Goal: Communication & Community: Answer question/provide support

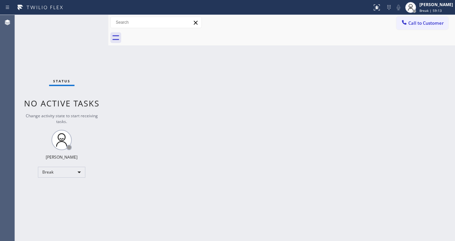
click at [76, 27] on div "Status No active tasks Change activity state to start receiving tasks. [PERSON_…" at bounding box center [62, 128] width 94 height 226
click at [88, 32] on div "Status No active tasks Change activity state to start receiving tasks. [PERSON_…" at bounding box center [62, 128] width 94 height 226
click at [430, 12] on span "Break | 59:45" at bounding box center [431, 10] width 22 height 5
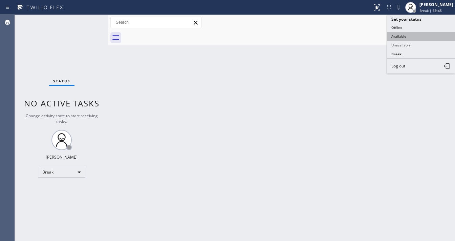
click at [408, 34] on button "Available" at bounding box center [422, 36] width 68 height 9
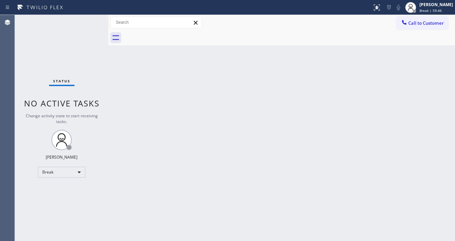
click at [291, 72] on div "Back to Dashboard Change Sender ID Customers Technicians Select a contact Outbo…" at bounding box center [281, 128] width 347 height 226
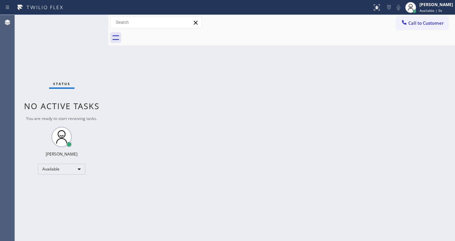
drag, startPoint x: 65, startPoint y: 56, endPoint x: 90, endPoint y: 2, distance: 59.3
click at [66, 55] on div "Status No active tasks You are ready to start receiving tasks. [PERSON_NAME]" at bounding box center [62, 128] width 94 height 226
click at [74, 40] on div "Status No active tasks You are ready to start receiving tasks. [PERSON_NAME]" at bounding box center [62, 128] width 94 height 226
click at [414, 23] on span "Call to Customer" at bounding box center [427, 23] width 36 height 6
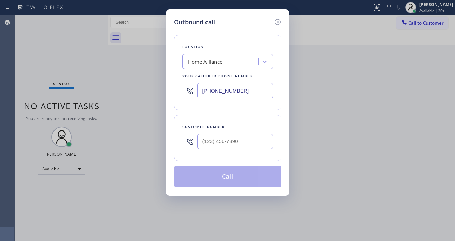
click at [231, 128] on div "Customer number" at bounding box center [228, 126] width 90 height 7
type input "(___) ___-____"
click at [232, 136] on input "(___) ___-____" at bounding box center [236, 141] width 76 height 15
click at [205, 137] on input "(___) ___-____" at bounding box center [236, 141] width 76 height 15
paste input "310) 367-2826"
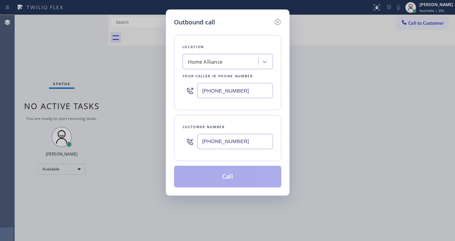
type input "[PHONE_NUMBER]"
click at [246, 98] on input "[PHONE_NUMBER]" at bounding box center [236, 90] width 76 height 15
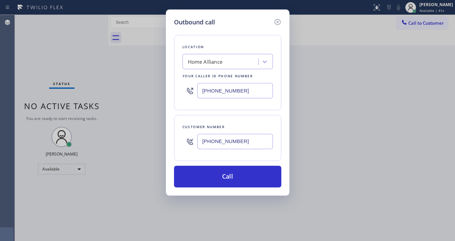
paste input "310) 388-3982"
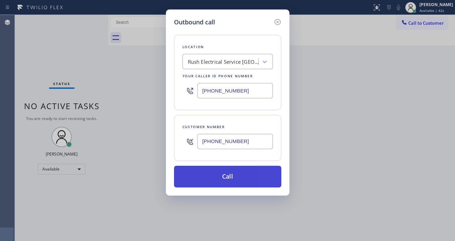
type input "[PHONE_NUMBER]"
click at [235, 172] on button "Call" at bounding box center [227, 177] width 107 height 22
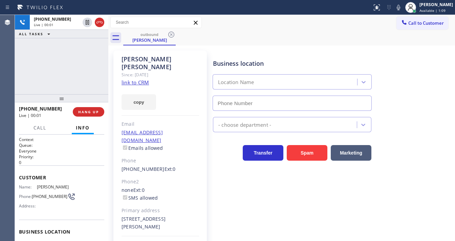
type input "[PHONE_NUMBER]"
click at [22, 84] on div "[PHONE_NUMBER] Live | 00:01 ALL TASKS ALL TASKS ACTIVE TASKS TASKS IN WRAP UP" at bounding box center [62, 54] width 94 height 79
click at [87, 81] on div "[PHONE_NUMBER] Live | 00:07 ALL TASKS ALL TASKS ACTIVE TASKS TASKS IN WRAP UP" at bounding box center [62, 54] width 94 height 79
drag, startPoint x: 57, startPoint y: 80, endPoint x: 58, endPoint y: 76, distance: 4.3
click at [57, 80] on div "[PHONE_NUMBER] Live | 05:34 ALL TASKS ALL TASKS ACTIVE TASKS TASKS IN WRAP UP" at bounding box center [62, 54] width 94 height 79
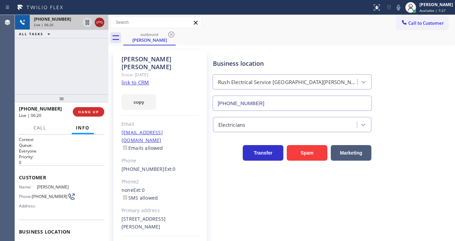
click at [102, 22] on icon at bounding box center [100, 22] width 6 height 2
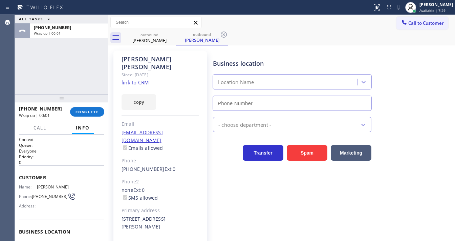
type input "[PHONE_NUMBER]"
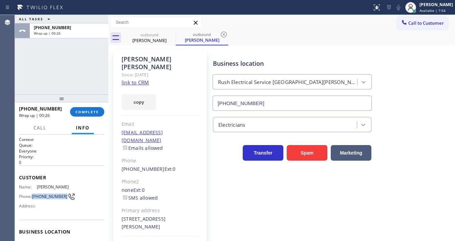
drag, startPoint x: 43, startPoint y: 198, endPoint x: 33, endPoint y: 193, distance: 11.4
click at [33, 193] on div "Phone: [PHONE_NUMBER]" at bounding box center [44, 196] width 51 height 8
copy div "[PHONE_NUMBER]"
click at [86, 114] on span "COMPLETE" at bounding box center [87, 111] width 23 height 5
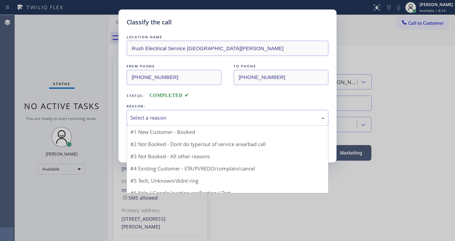
click at [163, 116] on div "Select a reason" at bounding box center [227, 118] width 195 height 8
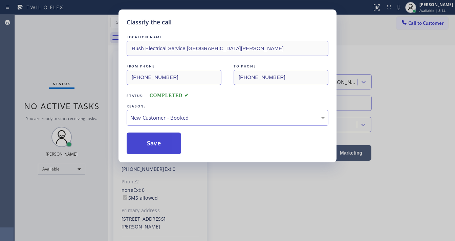
drag, startPoint x: 146, startPoint y: 144, endPoint x: 64, endPoint y: 80, distance: 103.8
click at [146, 144] on button "Save" at bounding box center [154, 143] width 55 height 22
click at [63, 81] on div "Classify the call LOCATION NAME Rush Electrical Service [GEOGRAPHIC_DATA][PERSO…" at bounding box center [227, 120] width 455 height 241
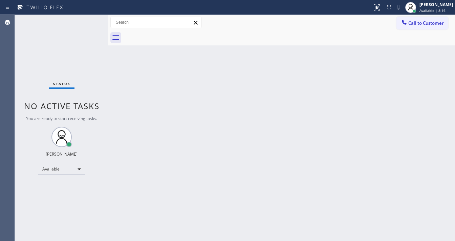
click at [83, 59] on div "Status No active tasks You are ready to start receiving tasks. [PERSON_NAME]" at bounding box center [62, 128] width 94 height 226
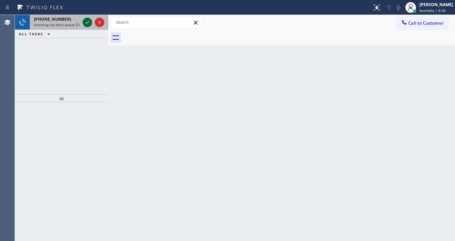
click at [85, 22] on div at bounding box center [93, 22] width 24 height 15
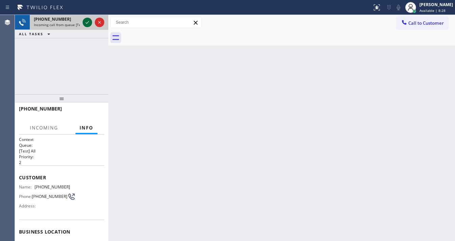
click at [87, 22] on icon at bounding box center [87, 22] width 8 height 8
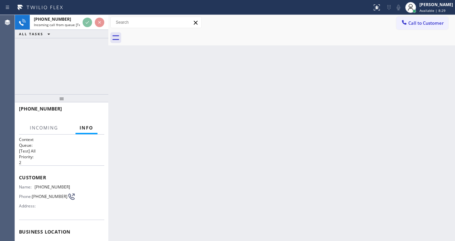
scroll to position [54, 0]
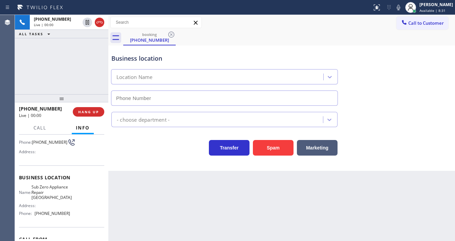
type input "[PHONE_NUMBER]"
click at [63, 80] on div "[PHONE_NUMBER] Live | 00:00 ALL TASKS ALL TASKS ACTIVE TASKS TASKS IN WRAP UP" at bounding box center [62, 54] width 94 height 79
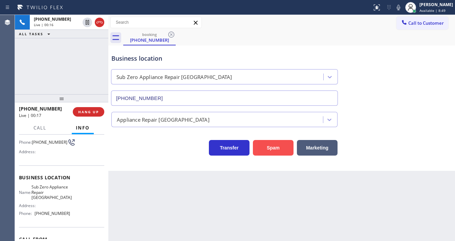
click at [264, 143] on button "Spam" at bounding box center [273, 148] width 41 height 16
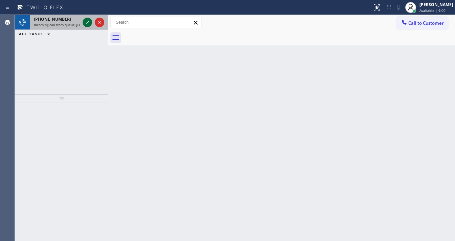
click at [86, 26] on icon at bounding box center [87, 22] width 8 height 8
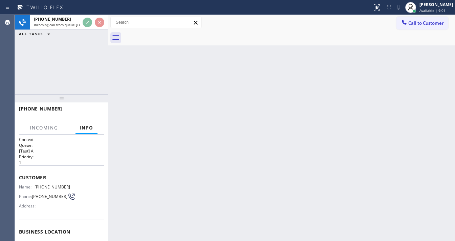
scroll to position [54, 0]
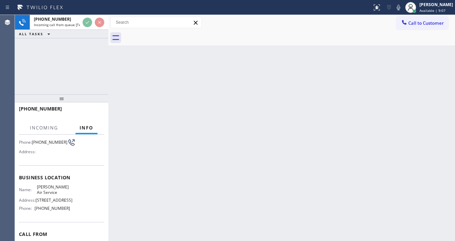
click at [93, 37] on div "ALL TASKS ALL TASKS ACTIVE TASKS TASKS IN WRAP UP" at bounding box center [62, 34] width 94 height 8
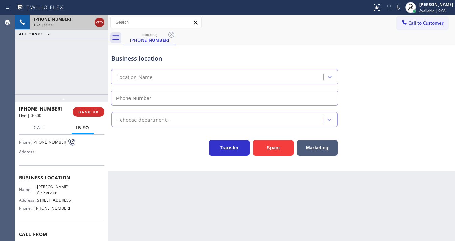
click at [101, 25] on icon at bounding box center [100, 22] width 8 height 8
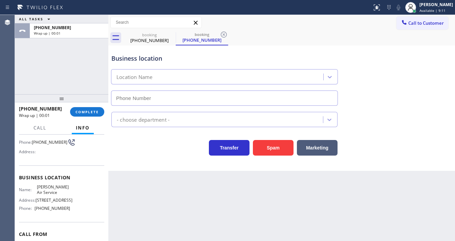
click at [17, 68] on div "ALL TASKS ALL TASKS ACTIVE TASKS TASKS IN WRAP UP [PHONE_NUMBER] Wrap up | 00:01" at bounding box center [62, 54] width 94 height 79
click at [88, 110] on span "COMPLETE" at bounding box center [87, 111] width 23 height 5
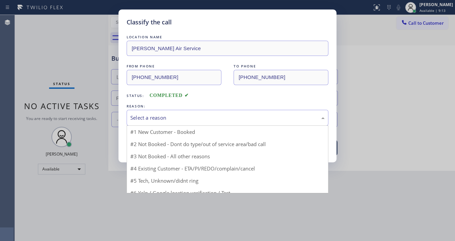
drag, startPoint x: 200, startPoint y: 118, endPoint x: 196, endPoint y: 120, distance: 4.1
click at [199, 118] on div "Select a reason" at bounding box center [227, 118] width 195 height 8
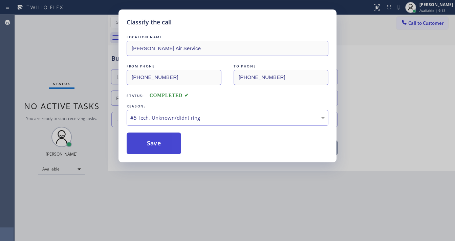
drag, startPoint x: 163, startPoint y: 151, endPoint x: 161, endPoint y: 144, distance: 7.6
click at [162, 150] on button "Save" at bounding box center [154, 143] width 55 height 22
drag, startPoint x: 161, startPoint y: 144, endPoint x: 168, endPoint y: 240, distance: 96.5
click at [161, 142] on button "Save" at bounding box center [154, 143] width 55 height 22
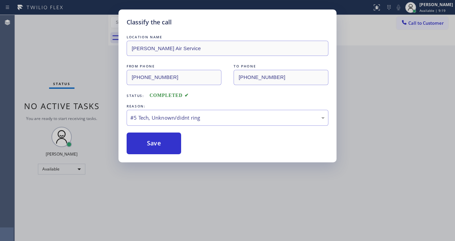
click at [154, 23] on h5 "Classify the call" at bounding box center [149, 22] width 45 height 9
click at [157, 141] on button "Save" at bounding box center [154, 143] width 55 height 22
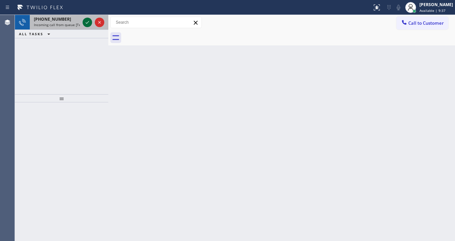
click at [84, 23] on icon at bounding box center [87, 22] width 8 height 8
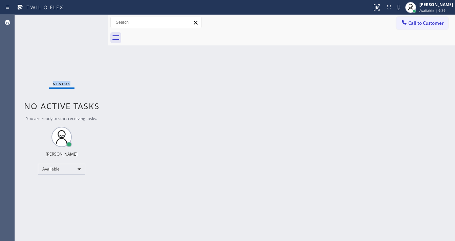
click at [84, 23] on div "Status No active tasks You are ready to start receiving tasks. [PERSON_NAME]" at bounding box center [62, 128] width 94 height 226
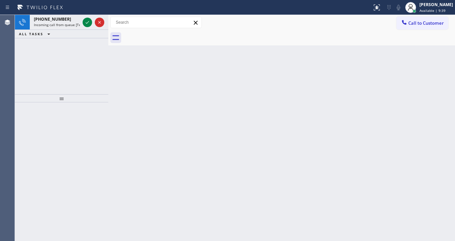
click at [84, 23] on icon at bounding box center [87, 22] width 8 height 8
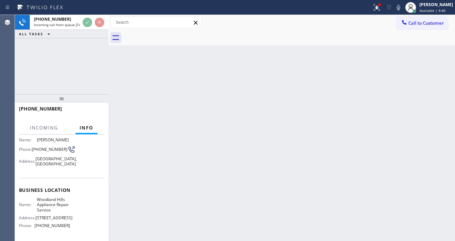
scroll to position [27, 0]
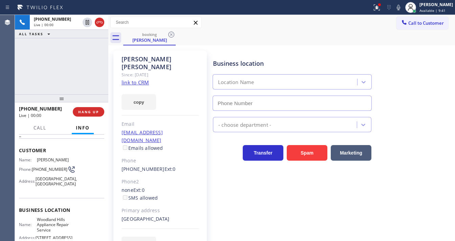
type input "[PHONE_NUMBER]"
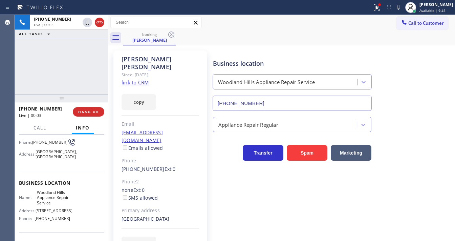
click at [136, 79] on link "link to CRM" at bounding box center [135, 82] width 27 height 7
click at [381, 8] on icon at bounding box center [377, 7] width 8 height 8
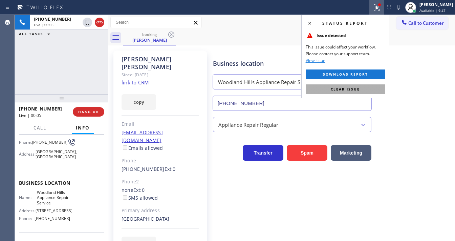
click at [377, 86] on button "Clear issue" at bounding box center [345, 88] width 79 height 9
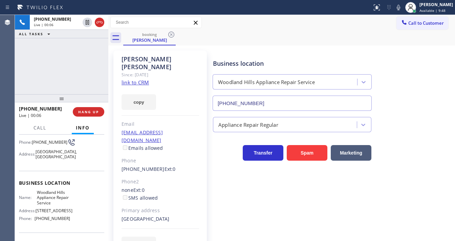
click at [66, 57] on div "[PHONE_NUMBER] Live | 00:06 ALL TASKS ALL TASKS ACTIVE TASKS TASKS IN WRAP UP" at bounding box center [62, 54] width 94 height 79
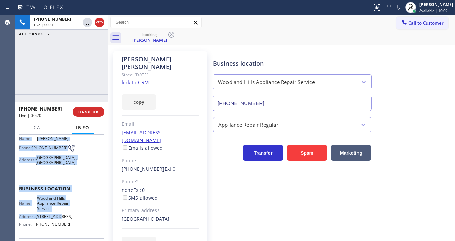
scroll to position [108, 0]
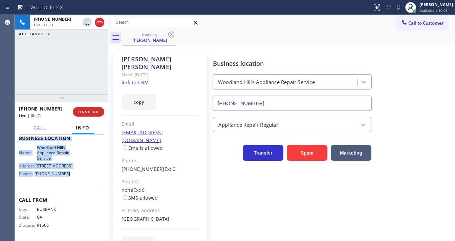
drag, startPoint x: 20, startPoint y: 149, endPoint x: 68, endPoint y: 181, distance: 57.9
click at [68, 181] on div "Context Queue: [Test] All Priority: 2 Customer Name: [PERSON_NAME] Phone: [PHON…" at bounding box center [61, 138] width 85 height 201
copy div "Customer Name: [PERSON_NAME] Phone: [PHONE_NUMBER] Address: [STREET_ADDRESS] Bu…"
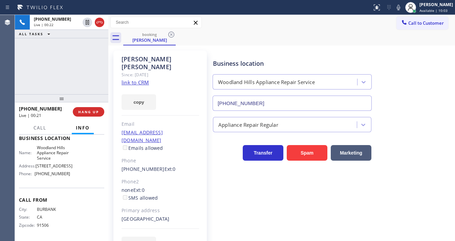
click at [70, 63] on div "[PHONE_NUMBER] Live | 00:22 ALL TASKS ALL TASKS ACTIVE TASKS TASKS IN WRAP UP" at bounding box center [62, 54] width 94 height 79
click at [79, 66] on div "[PHONE_NUMBER] Live | 05:06 ALL TASKS ALL TASKS ACTIVE TASKS TASKS IN WRAP UP" at bounding box center [62, 54] width 94 height 79
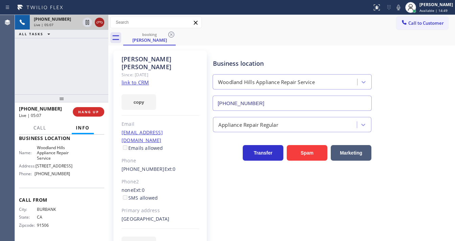
click at [99, 21] on icon at bounding box center [100, 22] width 6 height 2
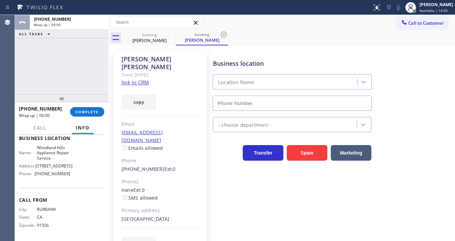
type input "[PHONE_NUMBER]"
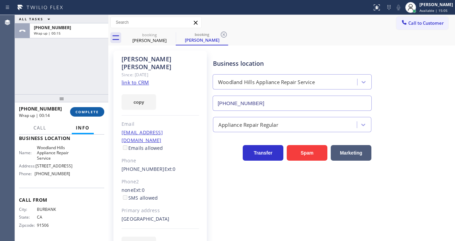
click at [90, 111] on span "COMPLETE" at bounding box center [87, 111] width 23 height 5
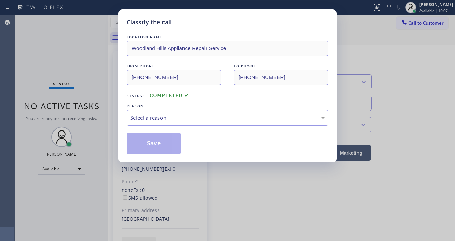
drag, startPoint x: 147, startPoint y: 114, endPoint x: 147, endPoint y: 123, distance: 9.1
click at [147, 116] on div "Select a reason" at bounding box center [227, 118] width 195 height 8
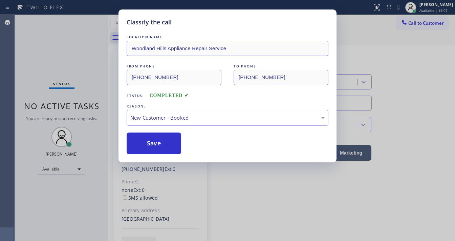
click at [145, 138] on button "Save" at bounding box center [154, 143] width 55 height 22
click at [145, 139] on button "Save" at bounding box center [154, 143] width 55 height 22
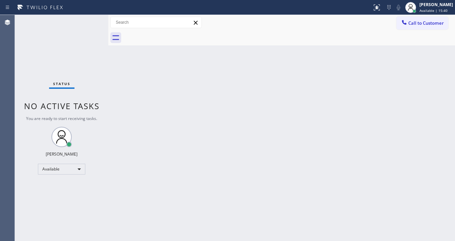
click at [79, 36] on div "Status No active tasks You are ready to start receiving tasks. [PERSON_NAME]" at bounding box center [62, 128] width 94 height 226
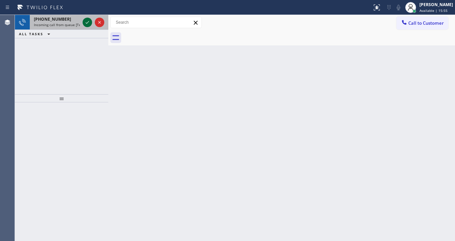
click at [87, 21] on icon at bounding box center [87, 22] width 8 height 8
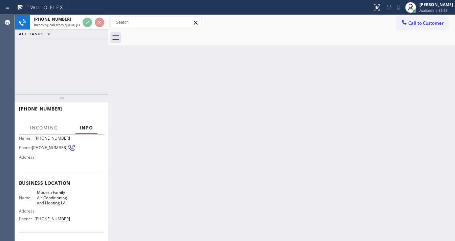
scroll to position [54, 0]
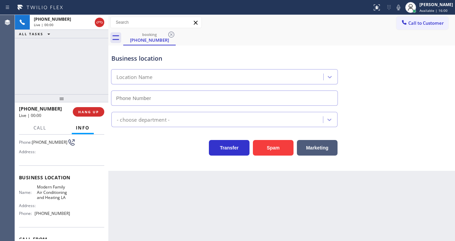
type input "[PHONE_NUMBER]"
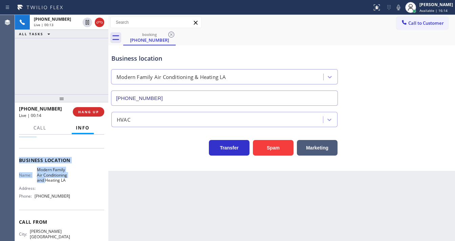
scroll to position [81, 0]
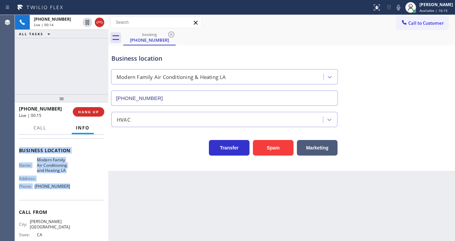
drag, startPoint x: 18, startPoint y: 148, endPoint x: 71, endPoint y: 184, distance: 64.1
click at [71, 184] on div "Context Queue: [Test] All Priority: 2 Customer Name: [PHONE_NUMBER] Phone: [PHO…" at bounding box center [62, 188] width 94 height 106
copy div "Customer Name: [PHONE_NUMBER] Phone: [PHONE_NUMBER] Address: Business location …"
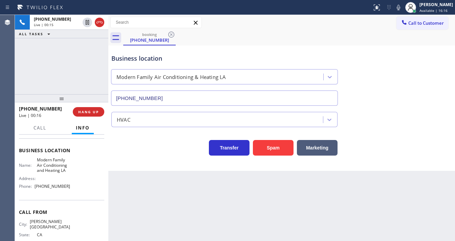
click at [57, 73] on div "[PHONE_NUMBER] Live | 00:15 ALL TASKS ALL TASKS ACTIVE TASKS TASKS IN WRAP UP" at bounding box center [62, 54] width 94 height 79
click at [241, 6] on div at bounding box center [186, 7] width 367 height 11
click at [401, 10] on icon at bounding box center [398, 7] width 3 height 5
click at [85, 20] on icon at bounding box center [87, 22] width 8 height 8
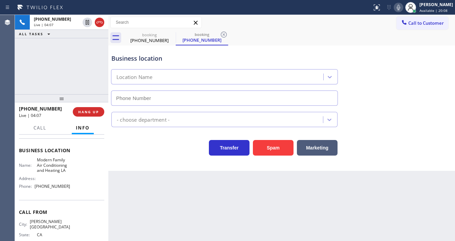
type input "[PHONE_NUMBER]"
click at [403, 9] on icon at bounding box center [399, 7] width 8 height 8
click at [82, 43] on div "[PHONE_NUMBER] Live | 04:45 ALL TASKS ALL TASKS ACTIVE TASKS TASKS IN WRAP UP" at bounding box center [62, 54] width 94 height 79
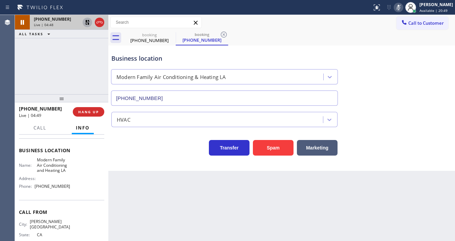
click at [86, 24] on icon at bounding box center [87, 22] width 8 height 8
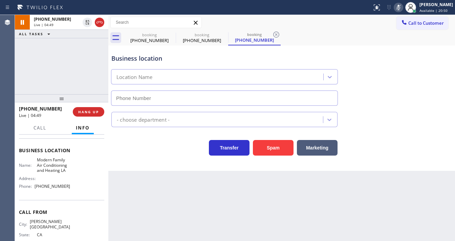
type input "[PHONE_NUMBER]"
click at [400, 8] on icon at bounding box center [399, 7] width 8 height 8
click at [58, 67] on div "[PHONE_NUMBER] Live | 04:56 ALL TASKS ALL TASKS ACTIVE TASKS TASKS IN WRAP UP" at bounding box center [62, 54] width 94 height 79
click at [64, 71] on div "[PHONE_NUMBER] Live | 05:14 ALL TASKS ALL TASKS ACTIVE TASKS TASKS IN WRAP UP" at bounding box center [62, 54] width 94 height 79
drag, startPoint x: 63, startPoint y: 67, endPoint x: 173, endPoint y: 39, distance: 113.5
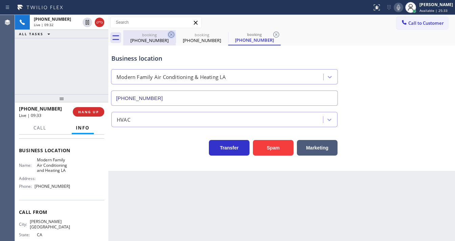
click at [64, 67] on div "[PHONE_NUMBER] Live | 09:32 ALL TASKS ALL TASKS ACTIVE TASKS TASKS IN WRAP UP" at bounding box center [62, 54] width 94 height 79
click at [171, 37] on icon at bounding box center [171, 34] width 8 height 8
click at [73, 61] on div "[PHONE_NUMBER] Live | 09:33 ALL TASKS ALL TASKS ACTIVE TASKS TASKS IN WRAP UP" at bounding box center [62, 54] width 94 height 79
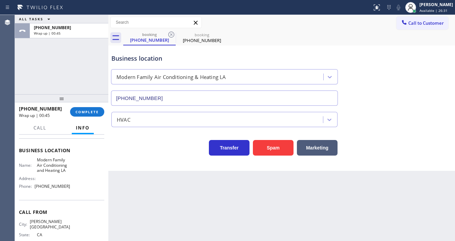
click at [87, 85] on div "ALL TASKS ALL TASKS ACTIVE TASKS TASKS IN WRAP UP [PHONE_NUMBER] Wrap up | 00:45" at bounding box center [62, 54] width 94 height 79
click at [83, 113] on span "COMPLETE" at bounding box center [87, 111] width 23 height 5
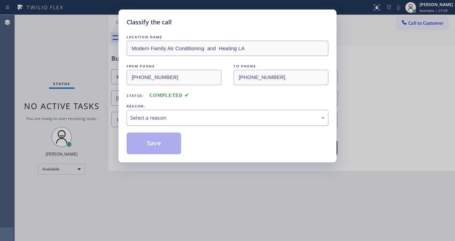
click at [151, 115] on div "Select a reason" at bounding box center [227, 118] width 195 height 8
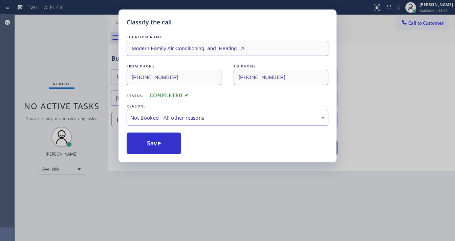
click at [149, 143] on button "Save" at bounding box center [154, 143] width 55 height 22
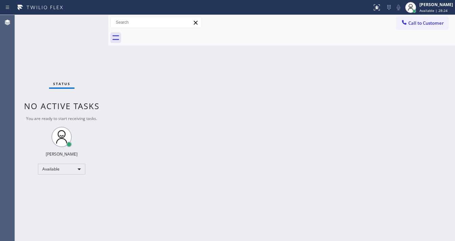
click at [75, 18] on div "Status No active tasks You are ready to start receiving tasks. [PERSON_NAME]" at bounding box center [62, 128] width 94 height 226
click at [93, 18] on div "Status No active tasks You are ready to start receiving tasks. [PERSON_NAME]" at bounding box center [62, 128] width 94 height 226
click at [92, 17] on div "Status No active tasks You are ready to start receiving tasks. [PERSON_NAME]" at bounding box center [62, 128] width 94 height 226
click at [90, 17] on div "Status No active tasks You are ready to start receiving tasks. [PERSON_NAME]" at bounding box center [62, 128] width 94 height 226
click at [89, 18] on div "Status No active tasks You are ready to start receiving tasks. [PERSON_NAME]" at bounding box center [62, 128] width 94 height 226
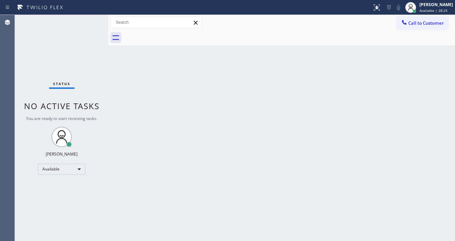
click at [88, 18] on div "Status No active tasks You are ready to start receiving tasks. [PERSON_NAME]" at bounding box center [62, 128] width 94 height 226
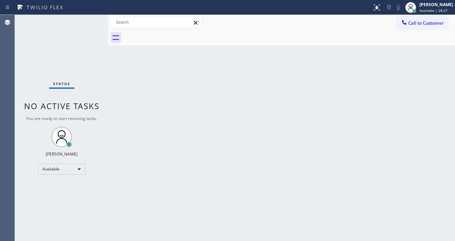
click at [88, 18] on div "Status No active tasks You are ready to start receiving tasks. [PERSON_NAME]" at bounding box center [62, 128] width 94 height 226
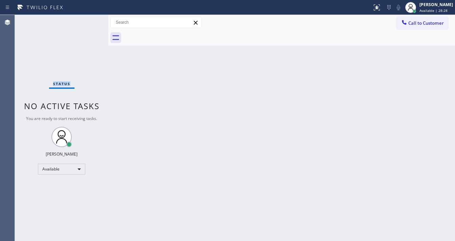
click at [88, 18] on div "Status No active tasks You are ready to start receiving tasks. [PERSON_NAME]" at bounding box center [62, 128] width 94 height 226
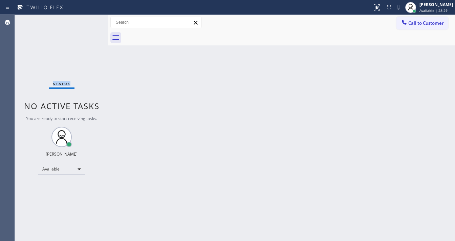
click at [88, 18] on div "Status No active tasks You are ready to start receiving tasks. [PERSON_NAME]" at bounding box center [62, 128] width 94 height 226
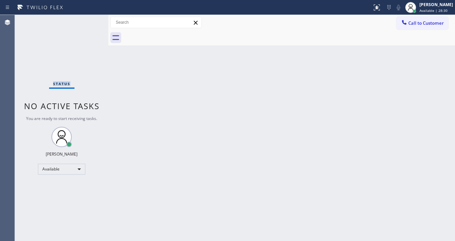
click at [88, 18] on div "Status No active tasks You are ready to start receiving tasks. [PERSON_NAME]" at bounding box center [62, 128] width 94 height 226
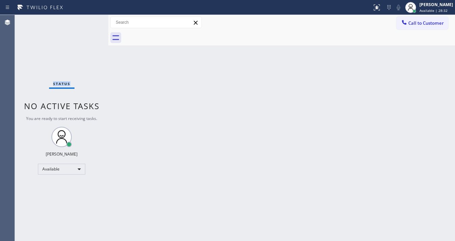
click at [88, 18] on div "Status No active tasks You are ready to start receiving tasks. [PERSON_NAME]" at bounding box center [62, 128] width 94 height 226
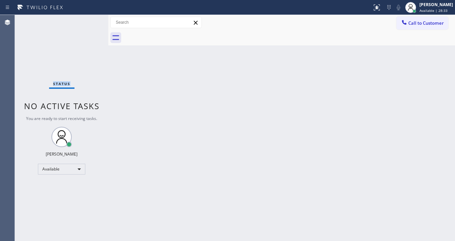
click at [88, 18] on div "Status No active tasks You are ready to start receiving tasks. [PERSON_NAME]" at bounding box center [62, 128] width 94 height 226
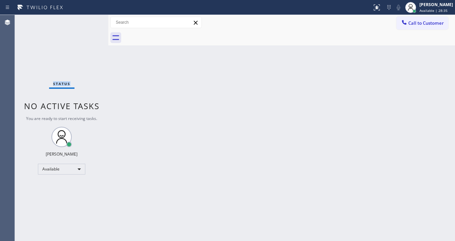
click at [88, 18] on div "Status No active tasks You are ready to start receiving tasks. [PERSON_NAME]" at bounding box center [62, 128] width 94 height 226
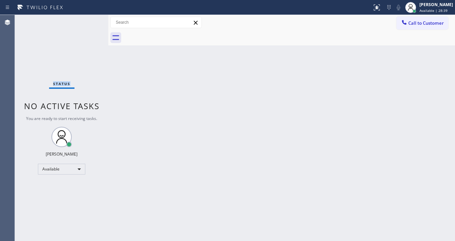
click at [88, 18] on div "Status No active tasks You are ready to start receiving tasks. [PERSON_NAME]" at bounding box center [62, 128] width 94 height 226
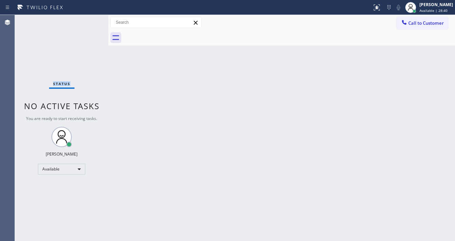
click at [88, 18] on div "Status No active tasks You are ready to start receiving tasks. [PERSON_NAME]" at bounding box center [62, 128] width 94 height 226
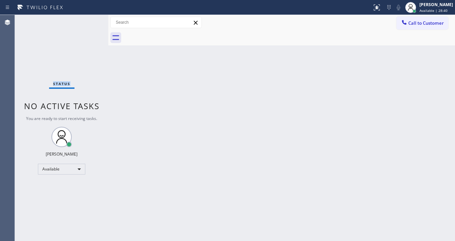
click at [88, 18] on div "Status No active tasks You are ready to start receiving tasks. [PERSON_NAME]" at bounding box center [62, 128] width 94 height 226
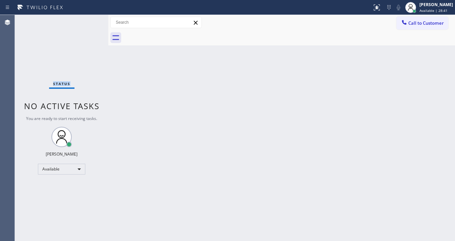
click at [88, 18] on div "Status No active tasks You are ready to start receiving tasks. [PERSON_NAME]" at bounding box center [62, 128] width 94 height 226
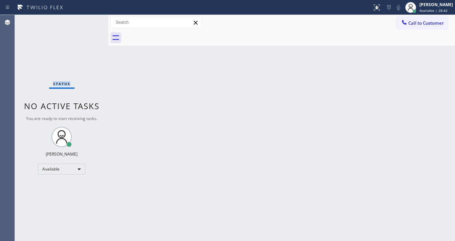
click at [88, 18] on div "Status No active tasks You are ready to start receiving tasks. [PERSON_NAME]" at bounding box center [62, 128] width 94 height 226
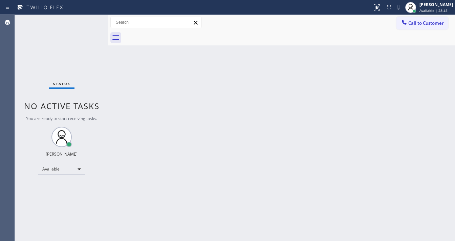
click at [88, 18] on div "Status No active tasks You are ready to start receiving tasks. [PERSON_NAME]" at bounding box center [62, 128] width 94 height 226
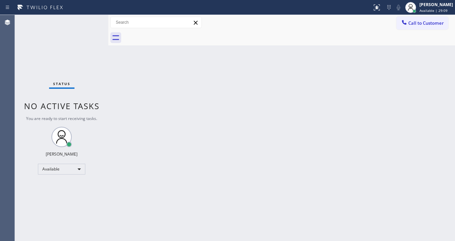
click at [88, 18] on div "Status No active tasks You are ready to start receiving tasks. [PERSON_NAME]" at bounding box center [62, 128] width 94 height 226
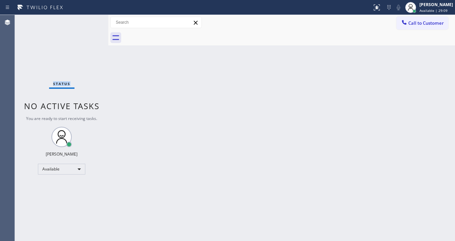
click at [88, 18] on div "Status No active tasks You are ready to start receiving tasks. [PERSON_NAME]" at bounding box center [62, 128] width 94 height 226
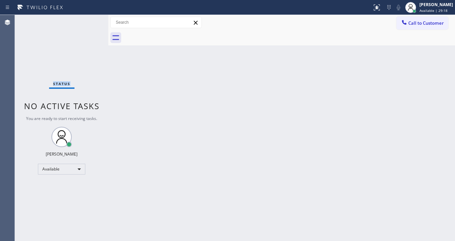
click at [88, 18] on div "Status No active tasks You are ready to start receiving tasks. [PERSON_NAME]" at bounding box center [62, 128] width 94 height 226
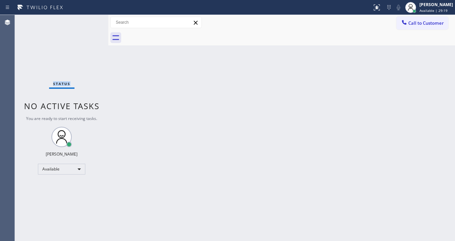
click at [88, 18] on div "Status No active tasks You are ready to start receiving tasks. [PERSON_NAME]" at bounding box center [62, 128] width 94 height 226
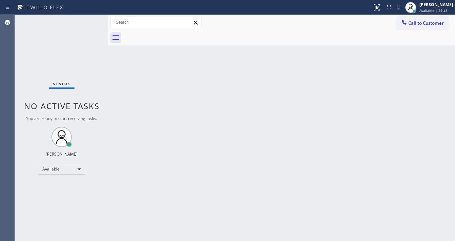
click at [88, 18] on div "Status No active tasks You are ready to start receiving tasks. [PERSON_NAME]" at bounding box center [62, 128] width 94 height 226
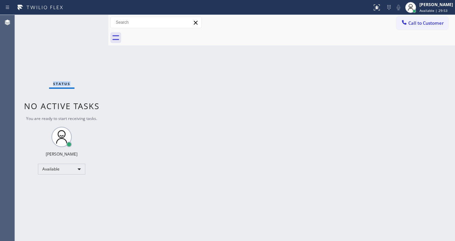
click at [88, 18] on div "Status No active tasks You are ready to start receiving tasks. [PERSON_NAME]" at bounding box center [62, 128] width 94 height 226
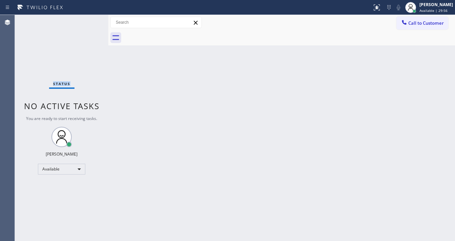
click at [88, 18] on div "Status No active tasks You are ready to start receiving tasks. [PERSON_NAME]" at bounding box center [62, 128] width 94 height 226
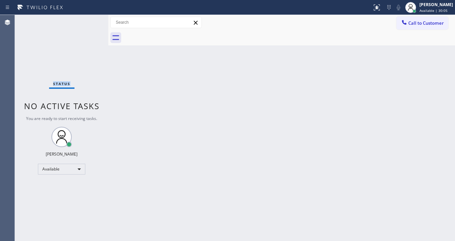
click at [88, 18] on div "Status No active tasks You are ready to start receiving tasks. [PERSON_NAME]" at bounding box center [62, 128] width 94 height 226
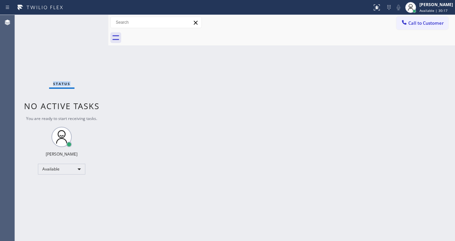
click at [88, 18] on div "Status No active tasks You are ready to start receiving tasks. [PERSON_NAME]" at bounding box center [62, 128] width 94 height 226
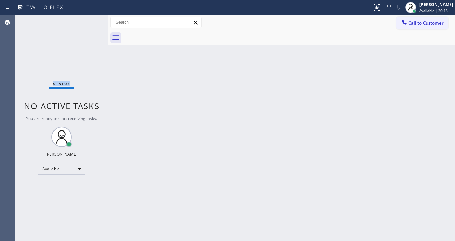
click at [88, 18] on div "Status No active tasks You are ready to start receiving tasks. [PERSON_NAME]" at bounding box center [62, 128] width 94 height 226
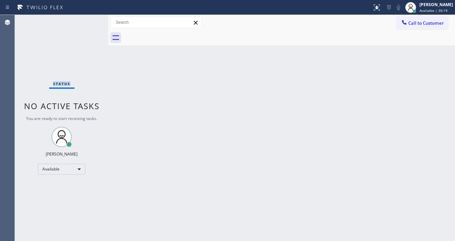
click at [88, 18] on div "Status No active tasks You are ready to start receiving tasks. [PERSON_NAME]" at bounding box center [62, 128] width 94 height 226
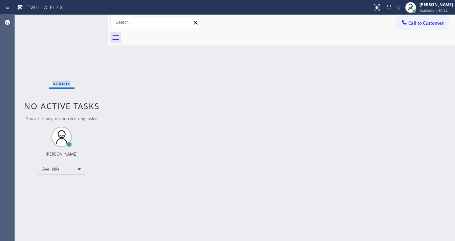
click at [88, 18] on div "Status No active tasks You are ready to start receiving tasks. [PERSON_NAME]" at bounding box center [62, 128] width 94 height 226
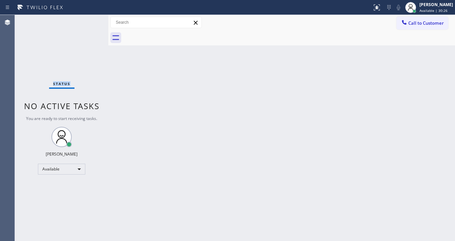
click at [88, 18] on div "Status No active tasks You are ready to start receiving tasks. [PERSON_NAME]" at bounding box center [62, 128] width 94 height 226
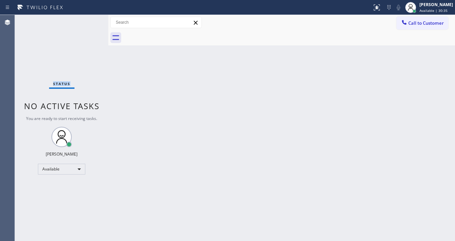
click at [88, 18] on div "Status No active tasks You are ready to start receiving tasks. [PERSON_NAME]" at bounding box center [62, 128] width 94 height 226
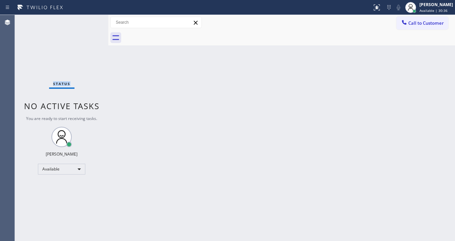
click at [88, 18] on div "Status No active tasks You are ready to start receiving tasks. [PERSON_NAME]" at bounding box center [62, 128] width 94 height 226
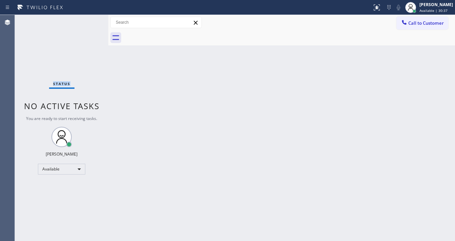
click at [88, 18] on div "Status No active tasks You are ready to start receiving tasks. [PERSON_NAME]" at bounding box center [62, 128] width 94 height 226
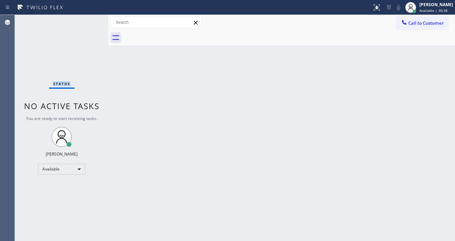
click at [88, 18] on div "Status No active tasks You are ready to start receiving tasks. [PERSON_NAME]" at bounding box center [62, 128] width 94 height 226
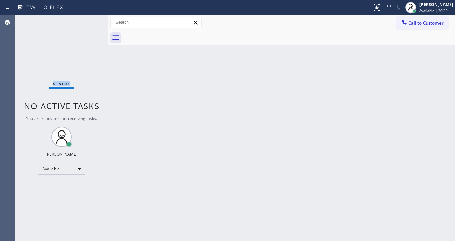
click at [88, 18] on div "Status No active tasks You are ready to start receiving tasks. [PERSON_NAME]" at bounding box center [62, 128] width 94 height 226
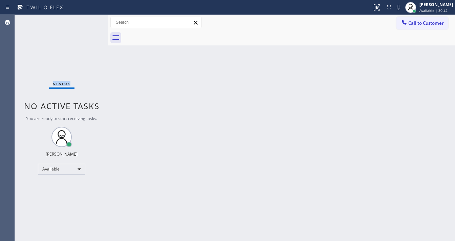
click at [88, 18] on div "Status No active tasks You are ready to start receiving tasks. [PERSON_NAME]" at bounding box center [62, 128] width 94 height 226
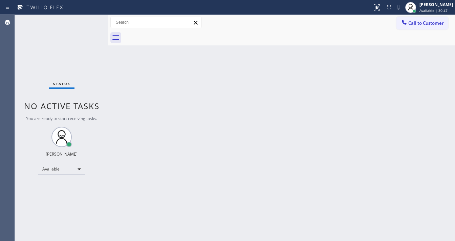
click at [88, 18] on div "Status No active tasks You are ready to start receiving tasks. [PERSON_NAME]" at bounding box center [62, 128] width 94 height 226
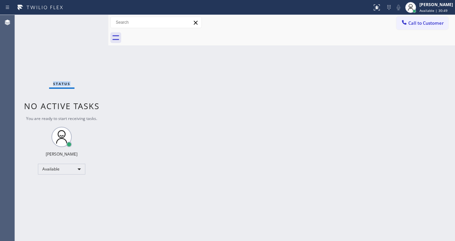
click at [88, 18] on div "Status No active tasks You are ready to start receiving tasks. [PERSON_NAME]" at bounding box center [62, 128] width 94 height 226
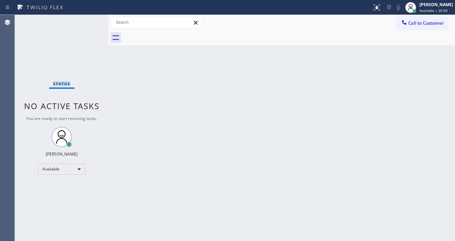
click at [88, 18] on div "Status No active tasks You are ready to start receiving tasks. [PERSON_NAME]" at bounding box center [62, 128] width 94 height 226
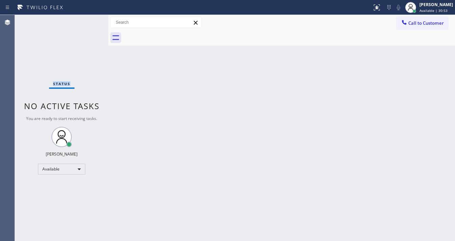
click at [88, 18] on div "Status No active tasks You are ready to start receiving tasks. [PERSON_NAME]" at bounding box center [62, 128] width 94 height 226
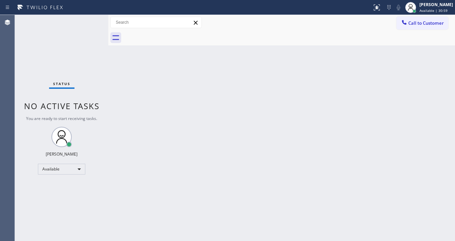
click at [88, 18] on div "Status No active tasks You are ready to start receiving tasks. [PERSON_NAME]" at bounding box center [62, 128] width 94 height 226
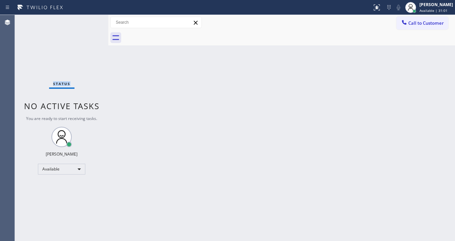
click at [88, 18] on div "Status No active tasks You are ready to start receiving tasks. [PERSON_NAME]" at bounding box center [62, 128] width 94 height 226
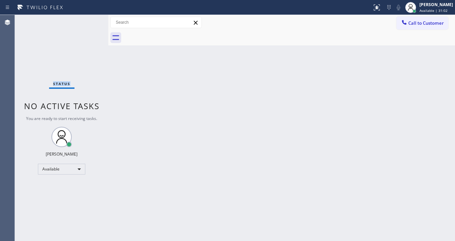
click at [88, 18] on div "Status No active tasks You are ready to start receiving tasks. [PERSON_NAME]" at bounding box center [62, 128] width 94 height 226
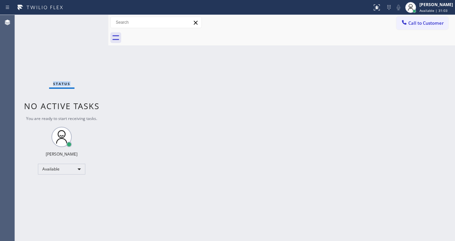
click at [88, 18] on div "Status No active tasks You are ready to start receiving tasks. [PERSON_NAME]" at bounding box center [62, 128] width 94 height 226
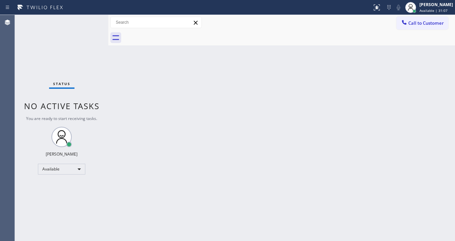
click at [88, 18] on div "Status No active tasks You are ready to start receiving tasks. [PERSON_NAME]" at bounding box center [62, 128] width 94 height 226
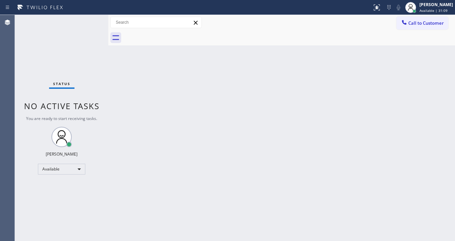
click at [88, 18] on div "Status No active tasks You are ready to start receiving tasks. [PERSON_NAME]" at bounding box center [62, 128] width 94 height 226
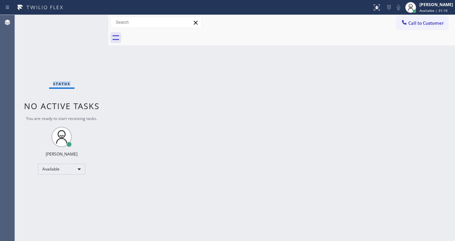
click at [88, 18] on div "Status No active tasks You are ready to start receiving tasks. [PERSON_NAME]" at bounding box center [62, 128] width 94 height 226
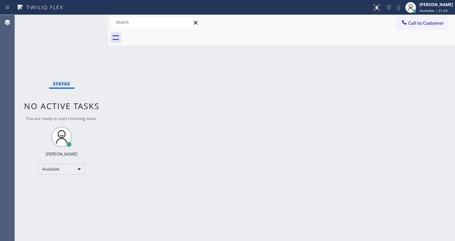
click at [88, 18] on div "Status No active tasks You are ready to start receiving tasks. [PERSON_NAME]" at bounding box center [62, 128] width 94 height 226
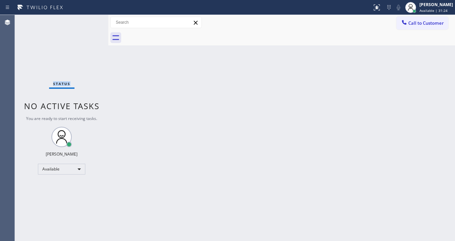
click at [88, 18] on div "Status No active tasks You are ready to start receiving tasks. [PERSON_NAME]" at bounding box center [62, 128] width 94 height 226
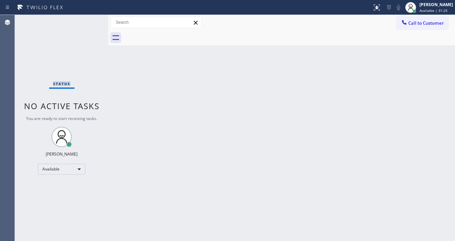
click at [88, 18] on div "Status No active tasks You are ready to start receiving tasks. [PERSON_NAME]" at bounding box center [62, 128] width 94 height 226
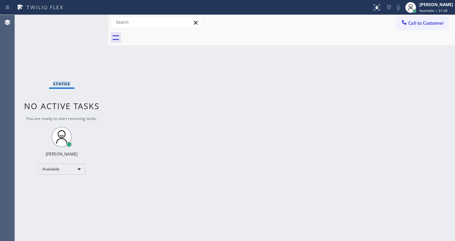
click at [88, 18] on div "Status No active tasks You are ready to start receiving tasks. [PERSON_NAME]" at bounding box center [62, 128] width 94 height 226
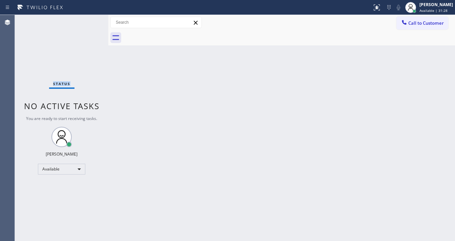
click at [88, 18] on div "Status No active tasks You are ready to start receiving tasks. [PERSON_NAME]" at bounding box center [62, 128] width 94 height 226
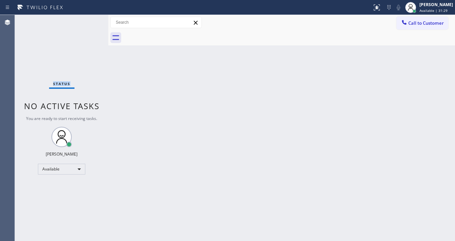
click at [88, 18] on div "Status No active tasks You are ready to start receiving tasks. [PERSON_NAME]" at bounding box center [62, 128] width 94 height 226
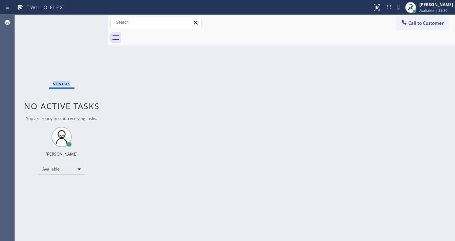
click at [88, 18] on div "Status No active tasks You are ready to start receiving tasks. [PERSON_NAME]" at bounding box center [62, 128] width 94 height 226
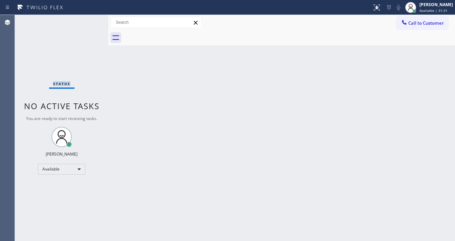
click at [88, 18] on div "Status No active tasks You are ready to start receiving tasks. [PERSON_NAME]" at bounding box center [62, 128] width 94 height 226
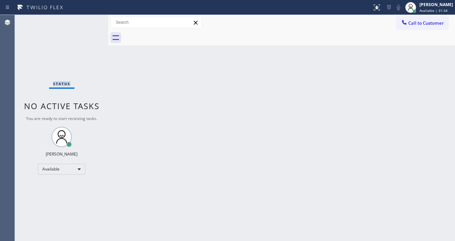
click at [88, 18] on div "Status No active tasks You are ready to start receiving tasks. [PERSON_NAME]" at bounding box center [62, 128] width 94 height 226
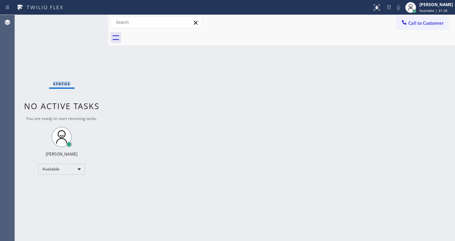
click at [88, 18] on div "Status No active tasks You are ready to start receiving tasks. [PERSON_NAME]" at bounding box center [62, 128] width 94 height 226
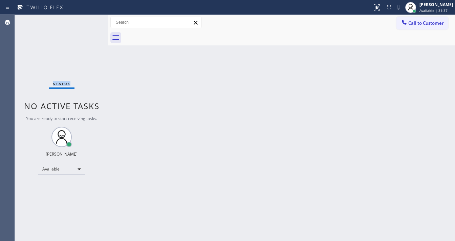
click at [88, 18] on div "Status No active tasks You are ready to start receiving tasks. [PERSON_NAME]" at bounding box center [62, 128] width 94 height 226
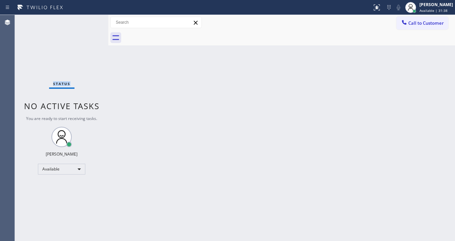
click at [88, 18] on div "Status No active tasks You are ready to start receiving tasks. [PERSON_NAME]" at bounding box center [62, 128] width 94 height 226
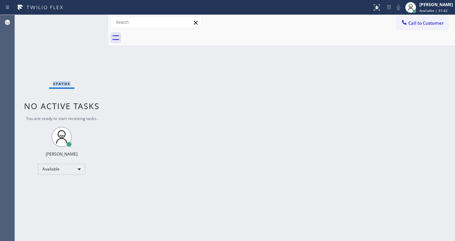
click at [88, 18] on div "Status No active tasks You are ready to start receiving tasks. [PERSON_NAME]" at bounding box center [62, 128] width 94 height 226
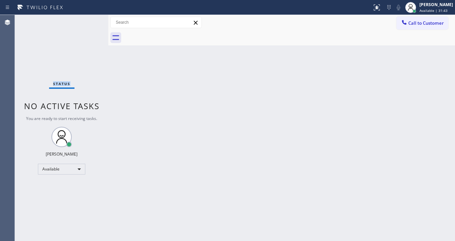
click at [88, 18] on div "Status No active tasks You are ready to start receiving tasks. [PERSON_NAME]" at bounding box center [62, 128] width 94 height 226
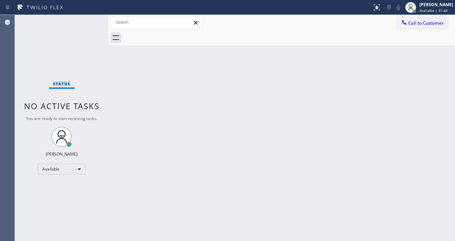
click at [88, 18] on div "Status No active tasks You are ready to start receiving tasks. [PERSON_NAME]" at bounding box center [62, 128] width 94 height 226
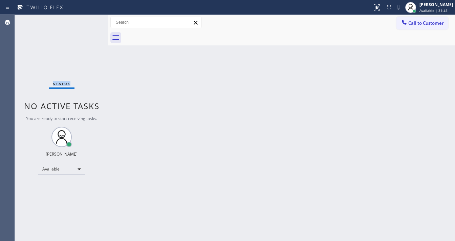
click at [88, 18] on div "Status No active tasks You are ready to start receiving tasks. [PERSON_NAME]" at bounding box center [62, 128] width 94 height 226
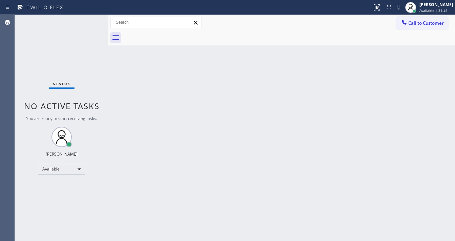
click at [88, 18] on div "Status No active tasks You are ready to start receiving tasks. [PERSON_NAME]" at bounding box center [62, 128] width 94 height 226
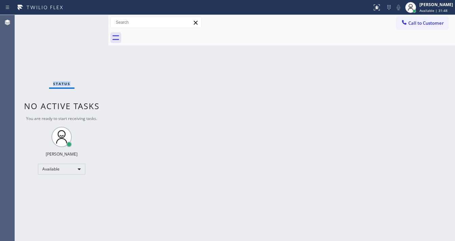
click at [88, 18] on div "Status No active tasks You are ready to start receiving tasks. [PERSON_NAME]" at bounding box center [62, 128] width 94 height 226
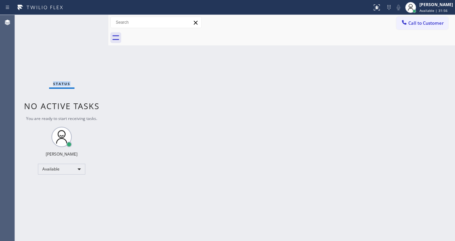
click at [88, 18] on div "Status No active tasks You are ready to start receiving tasks. [PERSON_NAME]" at bounding box center [62, 128] width 94 height 226
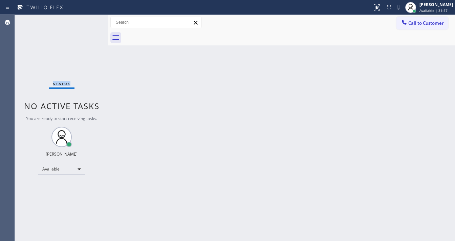
click at [88, 18] on div "Status No active tasks You are ready to start receiving tasks. [PERSON_NAME]" at bounding box center [62, 128] width 94 height 226
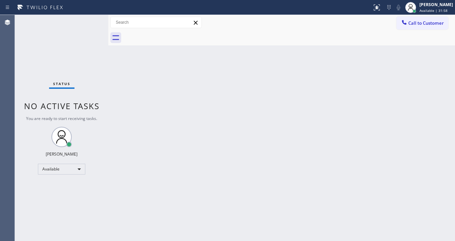
click at [88, 18] on div "Status No active tasks You are ready to start receiving tasks. [PERSON_NAME]" at bounding box center [62, 128] width 94 height 226
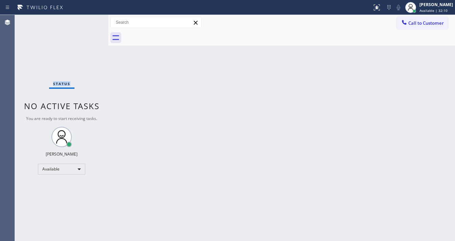
click at [88, 18] on div "Status No active tasks You are ready to start receiving tasks. [PERSON_NAME]" at bounding box center [62, 128] width 94 height 226
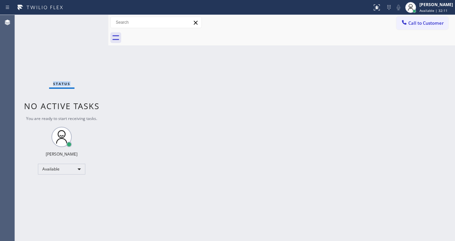
click at [88, 18] on div "Status No active tasks You are ready to start receiving tasks. [PERSON_NAME]" at bounding box center [62, 128] width 94 height 226
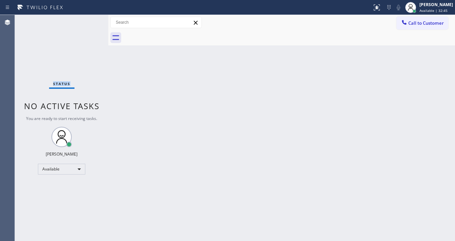
click at [88, 18] on div "Status No active tasks You are ready to start receiving tasks. [PERSON_NAME]" at bounding box center [62, 128] width 94 height 226
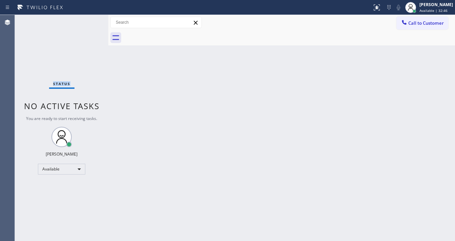
click at [88, 18] on div "Status No active tasks You are ready to start receiving tasks. [PERSON_NAME]" at bounding box center [62, 128] width 94 height 226
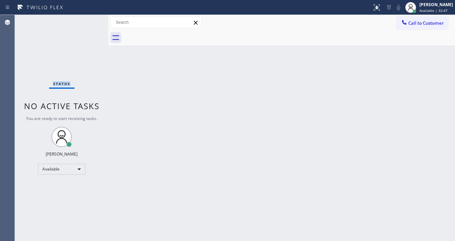
click at [88, 18] on div "Status No active tasks You are ready to start receiving tasks. [PERSON_NAME]" at bounding box center [62, 128] width 94 height 226
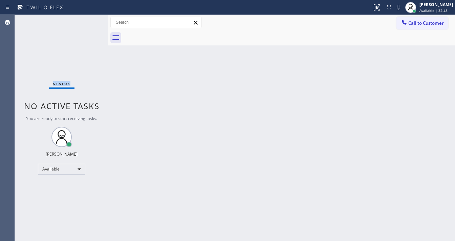
click at [88, 18] on div "Status No active tasks You are ready to start receiving tasks. [PERSON_NAME]" at bounding box center [62, 128] width 94 height 226
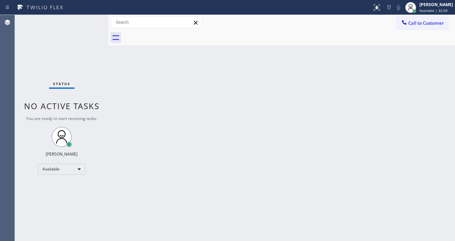
click at [88, 18] on div "Status No active tasks You are ready to start receiving tasks. [PERSON_NAME]" at bounding box center [62, 128] width 94 height 226
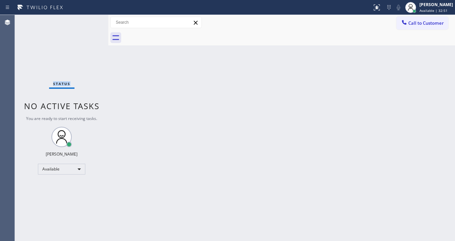
click at [88, 18] on div "Status No active tasks You are ready to start receiving tasks. [PERSON_NAME]" at bounding box center [62, 128] width 94 height 226
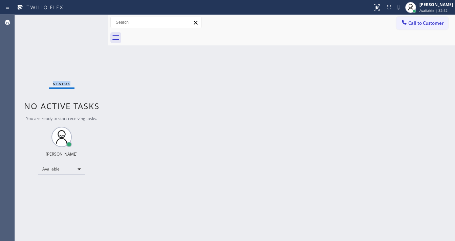
click at [88, 18] on div "Status No active tasks You are ready to start receiving tasks. [PERSON_NAME]" at bounding box center [62, 128] width 94 height 226
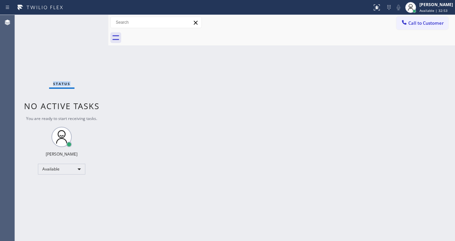
click at [88, 18] on div "Status No active tasks You are ready to start receiving tasks. [PERSON_NAME]" at bounding box center [62, 128] width 94 height 226
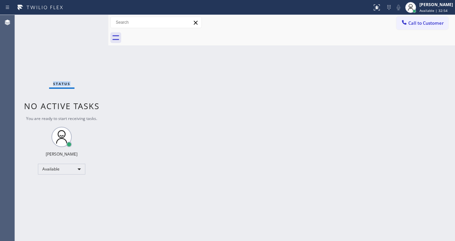
click at [88, 18] on div "Status No active tasks You are ready to start receiving tasks. [PERSON_NAME]" at bounding box center [62, 128] width 94 height 226
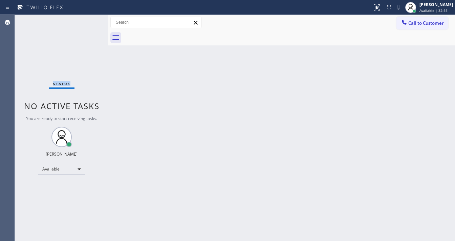
click at [88, 18] on div "Status No active tasks You are ready to start receiving tasks. [PERSON_NAME]" at bounding box center [62, 128] width 94 height 226
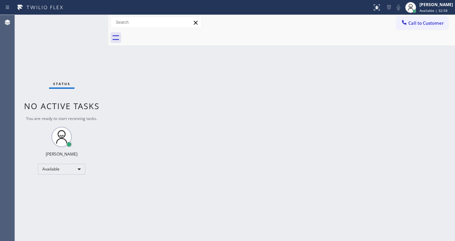
click at [88, 18] on div "Status No active tasks You are ready to start receiving tasks. [PERSON_NAME]" at bounding box center [62, 128] width 94 height 226
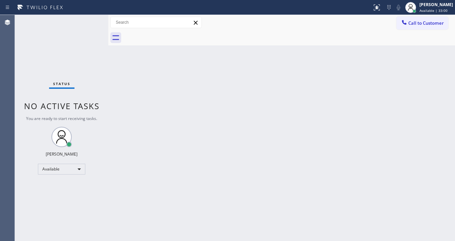
click at [88, 18] on div "Status No active tasks You are ready to start receiving tasks. [PERSON_NAME]" at bounding box center [62, 128] width 94 height 226
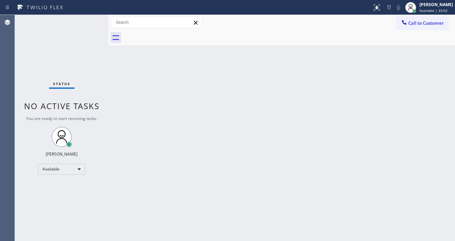
click at [88, 18] on div "Status No active tasks You are ready to start receiving tasks. [PERSON_NAME]" at bounding box center [62, 128] width 94 height 226
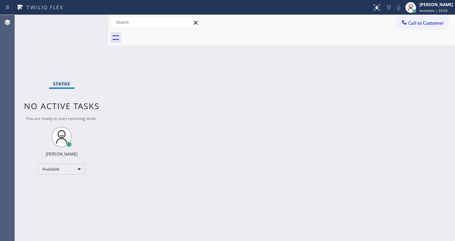
click at [88, 18] on div "Status No active tasks You are ready to start receiving tasks. [PERSON_NAME]" at bounding box center [62, 128] width 94 height 226
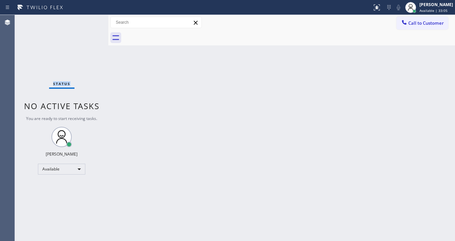
click at [88, 18] on div "Status No active tasks You are ready to start receiving tasks. [PERSON_NAME]" at bounding box center [62, 128] width 94 height 226
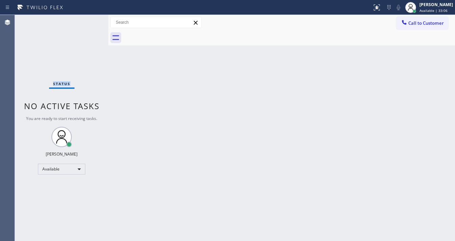
click at [88, 18] on div "Status No active tasks You are ready to start receiving tasks. [PERSON_NAME]" at bounding box center [62, 128] width 94 height 226
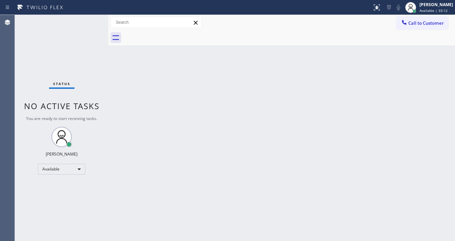
click at [88, 18] on div "Status No active tasks You are ready to start receiving tasks. [PERSON_NAME]" at bounding box center [62, 128] width 94 height 226
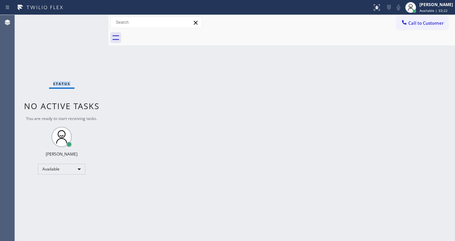
click at [88, 18] on div "Status No active tasks You are ready to start receiving tasks. [PERSON_NAME]" at bounding box center [62, 128] width 94 height 226
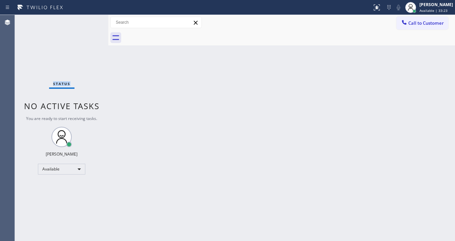
click at [88, 18] on div "Status No active tasks You are ready to start receiving tasks. [PERSON_NAME]" at bounding box center [62, 128] width 94 height 226
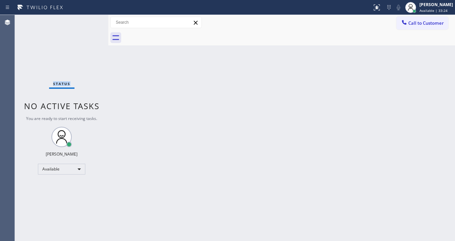
click at [88, 18] on div "Status No active tasks You are ready to start receiving tasks. [PERSON_NAME]" at bounding box center [62, 128] width 94 height 226
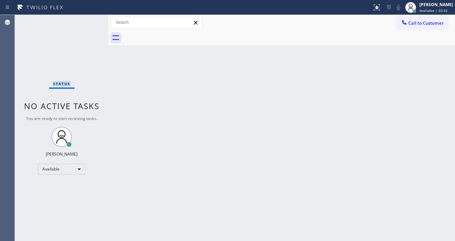
click at [88, 18] on div "Status No active tasks You are ready to start receiving tasks. [PERSON_NAME]" at bounding box center [62, 128] width 94 height 226
click at [85, 20] on div "Status No active tasks You are ready to start receiving tasks. [PERSON_NAME]" at bounding box center [62, 128] width 94 height 226
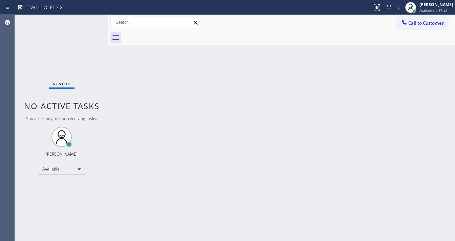
click at [87, 21] on div "Status No active tasks You are ready to start receiving tasks. [PERSON_NAME]" at bounding box center [62, 128] width 94 height 226
click at [220, 75] on div "Back to Dashboard Change Sender ID Customers Technicians Select a contact Outbo…" at bounding box center [281, 128] width 347 height 226
click at [89, 23] on div "Status No active tasks You are ready to start receiving tasks. [PERSON_NAME]" at bounding box center [62, 128] width 94 height 226
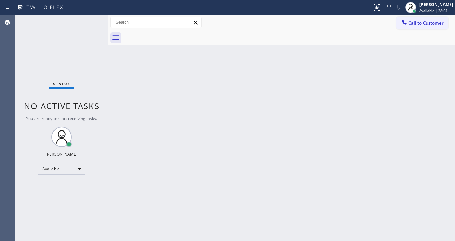
click at [89, 21] on div "Status No active tasks You are ready to start receiving tasks. [PERSON_NAME]" at bounding box center [62, 128] width 94 height 226
click at [87, 18] on div "Status No active tasks You are ready to start receiving tasks. [PERSON_NAME]" at bounding box center [62, 128] width 94 height 226
click at [85, 20] on div "Status No active tasks You are ready to start receiving tasks. [PERSON_NAME]" at bounding box center [62, 128] width 94 height 226
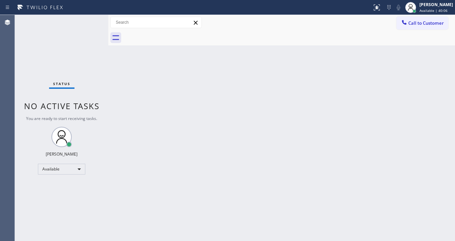
click at [88, 19] on div "Status No active tasks You are ready to start receiving tasks. [PERSON_NAME]" at bounding box center [62, 128] width 94 height 226
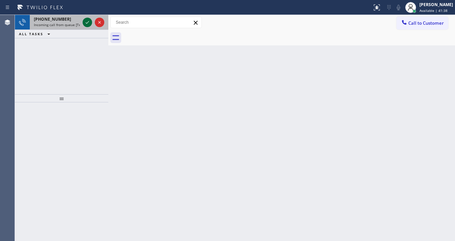
click at [85, 22] on icon at bounding box center [87, 22] width 8 height 8
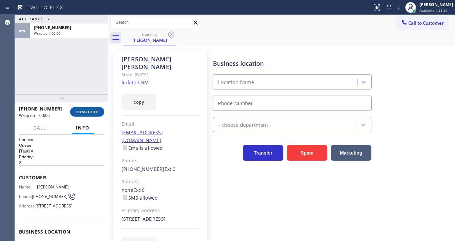
click at [90, 110] on span "COMPLETE" at bounding box center [87, 111] width 23 height 5
type input "[PHONE_NUMBER]"
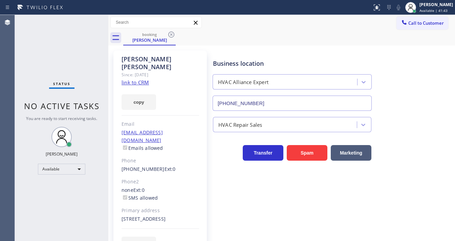
click at [127, 86] on div "copy" at bounding box center [161, 97] width 78 height 23
click at [127, 78] on div "[PERSON_NAME] Since: [DATE] link to CRM copy Email [EMAIL_ADDRESS][DOMAIN_NAME]…" at bounding box center [161, 155] width 94 height 210
click at [131, 79] on link "link to CRM" at bounding box center [135, 82] width 27 height 7
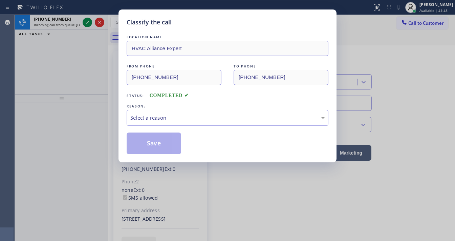
click at [160, 122] on div "Select a reason" at bounding box center [228, 118] width 202 height 16
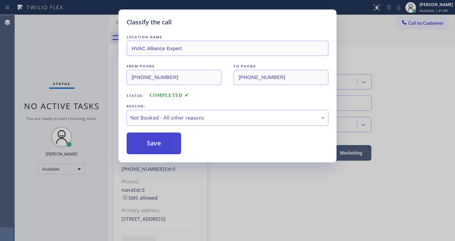
click at [152, 144] on button "Save" at bounding box center [154, 143] width 55 height 22
drag, startPoint x: 152, startPoint y: 144, endPoint x: 124, endPoint y: 72, distance: 77.0
click at [152, 144] on button "Save" at bounding box center [154, 143] width 55 height 22
click at [149, 138] on button "Save" at bounding box center [154, 143] width 55 height 22
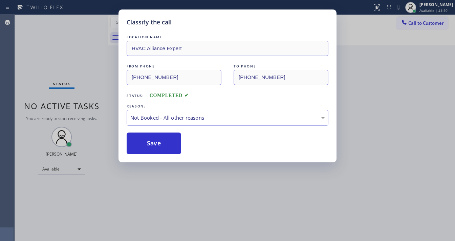
click at [93, 22] on div "Classify the call LOCATION NAME HVAC Alliance Expert FROM PHONE [PHONE_NUMBER] …" at bounding box center [227, 120] width 455 height 241
click at [91, 23] on div "Classify the call LOCATION NAME HVAC Alliance Expert FROM PHONE [PHONE_NUMBER] …" at bounding box center [227, 120] width 455 height 241
click at [91, 23] on div "Classify the call LOCATION NAME 5 Star Appliance Repair FROM PHONE [PHONE_NUMBE…" at bounding box center [235, 128] width 441 height 226
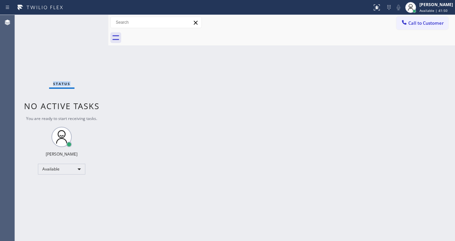
click at [91, 23] on div "Status No active tasks You are ready to start receiving tasks. [PERSON_NAME]" at bounding box center [62, 128] width 94 height 226
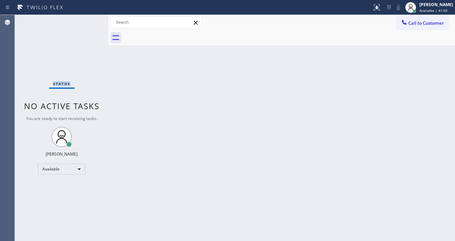
click at [91, 23] on div "Status No active tasks You are ready to start receiving tasks. [PERSON_NAME]" at bounding box center [62, 128] width 94 height 226
click at [87, 21] on div "Status No active tasks You are ready to start receiving tasks. [PERSON_NAME]" at bounding box center [62, 128] width 94 height 226
click at [91, 19] on div "Status No active tasks You are ready to start receiving tasks. [PERSON_NAME]" at bounding box center [62, 128] width 94 height 226
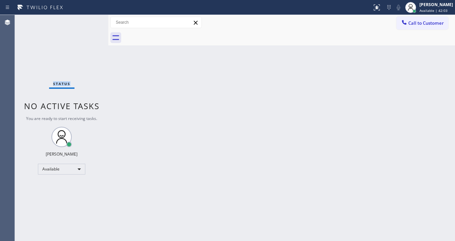
click at [91, 19] on div "Status No active tasks You are ready to start receiving tasks. [PERSON_NAME]" at bounding box center [62, 128] width 94 height 226
click at [90, 19] on div "Status No active tasks You are ready to start receiving tasks. [PERSON_NAME]" at bounding box center [62, 128] width 94 height 226
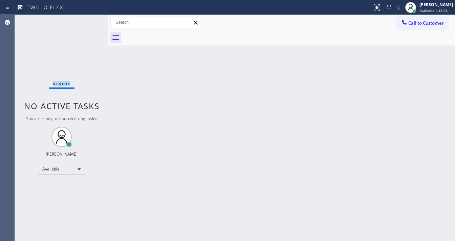
click at [90, 19] on div "Status No active tasks You are ready to start receiving tasks. [PERSON_NAME]" at bounding box center [62, 128] width 94 height 226
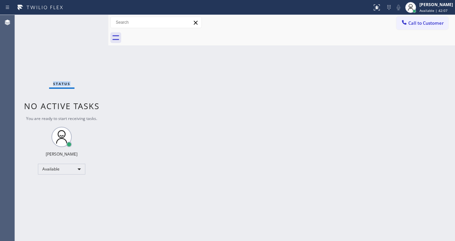
click at [90, 19] on div "Status No active tasks You are ready to start receiving tasks. [PERSON_NAME]" at bounding box center [62, 128] width 94 height 226
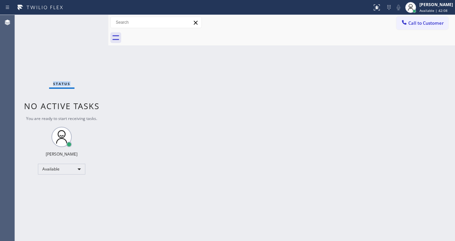
click at [90, 19] on div "Status No active tasks You are ready to start receiving tasks. [PERSON_NAME]" at bounding box center [62, 128] width 94 height 226
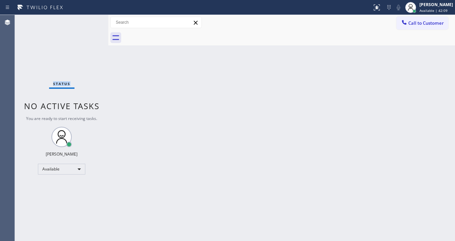
click at [90, 19] on div "Status No active tasks You are ready to start receiving tasks. [PERSON_NAME]" at bounding box center [62, 128] width 94 height 226
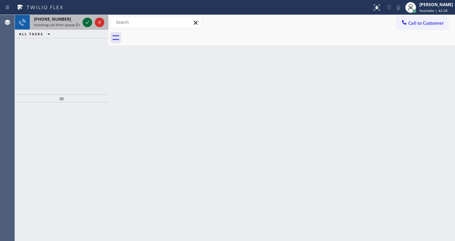
click at [90, 20] on icon at bounding box center [87, 22] width 8 height 8
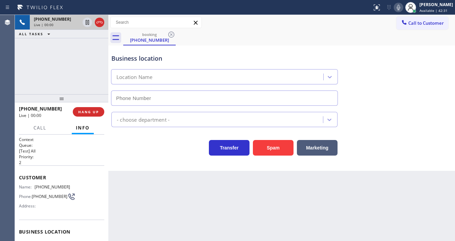
type input "[PHONE_NUMBER]"
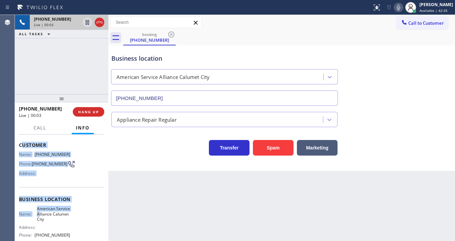
scroll to position [81, 0]
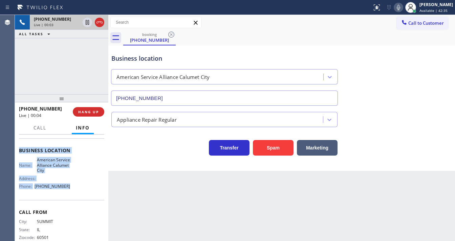
drag, startPoint x: 21, startPoint y: 177, endPoint x: 74, endPoint y: 186, distance: 54.4
click at [74, 186] on div "Context Queue: [Test] All Priority: 2 Customer Name: [PHONE_NUMBER] Phone: [PHO…" at bounding box center [61, 153] width 85 height 196
copy div "ustomer Name: [PHONE_NUMBER] Phone: [PHONE_NUMBER] Address: Business location N…"
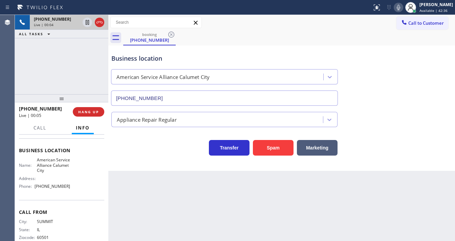
click at [69, 61] on div "[PHONE_NUMBER] Live | 00:04 ALL TASKS ALL TASKS ACTIVE TASKS TASKS IN WRAP UP" at bounding box center [62, 54] width 94 height 79
click at [59, 64] on div "[PHONE_NUMBER] Live | 00:40 ALL TASKS ALL TASKS ACTIVE TASKS TASKS IN WRAP UP" at bounding box center [62, 54] width 94 height 79
click at [86, 24] on icon at bounding box center [87, 22] width 8 height 8
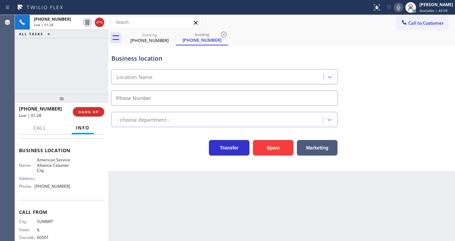
type input "[PHONE_NUMBER]"
click at [404, 12] on button at bounding box center [398, 7] width 9 height 9
click at [24, 84] on div "[PHONE_NUMBER] Live | 01:57 ALL TASKS ALL TASKS ACTIVE TASKS TASKS IN WRAP UP" at bounding box center [62, 54] width 94 height 79
click at [90, 36] on div "ALL TASKS ALL TASKS ACTIVE TASKS TASKS IN WRAP UP" at bounding box center [62, 34] width 94 height 8
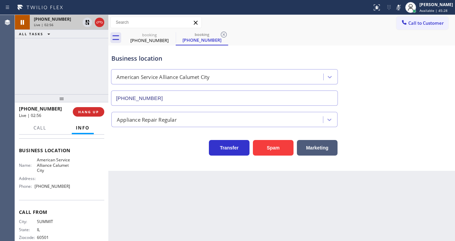
drag, startPoint x: 24, startPoint y: 78, endPoint x: 92, endPoint y: 29, distance: 83.5
click at [24, 78] on div "[PHONE_NUMBER] Live | 02:56 ALL TASKS ALL TASKS ACTIVE TASKS TASKS IN WRAP UP" at bounding box center [62, 54] width 94 height 79
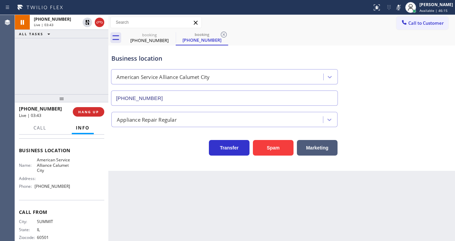
click at [87, 22] on icon at bounding box center [87, 22] width 8 height 8
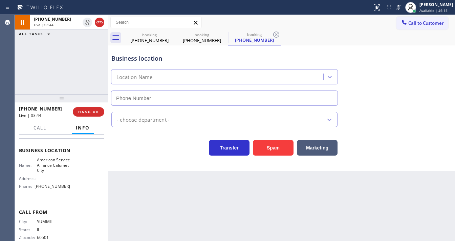
click at [401, 10] on icon at bounding box center [398, 7] width 3 height 5
type input "[PHONE_NUMBER]"
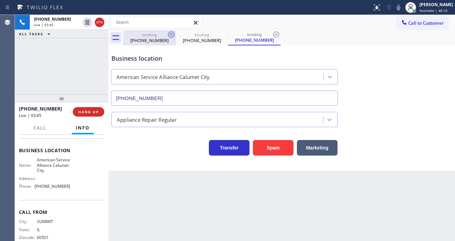
click at [168, 35] on icon at bounding box center [171, 34] width 8 height 8
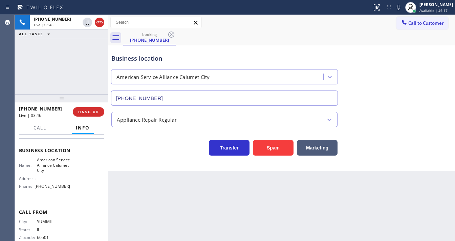
click at [44, 65] on div "[PHONE_NUMBER] Live | 03:46 ALL TASKS ALL TASKS ACTIVE TASKS TASKS IN WRAP UP" at bounding box center [62, 54] width 94 height 79
click at [39, 127] on span "Call" at bounding box center [40, 128] width 13 height 6
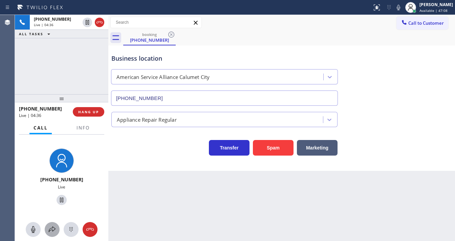
click at [53, 226] on icon at bounding box center [52, 229] width 8 height 8
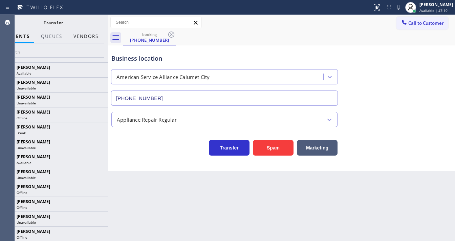
click at [84, 38] on button "Vendors" at bounding box center [85, 36] width 33 height 13
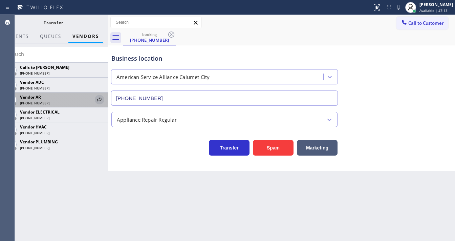
click at [98, 100] on icon at bounding box center [100, 100] width 8 height 8
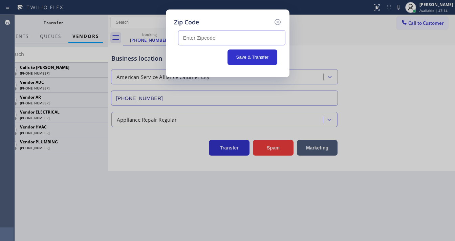
click at [204, 39] on input "text" at bounding box center [231, 37] width 107 height 15
paste input "60425"
type input "60425"
click at [234, 55] on button "Save & Transfer" at bounding box center [253, 57] width 50 height 16
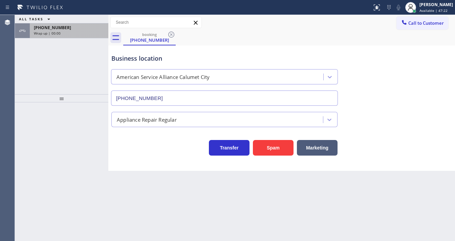
click at [73, 32] on div "Wrap up | 00:00" at bounding box center [69, 33] width 70 height 5
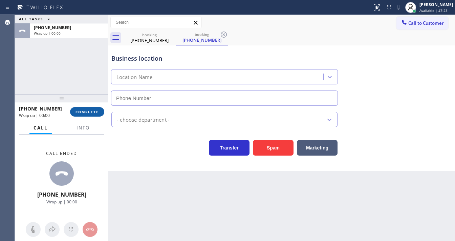
click at [84, 110] on span "COMPLETE" at bounding box center [87, 111] width 23 height 5
type input "[PHONE_NUMBER]"
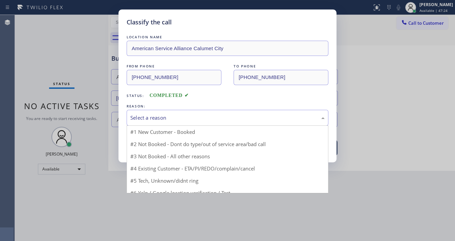
click at [157, 117] on div "Select a reason" at bounding box center [227, 118] width 195 height 8
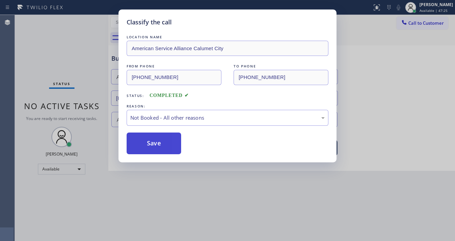
click at [155, 142] on button "Save" at bounding box center [154, 143] width 55 height 22
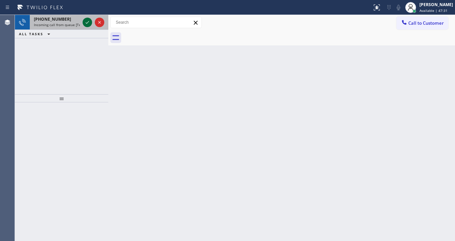
click at [84, 22] on icon at bounding box center [87, 22] width 8 height 8
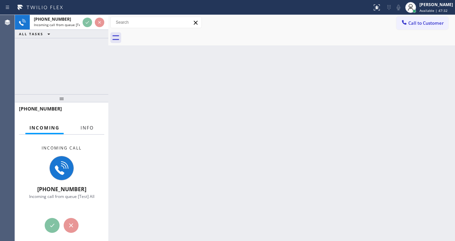
click at [94, 124] on button "Info" at bounding box center [87, 127] width 21 height 13
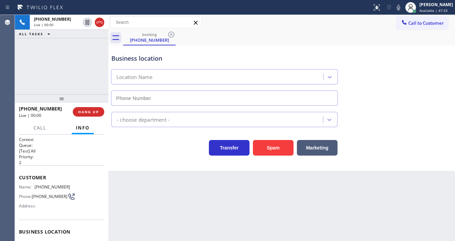
type input "[PHONE_NUMBER]"
click at [64, 69] on div "[PHONE_NUMBER] Live | 00:03 ALL TASKS ALL TASKS ACTIVE TASKS TASKS IN WRAP UP" at bounding box center [62, 54] width 94 height 79
click at [78, 74] on div "[PHONE_NUMBER] Live | 00:48 ALL TASKS ALL TASKS ACTIVE TASKS TASKS IN WRAP UP" at bounding box center [62, 54] width 94 height 79
drag, startPoint x: 96, startPoint y: 114, endPoint x: 215, endPoint y: 156, distance: 127.0
click at [215, 156] on div "[PHONE_NUMBER] Live | 00:54 ALL TASKS ALL TASKS ACTIVE TASKS TASKS IN WRAP UP […" at bounding box center [235, 128] width 441 height 226
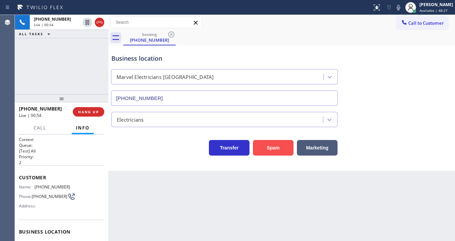
click at [279, 148] on button "Spam" at bounding box center [273, 148] width 41 height 16
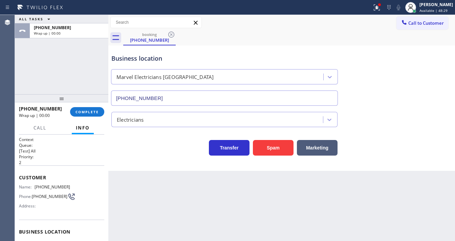
click at [72, 63] on div "ALL TASKS ALL TASKS ACTIVE TASKS TASKS IN WRAP UP [PHONE_NUMBER] Wrap up | 00:00" at bounding box center [62, 54] width 94 height 79
click at [89, 114] on span "COMPLETE" at bounding box center [87, 111] width 23 height 5
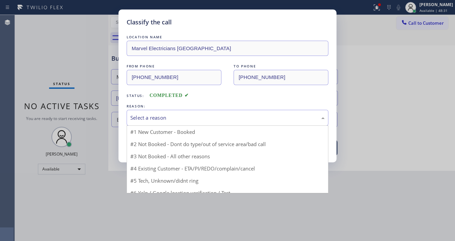
click at [163, 117] on div "Select a reason" at bounding box center [227, 118] width 195 height 8
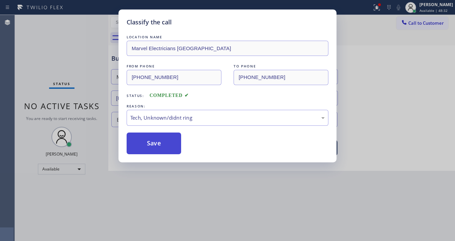
click at [153, 139] on button "Save" at bounding box center [154, 143] width 55 height 22
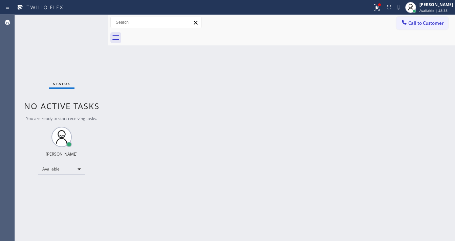
click at [71, 51] on div "Status No active tasks You are ready to start receiving tasks. [PERSON_NAME]" at bounding box center [62, 128] width 94 height 226
click at [95, 44] on div "Status No active tasks You are ready to start receiving tasks. [PERSON_NAME]" at bounding box center [62, 128] width 94 height 226
click at [179, 239] on div "Back to Dashboard Change Sender ID Customers Technicians Select a contact Outbo…" at bounding box center [281, 128] width 347 height 226
click at [381, 9] on icon at bounding box center [377, 7] width 8 height 8
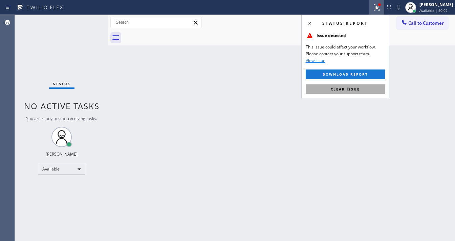
click at [361, 88] on button "Clear issue" at bounding box center [345, 88] width 79 height 9
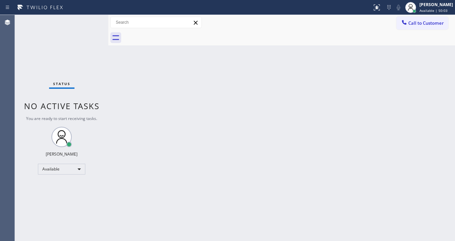
drag, startPoint x: 298, startPoint y: 117, endPoint x: 229, endPoint y: 195, distance: 104.4
click at [295, 119] on div "Back to Dashboard Change Sender ID Customers Technicians Select a contact Outbo…" at bounding box center [281, 128] width 347 height 226
click at [85, 21] on div "Status No active tasks You are ready to start receiving tasks. [PERSON_NAME]" at bounding box center [62, 128] width 94 height 226
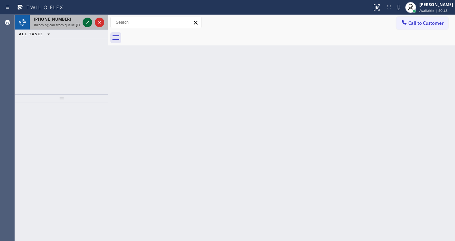
click at [87, 19] on icon at bounding box center [87, 22] width 8 height 8
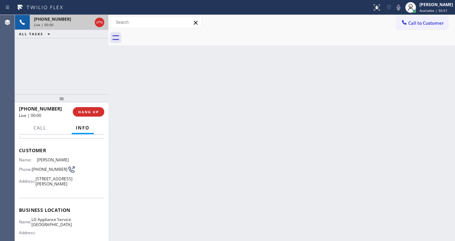
scroll to position [54, 0]
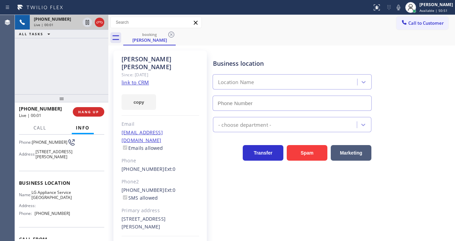
type input "[PHONE_NUMBER]"
click at [135, 79] on link "link to CRM" at bounding box center [135, 82] width 27 height 7
click at [403, 9] on icon at bounding box center [399, 7] width 8 height 8
click at [80, 60] on div "[PHONE_NUMBER] Live | 00:38 ALL TASKS ALL TASKS ACTIVE TASKS TASKS IN WRAP UP" at bounding box center [62, 54] width 94 height 79
click at [88, 23] on icon at bounding box center [87, 22] width 8 height 8
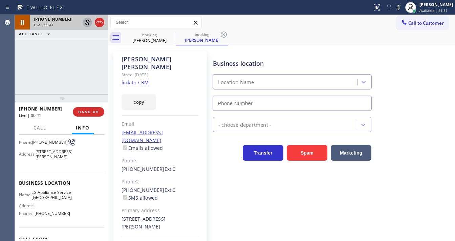
type input "[PHONE_NUMBER]"
click at [25, 67] on div "[PHONE_NUMBER] Live | 00:41 ALL TASKS ALL TASKS ACTIVE TASKS TASKS IN WRAP UP" at bounding box center [62, 54] width 94 height 79
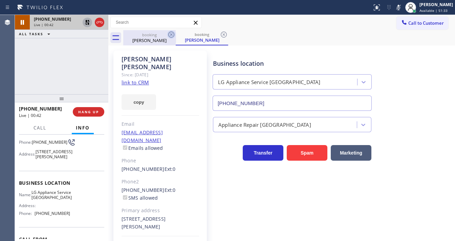
click at [172, 34] on icon at bounding box center [171, 34] width 8 height 8
click at [160, 37] on div "booking" at bounding box center [149, 34] width 51 height 5
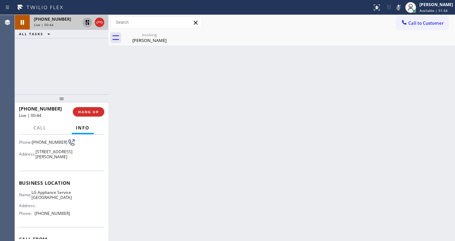
click at [69, 61] on div "[PHONE_NUMBER] Live | 00:44 ALL TASKS ALL TASKS ACTIVE TASKS TASKS IN WRAP UP" at bounding box center [62, 54] width 94 height 79
click at [81, 34] on div "ALL TASKS ALL TASKS ACTIVE TASKS TASKS IN WRAP UP" at bounding box center [62, 34] width 94 height 8
click at [15, 71] on div "Agent Desktop" at bounding box center [7, 128] width 15 height 226
click at [90, 21] on icon at bounding box center [87, 22] width 8 height 8
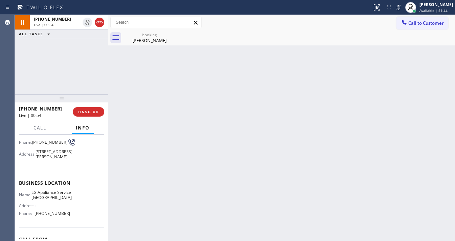
click at [401, 9] on icon at bounding box center [399, 7] width 8 height 8
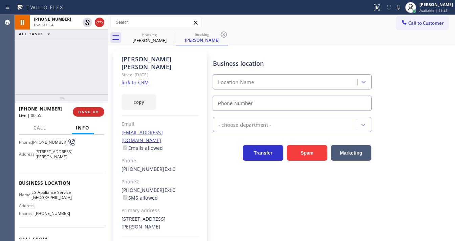
click at [80, 62] on div "[PHONE_NUMBER] Live | 00:54 ALL TASKS ALL TASKS ACTIVE TASKS TASKS IN WRAP UP" at bounding box center [62, 54] width 94 height 79
type input "[PHONE_NUMBER]"
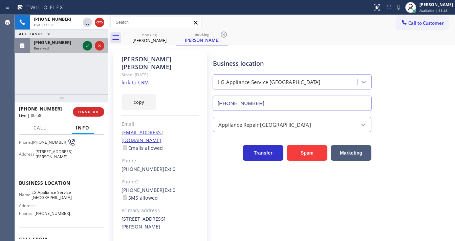
click at [88, 47] on icon at bounding box center [87, 46] width 8 height 8
click at [88, 47] on div "[PHONE_NUMBER] Live | 00:58 ALL TASKS ALL TASKS ACTIVE TASKS TASKS IN WRAP UP […" at bounding box center [62, 54] width 94 height 79
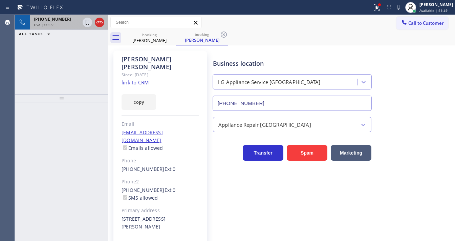
click at [68, 22] on div "Live | 00:59" at bounding box center [57, 24] width 46 height 5
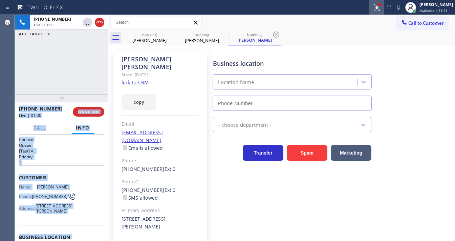
click at [383, 13] on button at bounding box center [377, 7] width 15 height 15
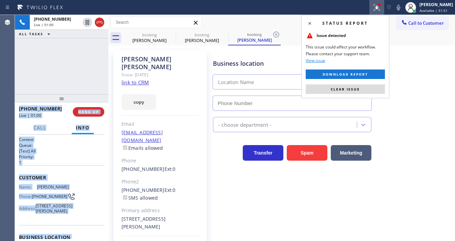
type input "[PHONE_NUMBER]"
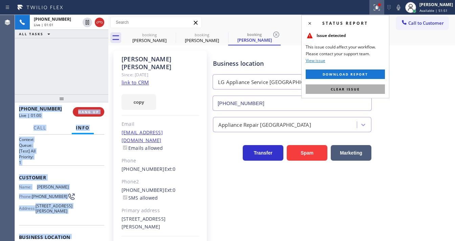
drag, startPoint x: 358, startPoint y: 90, endPoint x: 352, endPoint y: 89, distance: 6.1
click at [358, 90] on span "Clear issue" at bounding box center [345, 89] width 29 height 5
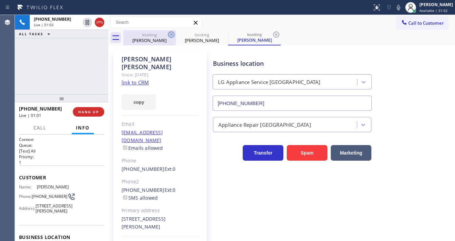
click at [171, 35] on icon at bounding box center [171, 35] width 6 height 6
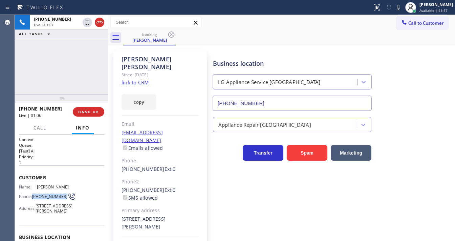
drag, startPoint x: 44, startPoint y: 198, endPoint x: 34, endPoint y: 193, distance: 11.2
click at [34, 194] on span "[PHONE_NUMBER]" at bounding box center [50, 196] width 36 height 5
copy span "[PHONE_NUMBER]"
click at [49, 84] on div "[PHONE_NUMBER] Live | 01:07 ALL TASKS ALL TASKS ACTIVE TASKS TASKS IN WRAP UP" at bounding box center [62, 54] width 94 height 79
click at [221, 29] on div "Call to Customer Outbound call Location Rush Electrical Service [GEOGRAPHIC_DAT…" at bounding box center [281, 22] width 347 height 15
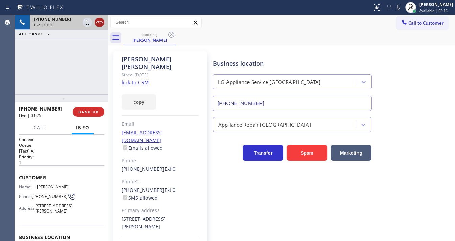
click at [99, 23] on icon at bounding box center [100, 22] width 8 height 8
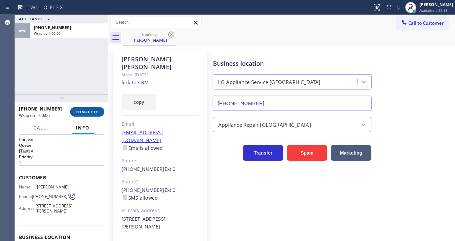
click at [87, 113] on span "COMPLETE" at bounding box center [87, 111] width 23 height 5
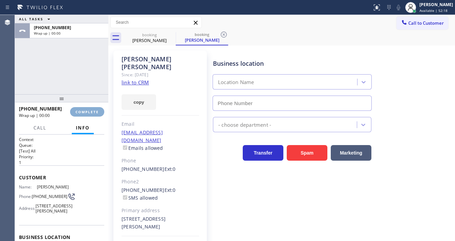
type input "[PHONE_NUMBER]"
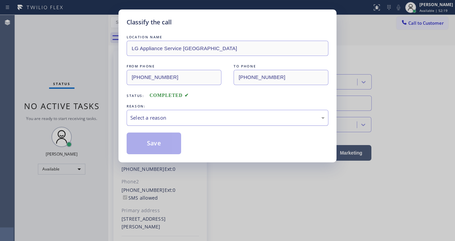
click at [158, 117] on div "Select a reason" at bounding box center [227, 118] width 195 height 8
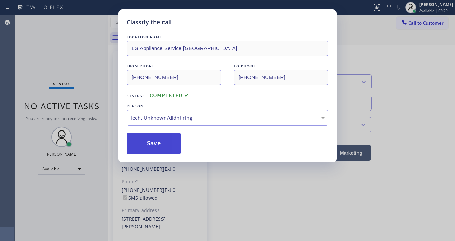
click at [156, 147] on button "Save" at bounding box center [154, 143] width 55 height 22
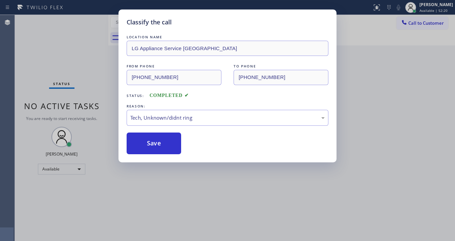
click at [94, 74] on div "Classify the call LOCATION NAME LG Appliance Service [GEOGRAPHIC_DATA] FROM PHO…" at bounding box center [227, 120] width 455 height 241
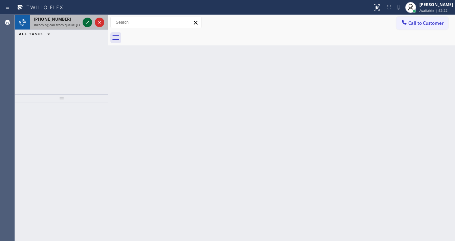
click at [84, 18] on icon at bounding box center [87, 22] width 8 height 8
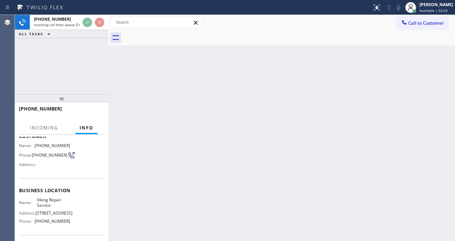
scroll to position [54, 0]
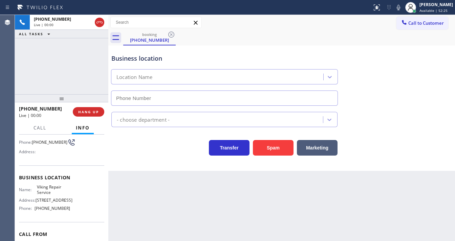
type input "[PHONE_NUMBER]"
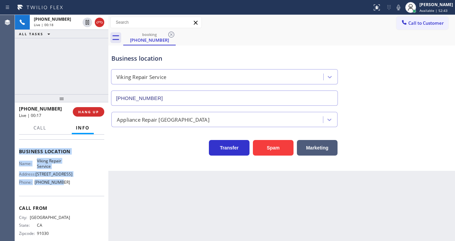
scroll to position [81, 0]
drag, startPoint x: 18, startPoint y: 176, endPoint x: 73, endPoint y: 185, distance: 55.4
click at [73, 185] on div "Context Queue: [Test] All Priority: 1 Customer Name: [PHONE_NUMBER] Phone: [PHO…" at bounding box center [62, 188] width 94 height 106
copy div "Customer Name: [PHONE_NUMBER] Phone: [PHONE_NUMBER] Address: Business location …"
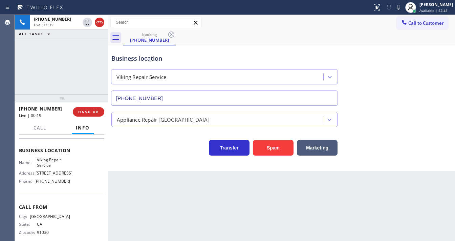
click at [59, 64] on div "[PHONE_NUMBER] Live | 00:19 ALL TASKS ALL TASKS ACTIVE TASKS TASKS IN WRAP UP" at bounding box center [62, 54] width 94 height 79
click at [65, 73] on div "[PHONE_NUMBER] Live | 01:02 ALL TASKS ALL TASKS ACTIVE TASKS TASKS IN WRAP UP" at bounding box center [62, 54] width 94 height 79
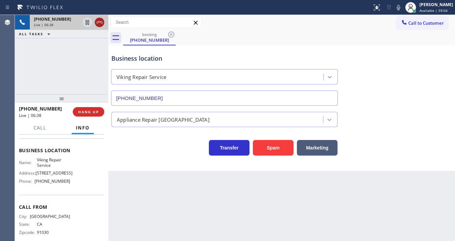
click at [102, 23] on icon at bounding box center [100, 22] width 6 height 2
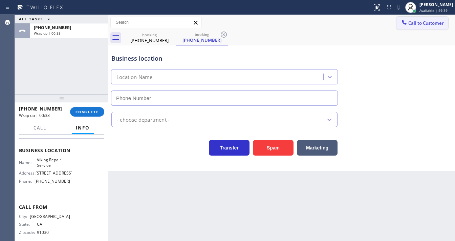
click at [419, 22] on span "Call to Customer" at bounding box center [427, 23] width 36 height 6
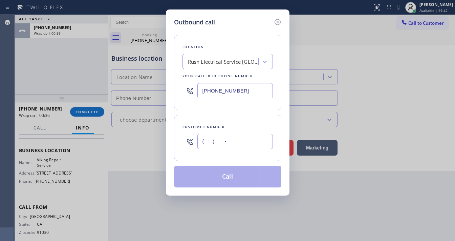
click at [213, 136] on input "(___) ___-____" at bounding box center [236, 141] width 76 height 15
paste input "626) 372-4558"
type input "[PHONE_NUMBER]"
click at [245, 89] on input "[PHONE_NUMBER]" at bounding box center [236, 90] width 76 height 15
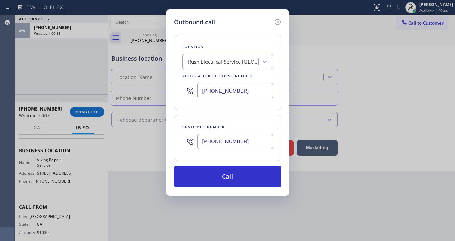
paste input "23) 416-234"
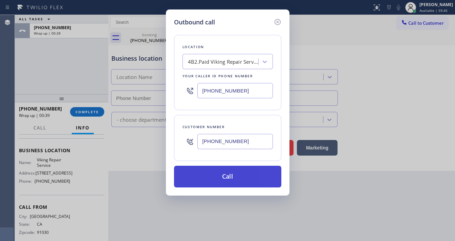
type input "[PHONE_NUMBER]"
click at [210, 168] on button "Call" at bounding box center [227, 177] width 107 height 22
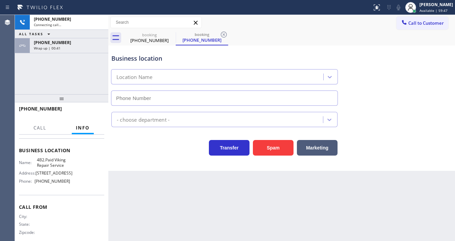
click at [77, 52] on div "[PHONE_NUMBER] Wrap up | 00:41" at bounding box center [68, 45] width 76 height 15
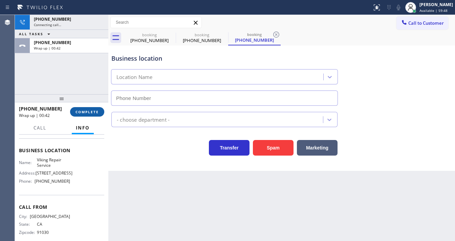
click at [95, 109] on span "COMPLETE" at bounding box center [87, 111] width 23 height 5
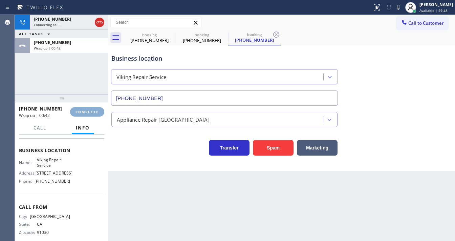
type input "[PHONE_NUMBER]"
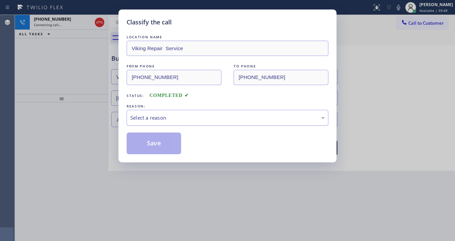
click at [157, 117] on div "Select a reason" at bounding box center [227, 118] width 195 height 8
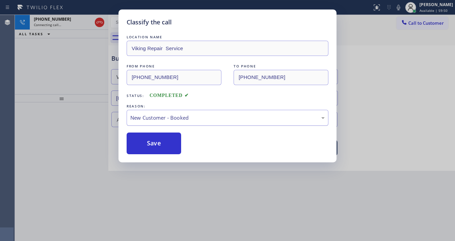
click at [162, 117] on div "New Customer - Booked" at bounding box center [227, 118] width 195 height 8
click at [157, 138] on button "Save" at bounding box center [154, 143] width 55 height 22
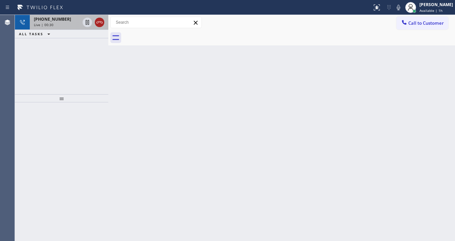
click at [101, 24] on icon at bounding box center [100, 22] width 8 height 8
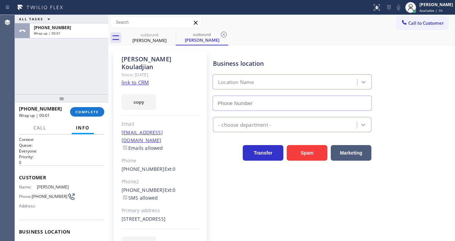
type input "[PHONE_NUMBER]"
click at [91, 119] on div "[PHONE_NUMBER] Wrap up | 00:53 COMPLETE" at bounding box center [61, 112] width 85 height 18
click at [91, 112] on span "COMPLETE" at bounding box center [87, 111] width 23 height 5
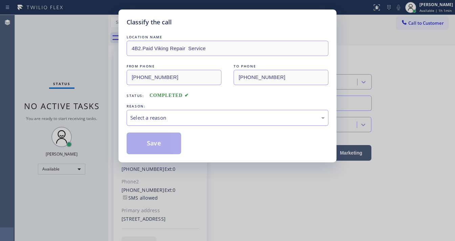
click at [166, 116] on div "Select a reason" at bounding box center [227, 118] width 195 height 8
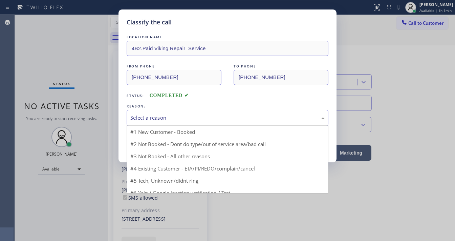
drag, startPoint x: 160, startPoint y: 131, endPoint x: 158, endPoint y: 137, distance: 5.8
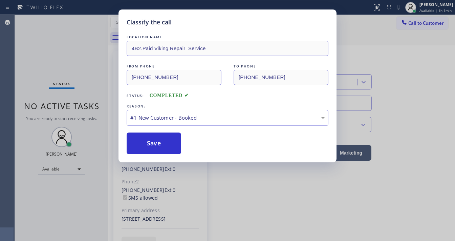
click at [157, 140] on button "Save" at bounding box center [154, 143] width 55 height 22
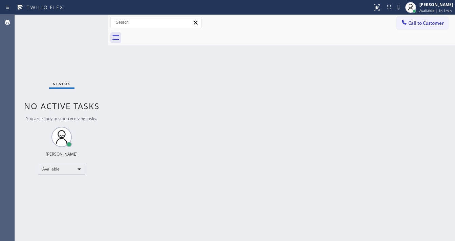
click at [415, 23] on span "Call to Customer" at bounding box center [427, 23] width 36 height 6
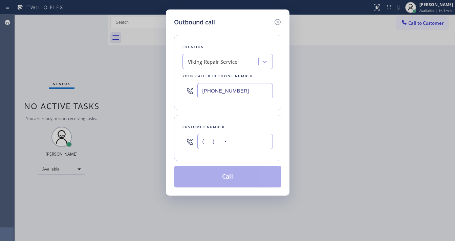
click at [218, 136] on input "(___) ___-____" at bounding box center [236, 141] width 76 height 15
paste input "708) 921-6650"
type input "[PHONE_NUMBER]"
click at [241, 93] on input "[PHONE_NUMBER]" at bounding box center [236, 90] width 76 height 15
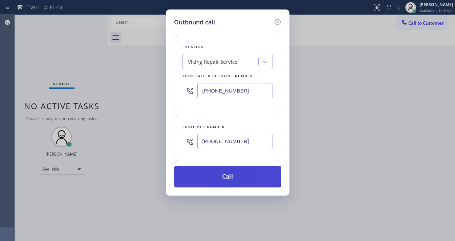
paste input "708) 554-7898"
type input "[PHONE_NUMBER]"
click at [225, 179] on button "Call" at bounding box center [227, 177] width 107 height 22
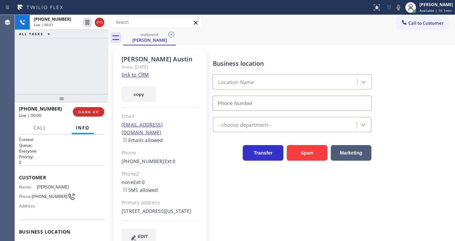
type input "[PHONE_NUMBER]"
click at [91, 75] on div "[PHONE_NUMBER] Live | 02:25 ALL TASKS ALL TASKS ACTIVE TASKS TASKS IN WRAP UP" at bounding box center [62, 54] width 94 height 79
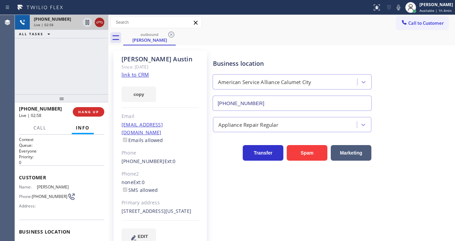
click at [100, 24] on icon at bounding box center [100, 22] width 8 height 8
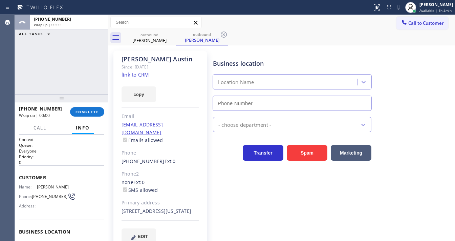
type input "[PHONE_NUMBER]"
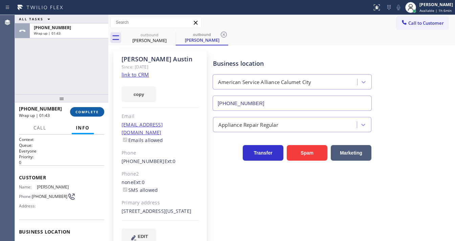
drag, startPoint x: 93, startPoint y: 107, endPoint x: 96, endPoint y: 108, distance: 4.0
click at [93, 107] on button "COMPLETE" at bounding box center [87, 111] width 34 height 9
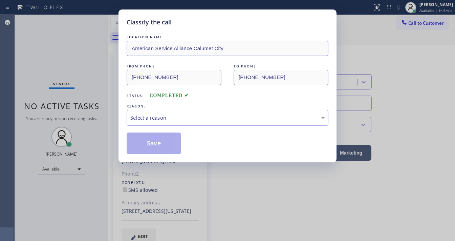
click at [167, 117] on div "Select a reason" at bounding box center [227, 118] width 195 height 8
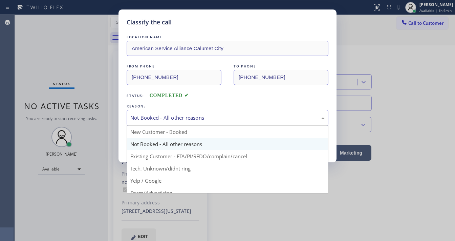
click at [163, 113] on div "Not Booked - All other reasons" at bounding box center [228, 118] width 202 height 16
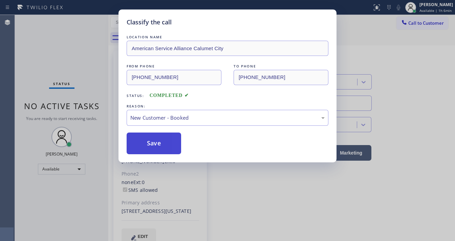
click at [156, 140] on button "Save" at bounding box center [154, 143] width 55 height 22
click at [81, 70] on div "Classify the call LOCATION NAME American Service Alliance Calumet City FROM PHO…" at bounding box center [227, 120] width 455 height 241
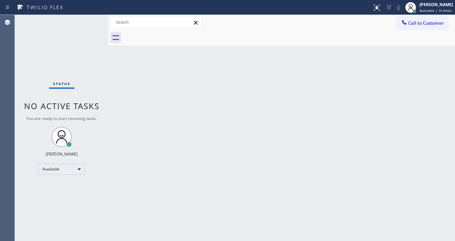
click at [95, 28] on div "Status No active tasks You are ready to start receiving tasks. [PERSON_NAME]" at bounding box center [62, 128] width 94 height 226
click at [89, 20] on div "Status No active tasks You are ready to start receiving tasks. [PERSON_NAME]" at bounding box center [62, 128] width 94 height 226
click at [87, 19] on div "Status No active tasks You are ready to start receiving tasks. [PERSON_NAME]" at bounding box center [62, 128] width 94 height 226
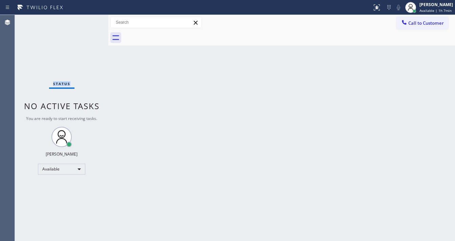
drag, startPoint x: 87, startPoint y: 19, endPoint x: 91, endPoint y: 3, distance: 16.6
click at [87, 18] on div "Status No active tasks You are ready to start receiving tasks. [PERSON_NAME]" at bounding box center [62, 128] width 94 height 226
click at [91, 20] on div "Status No active tasks You are ready to start receiving tasks. [PERSON_NAME]" at bounding box center [62, 128] width 94 height 226
click at [90, 19] on div "Status No active tasks You are ready to start receiving tasks. [PERSON_NAME]" at bounding box center [62, 128] width 94 height 226
click at [89, 19] on div "Status No active tasks You are ready to start receiving tasks. [PERSON_NAME]" at bounding box center [62, 128] width 94 height 226
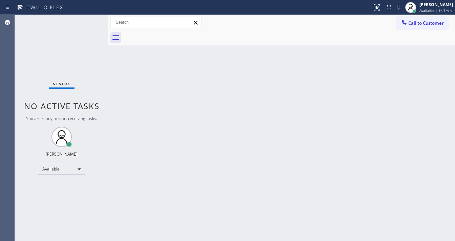
click at [89, 19] on div "Status No active tasks You are ready to start receiving tasks. [PERSON_NAME]" at bounding box center [62, 128] width 94 height 226
click at [89, 18] on div "Status No active tasks You are ready to start receiving tasks. [PERSON_NAME]" at bounding box center [62, 128] width 94 height 226
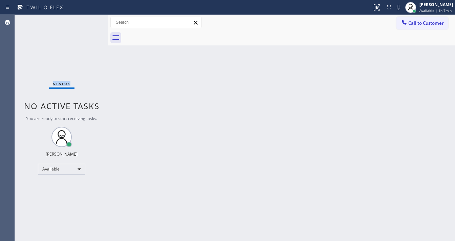
click at [89, 18] on div "Status No active tasks You are ready to start receiving tasks. [PERSON_NAME]" at bounding box center [62, 128] width 94 height 226
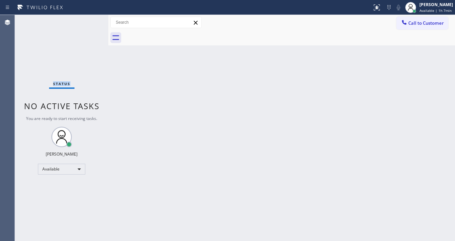
click at [89, 18] on div "Status No active tasks You are ready to start receiving tasks. [PERSON_NAME]" at bounding box center [62, 128] width 94 height 226
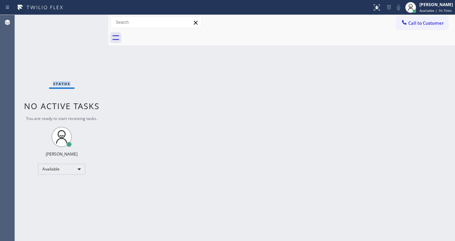
click at [89, 18] on div "Status No active tasks You are ready to start receiving tasks. [PERSON_NAME]" at bounding box center [62, 128] width 94 height 226
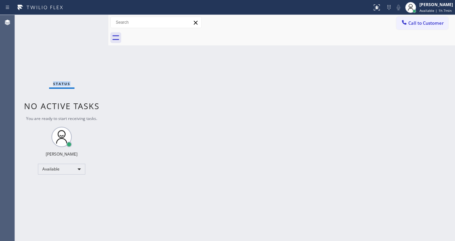
click at [89, 18] on div "Status No active tasks You are ready to start receiving tasks. [PERSON_NAME]" at bounding box center [62, 128] width 94 height 226
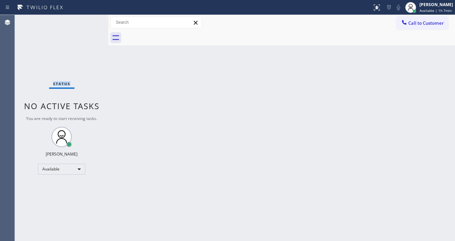
click at [89, 18] on div "Status No active tasks You are ready to start receiving tasks. [PERSON_NAME]" at bounding box center [62, 128] width 94 height 226
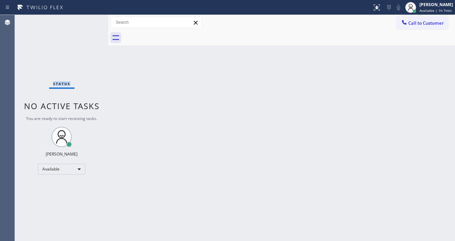
click at [89, 18] on div "Status No active tasks You are ready to start receiving tasks. [PERSON_NAME]" at bounding box center [62, 128] width 94 height 226
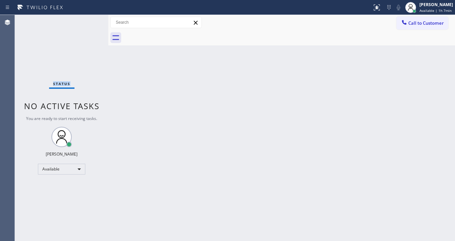
click at [89, 18] on div "Status No active tasks You are ready to start receiving tasks. [PERSON_NAME]" at bounding box center [62, 128] width 94 height 226
drag, startPoint x: 88, startPoint y: 19, endPoint x: 86, endPoint y: 1, distance: 17.7
click at [88, 18] on div "Status No active tasks You are ready to start receiving tasks. [PERSON_NAME]" at bounding box center [62, 128] width 94 height 226
click at [89, 25] on div "Status No active tasks You are ready to start receiving tasks. [PERSON_NAME]" at bounding box center [62, 128] width 94 height 226
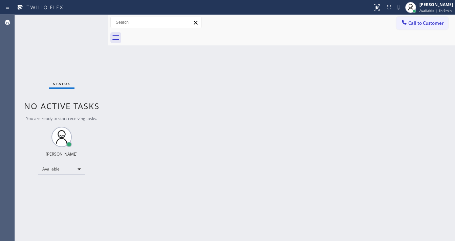
click at [88, 24] on div "Status No active tasks You are ready to start receiving tasks. [PERSON_NAME]" at bounding box center [62, 128] width 94 height 226
click at [86, 21] on div "Status No active tasks You are ready to start receiving tasks. [PERSON_NAME]" at bounding box center [62, 128] width 94 height 226
drag, startPoint x: 83, startPoint y: 20, endPoint x: 90, endPoint y: 20, distance: 6.4
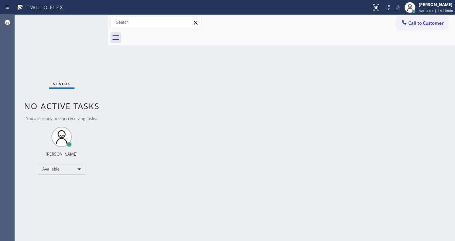
click at [84, 20] on div "Status No active tasks You are ready to start receiving tasks. [PERSON_NAME]" at bounding box center [62, 128] width 94 height 226
click at [268, 18] on div "Call to Customer Outbound call Location American Service Alliance [GEOGRAPHIC_D…" at bounding box center [281, 23] width 347 height 12
click at [88, 18] on div "Status No active tasks You are ready to start receiving tasks. [PERSON_NAME]" at bounding box center [62, 128] width 94 height 226
click at [89, 20] on div "Status No active tasks You are ready to start receiving tasks. [PERSON_NAME]" at bounding box center [62, 128] width 94 height 226
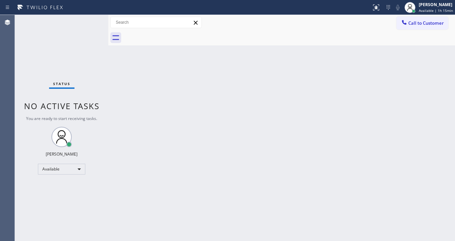
click at [90, 21] on div "Status No active tasks You are ready to start receiving tasks. [PERSON_NAME]" at bounding box center [62, 128] width 94 height 226
click at [90, 20] on div "Status No active tasks You are ready to start receiving tasks. [PERSON_NAME]" at bounding box center [62, 128] width 94 height 226
click at [88, 19] on div "Status No active tasks You are ready to start receiving tasks. [PERSON_NAME]" at bounding box center [62, 128] width 94 height 226
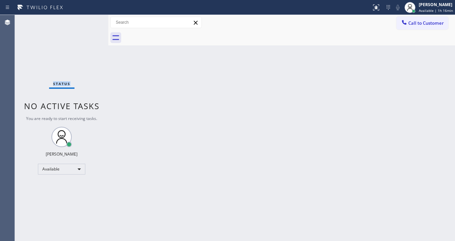
click at [88, 19] on div "Status No active tasks You are ready to start receiving tasks. [PERSON_NAME]" at bounding box center [62, 128] width 94 height 226
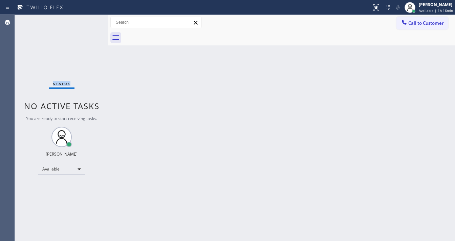
click at [80, 15] on div "Status No active tasks You are ready to start receiving tasks. [PERSON_NAME]" at bounding box center [62, 128] width 94 height 226
click at [74, 24] on div "Status No active tasks You are ready to start receiving tasks. [PERSON_NAME]" at bounding box center [62, 128] width 94 height 226
click at [80, 26] on div "Status No active tasks You are ready to start receiving tasks. [PERSON_NAME]" at bounding box center [62, 128] width 94 height 226
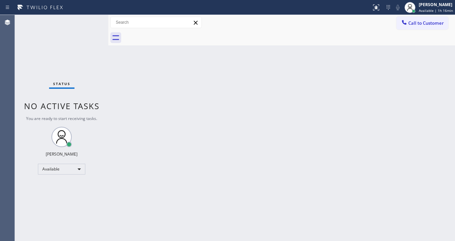
click at [80, 26] on div "Status No active tasks You are ready to start receiving tasks. [PERSON_NAME]" at bounding box center [62, 128] width 94 height 226
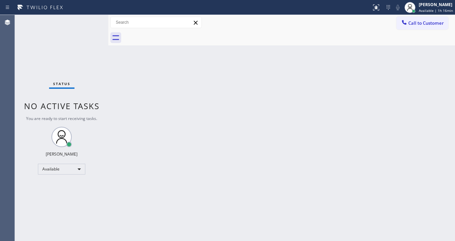
click at [80, 26] on div "Status No active tasks You are ready to start receiving tasks. [PERSON_NAME]" at bounding box center [62, 128] width 94 height 226
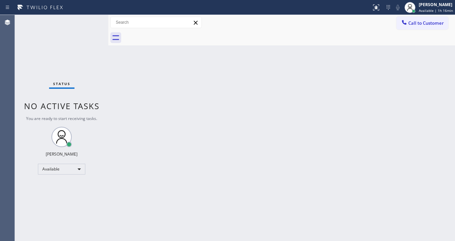
click at [80, 26] on div "Status No active tasks You are ready to start receiving tasks. [PERSON_NAME]" at bounding box center [62, 128] width 94 height 226
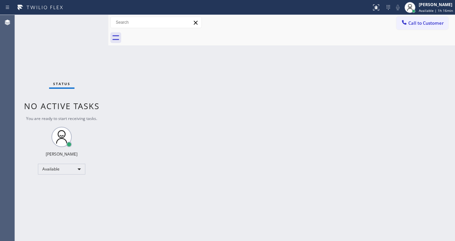
click at [80, 26] on div "Status No active tasks You are ready to start receiving tasks. [PERSON_NAME]" at bounding box center [62, 128] width 94 height 226
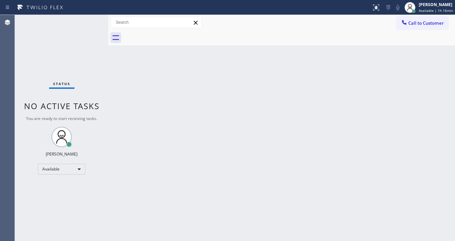
click at [80, 26] on div "Status No active tasks You are ready to start receiving tasks. [PERSON_NAME]" at bounding box center [62, 128] width 94 height 226
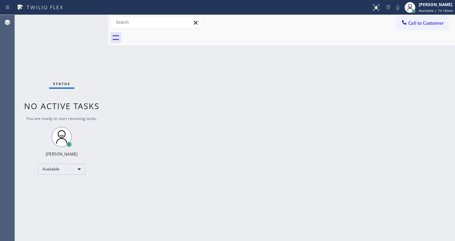
click at [80, 26] on div "Status No active tasks You are ready to start receiving tasks. [PERSON_NAME]" at bounding box center [62, 128] width 94 height 226
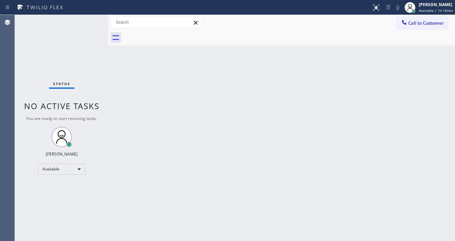
click at [80, 26] on div "Status No active tasks You are ready to start receiving tasks. [PERSON_NAME]" at bounding box center [62, 128] width 94 height 226
click at [80, 25] on div "Status No active tasks You are ready to start receiving tasks. [PERSON_NAME]" at bounding box center [62, 128] width 94 height 226
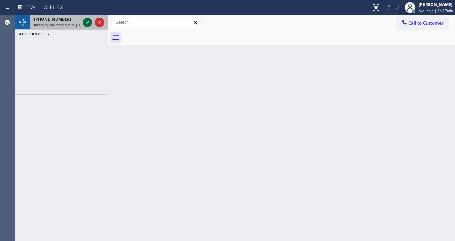
click at [84, 20] on icon at bounding box center [87, 22] width 8 height 8
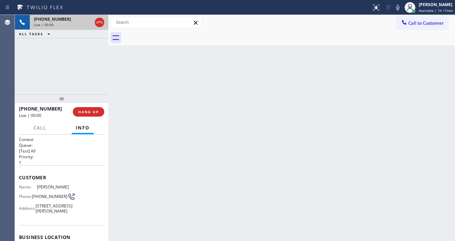
click at [24, 75] on div "[PHONE_NUMBER] Live | 00:00 ALL TASKS ALL TASKS ACTIVE TASKS TASKS IN WRAP UP" at bounding box center [62, 54] width 94 height 79
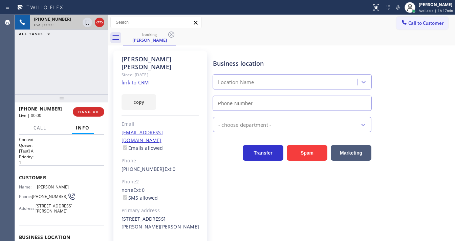
type input "[PHONE_NUMBER]"
click at [74, 73] on div "[PHONE_NUMBER] Live | 00:03 ALL TASKS ALL TASKS ACTIVE TASKS TASKS IN WRAP UP" at bounding box center [62, 54] width 94 height 79
click at [137, 79] on link "link to CRM" at bounding box center [135, 82] width 27 height 7
drag, startPoint x: 86, startPoint y: 24, endPoint x: 307, endPoint y: 20, distance: 221.7
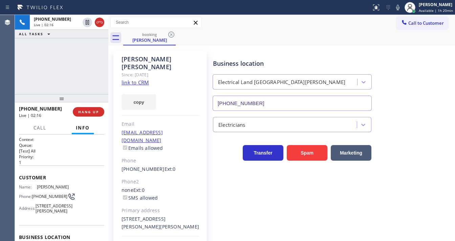
click at [87, 24] on icon at bounding box center [87, 22] width 8 height 8
click at [400, 6] on icon at bounding box center [397, 7] width 3 height 5
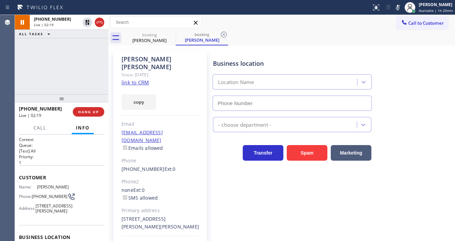
type input "[PHONE_NUMBER]"
click at [306, 22] on div "Call to Customer Outbound call Location American Service Alliance [GEOGRAPHIC_D…" at bounding box center [281, 23] width 347 height 12
click at [400, 9] on icon at bounding box center [397, 7] width 3 height 5
drag, startPoint x: 68, startPoint y: 68, endPoint x: 81, endPoint y: 56, distance: 18.7
click at [79, 58] on div "[PHONE_NUMBER] Live | 03:14 ALL TASKS ALL TASKS ACTIVE TASKS TASKS IN WRAP UP" at bounding box center [62, 54] width 94 height 79
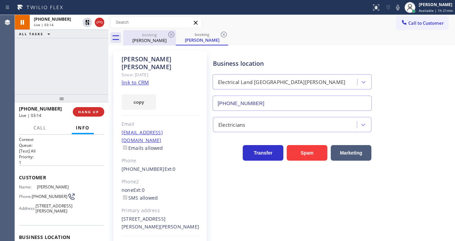
click at [87, 23] on icon at bounding box center [87, 22] width 8 height 8
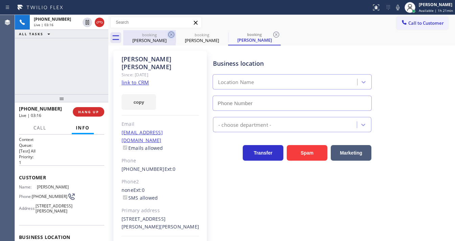
type input "[PHONE_NUMBER]"
click at [173, 37] on icon at bounding box center [171, 35] width 6 height 6
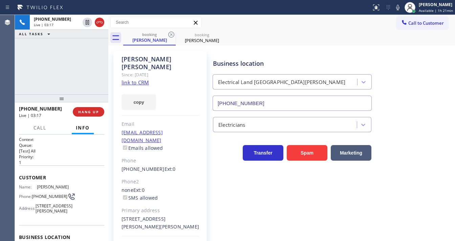
click at [173, 37] on icon at bounding box center [171, 35] width 6 height 6
click at [81, 36] on div "ALL TASKS ALL TASKS ACTIVE TASKS TASKS IN WRAP UP" at bounding box center [62, 34] width 94 height 8
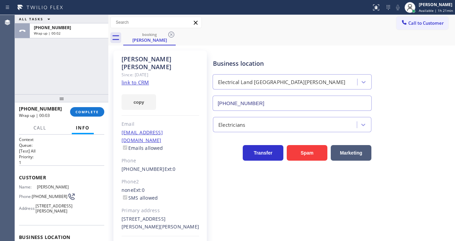
drag, startPoint x: 339, startPoint y: 26, endPoint x: 316, endPoint y: 33, distance: 23.8
click at [339, 26] on div "Call to Customer Outbound call Location American Service Alliance [GEOGRAPHIC_D…" at bounding box center [281, 23] width 347 height 12
click at [86, 113] on span "COMPLETE" at bounding box center [87, 111] width 23 height 5
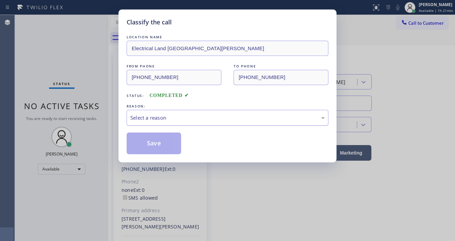
click at [146, 119] on div "Select a reason" at bounding box center [227, 118] width 195 height 8
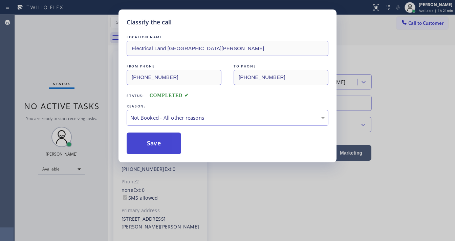
click at [152, 138] on button "Save" at bounding box center [154, 143] width 55 height 22
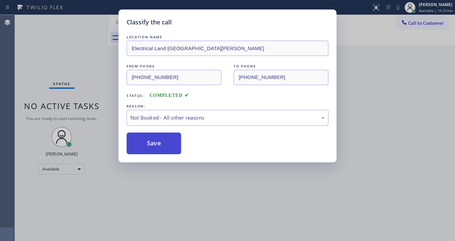
click at [152, 138] on button "Save" at bounding box center [154, 143] width 55 height 22
drag, startPoint x: 100, startPoint y: 134, endPoint x: 105, endPoint y: 138, distance: 6.2
click at [102, 134] on div "Classify the call LOCATION NAME Electrical Land [GEOGRAPHIC_DATA][PERSON_NAME] …" at bounding box center [227, 120] width 455 height 241
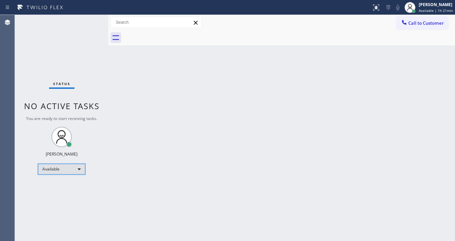
click at [65, 169] on div "Available" at bounding box center [61, 169] width 47 height 11
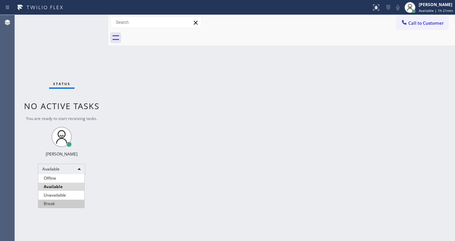
click at [58, 202] on li "Break" at bounding box center [61, 204] width 46 height 8
click at [146, 176] on div "Back to Dashboard Change Sender ID Customers Technicians Select a contact Outbo…" at bounding box center [281, 128] width 347 height 226
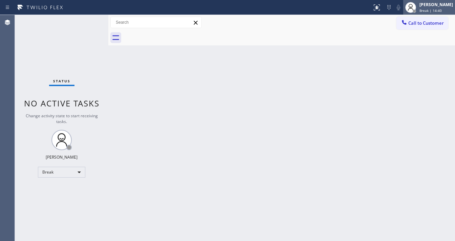
click at [435, 5] on div "[PERSON_NAME]" at bounding box center [437, 5] width 34 height 6
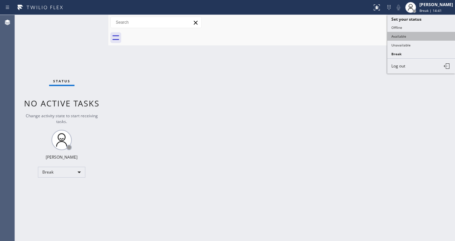
click at [409, 34] on button "Available" at bounding box center [422, 36] width 68 height 9
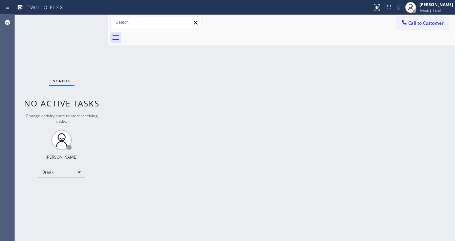
drag, startPoint x: 261, startPoint y: 66, endPoint x: 232, endPoint y: 186, distance: 122.8
click at [259, 69] on div "Back to Dashboard Change Sender ID Customers Technicians Select a contact Outbo…" at bounding box center [281, 128] width 347 height 226
click at [426, 11] on span "Break | 15:09" at bounding box center [431, 10] width 22 height 5
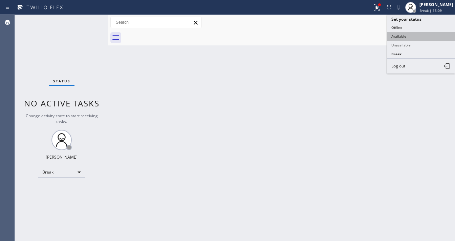
drag, startPoint x: 412, startPoint y: 35, endPoint x: 406, endPoint y: 32, distance: 7.6
click at [410, 34] on button "Available" at bounding box center [422, 36] width 68 height 9
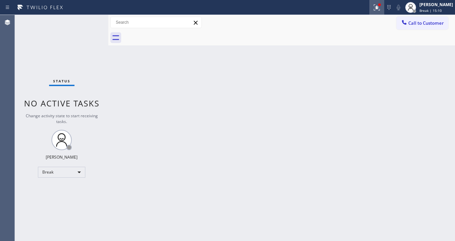
click at [381, 11] on icon at bounding box center [377, 7] width 8 height 8
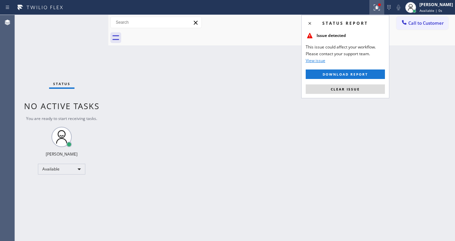
click at [362, 94] on div "Status report Issue detected This issue could affect your workflow. Please cont…" at bounding box center [346, 56] width 88 height 83
click at [362, 91] on button "Clear issue" at bounding box center [345, 88] width 79 height 9
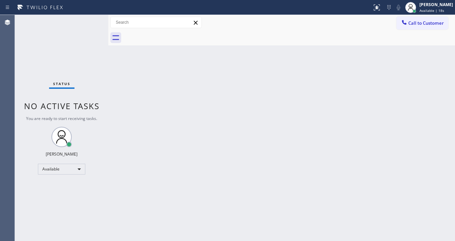
drag, startPoint x: 93, startPoint y: 24, endPoint x: 194, endPoint y: 2, distance: 103.4
click at [94, 24] on div "Status No active tasks You are ready to start receiving tasks. [PERSON_NAME]" at bounding box center [62, 128] width 94 height 226
click at [89, 22] on div "Status No active tasks You are ready to start receiving tasks. [PERSON_NAME]" at bounding box center [62, 128] width 94 height 226
click at [84, 23] on div "Status No active tasks You are ready to start receiving tasks. [PERSON_NAME]" at bounding box center [62, 128] width 94 height 226
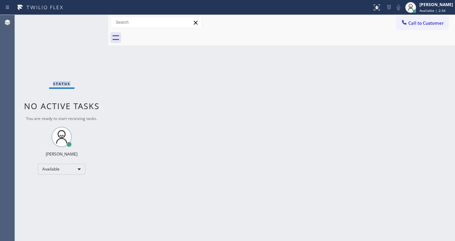
click at [84, 23] on div "Status No active tasks You are ready to start receiving tasks. [PERSON_NAME]" at bounding box center [62, 128] width 94 height 226
drag, startPoint x: 84, startPoint y: 23, endPoint x: 192, endPoint y: 176, distance: 186.6
click at [86, 23] on div "Status No active tasks You are ready to start receiving tasks. [PERSON_NAME]" at bounding box center [62, 128] width 94 height 226
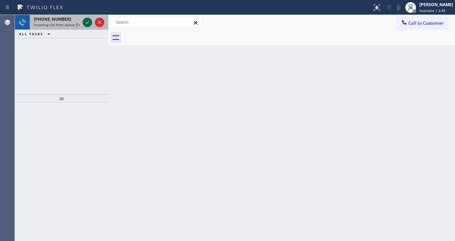
click at [86, 20] on icon at bounding box center [87, 22] width 8 height 8
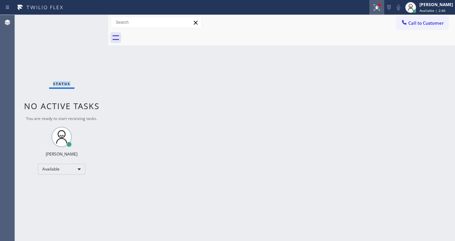
click at [377, 10] on div at bounding box center [377, 7] width 15 height 8
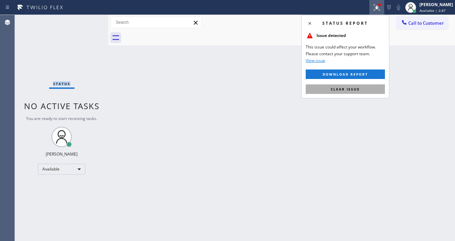
click at [350, 84] on button "Clear issue" at bounding box center [345, 88] width 79 height 9
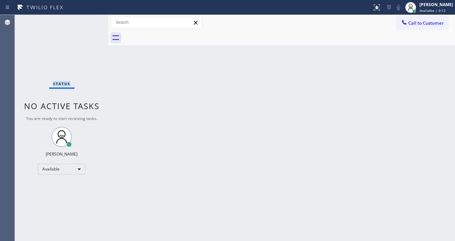
click at [88, 22] on div "Status No active tasks You are ready to start receiving tasks. [PERSON_NAME]" at bounding box center [62, 128] width 94 height 226
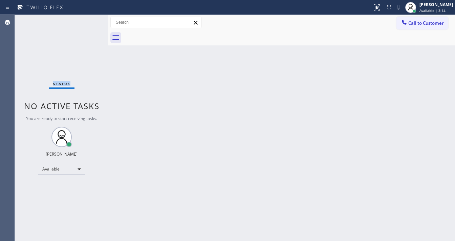
click at [88, 22] on div "Status No active tasks You are ready to start receiving tasks. [PERSON_NAME]" at bounding box center [62, 128] width 94 height 226
click at [86, 21] on div "Status No active tasks You are ready to start receiving tasks. [PERSON_NAME]" at bounding box center [62, 128] width 94 height 226
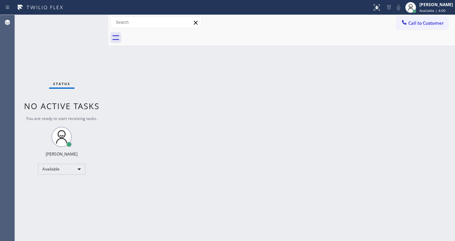
click at [87, 20] on div "Status No active tasks You are ready to start receiving tasks. [PERSON_NAME]" at bounding box center [62, 128] width 94 height 226
click at [90, 21] on div "Status No active tasks You are ready to start receiving tasks. [PERSON_NAME]" at bounding box center [62, 128] width 94 height 226
click at [90, 22] on div "Status No active tasks You are ready to start receiving tasks. [PERSON_NAME]" at bounding box center [62, 128] width 94 height 226
click at [87, 21] on div "Status No active tasks You are ready to start receiving tasks. [PERSON_NAME]" at bounding box center [62, 128] width 94 height 226
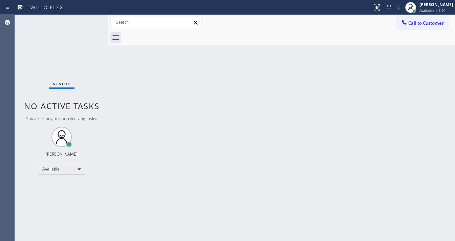
click at [88, 19] on div "Status No active tasks You are ready to start receiving tasks. [PERSON_NAME]" at bounding box center [62, 128] width 94 height 226
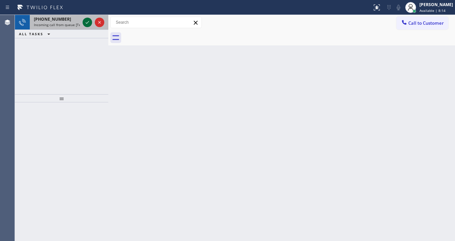
drag, startPoint x: 83, startPoint y: 16, endPoint x: 84, endPoint y: 20, distance: 4.5
click at [83, 16] on div at bounding box center [93, 22] width 24 height 15
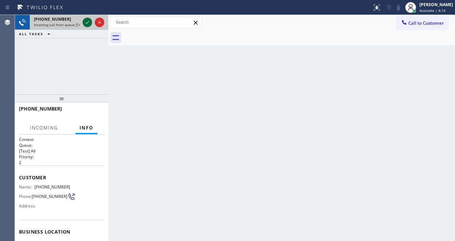
click at [84, 20] on icon at bounding box center [87, 22] width 8 height 8
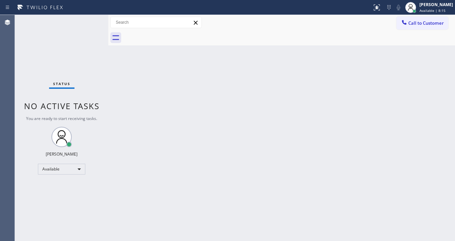
click at [84, 23] on div "Status No active tasks You are ready to start receiving tasks. [PERSON_NAME]" at bounding box center [62, 128] width 94 height 226
click at [377, 9] on div at bounding box center [377, 7] width 15 height 8
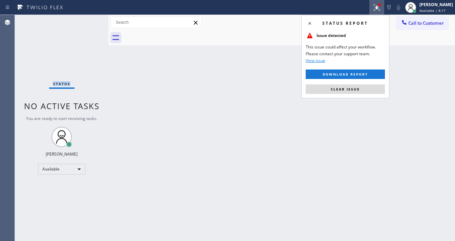
click at [355, 86] on button "Clear issue" at bounding box center [345, 88] width 79 height 9
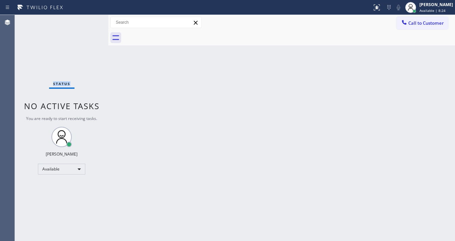
click at [88, 19] on div "Status No active tasks You are ready to start receiving tasks. [PERSON_NAME]" at bounding box center [62, 128] width 94 height 226
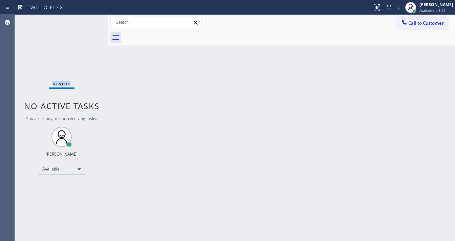
click at [88, 19] on div "Status No active tasks You are ready to start receiving tasks. [PERSON_NAME]" at bounding box center [62, 128] width 94 height 226
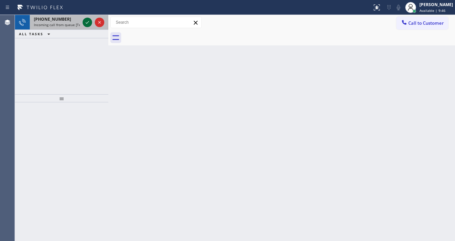
click at [85, 23] on icon at bounding box center [87, 22] width 8 height 8
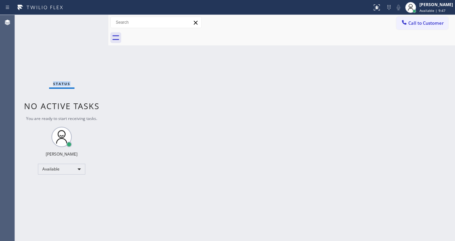
click at [86, 23] on div "Status No active tasks You are ready to start receiving tasks. [PERSON_NAME]" at bounding box center [62, 128] width 94 height 226
click at [381, 11] on icon at bounding box center [377, 7] width 8 height 8
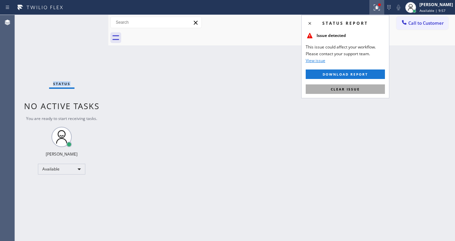
click at [341, 86] on button "Clear issue" at bounding box center [345, 88] width 79 height 9
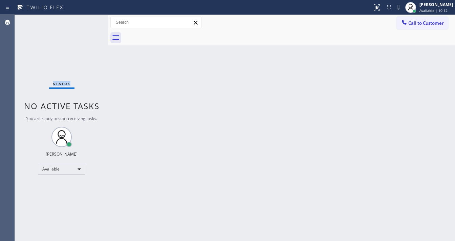
click at [88, 19] on div "Status No active tasks You are ready to start receiving tasks. [PERSON_NAME]" at bounding box center [62, 128] width 94 height 226
click at [87, 22] on div "Status No active tasks You are ready to start receiving tasks. [PERSON_NAME]" at bounding box center [62, 128] width 94 height 226
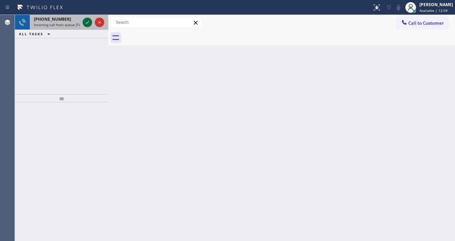
click at [89, 22] on icon at bounding box center [87, 22] width 8 height 8
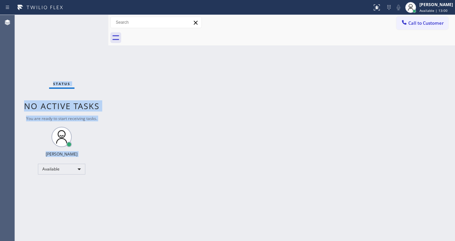
click at [89, 22] on div "Status No active tasks You are ready to start receiving tasks. [PERSON_NAME]" at bounding box center [62, 128] width 94 height 226
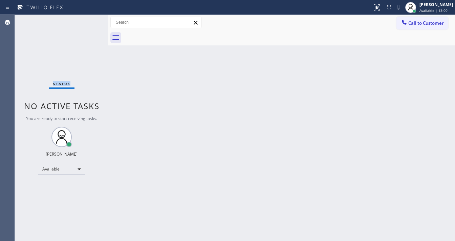
click at [89, 22] on div "Status No active tasks You are ready to start receiving tasks. [PERSON_NAME]" at bounding box center [62, 128] width 94 height 226
drag, startPoint x: 89, startPoint y: 22, endPoint x: 208, endPoint y: 22, distance: 119.6
click at [89, 22] on div "Status No active tasks You are ready to start receiving tasks. [PERSON_NAME]" at bounding box center [62, 128] width 94 height 226
click at [378, 9] on icon at bounding box center [377, 7] width 8 height 8
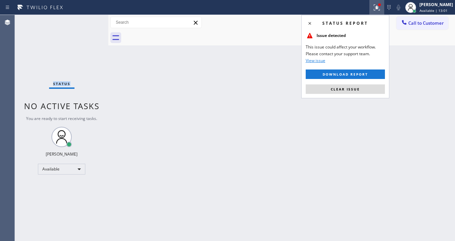
click at [359, 86] on button "Clear issue" at bounding box center [345, 88] width 79 height 9
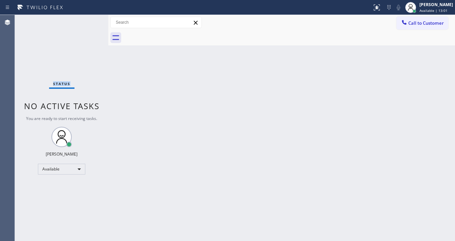
click at [91, 21] on div "Status No active tasks You are ready to start receiving tasks. [PERSON_NAME]" at bounding box center [62, 128] width 94 height 226
click at [90, 21] on div "Status No active tasks You are ready to start receiving tasks. [PERSON_NAME]" at bounding box center [62, 128] width 94 height 226
click at [89, 21] on div "Status No active tasks You are ready to start receiving tasks. [PERSON_NAME]" at bounding box center [62, 128] width 94 height 226
click at [88, 21] on div "Status No active tasks You are ready to start receiving tasks. [PERSON_NAME]" at bounding box center [62, 128] width 94 height 226
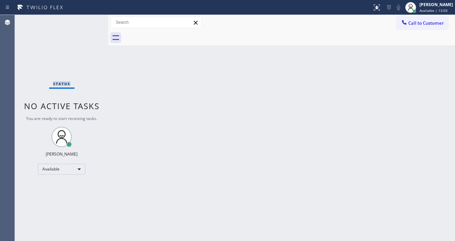
click at [88, 21] on div "Status No active tasks You are ready to start receiving tasks. [PERSON_NAME]" at bounding box center [62, 128] width 94 height 226
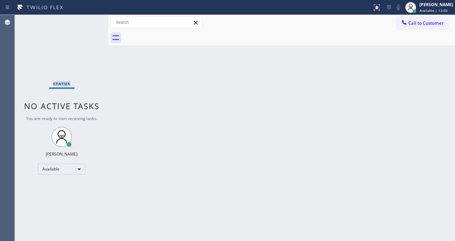
click at [88, 21] on div "Status No active tasks You are ready to start receiving tasks. [PERSON_NAME]" at bounding box center [62, 128] width 94 height 226
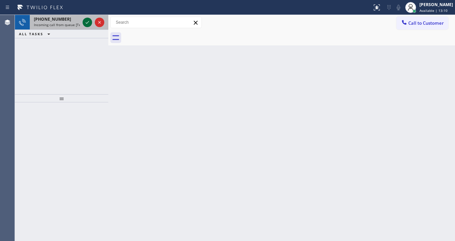
click at [90, 20] on icon at bounding box center [87, 22] width 8 height 8
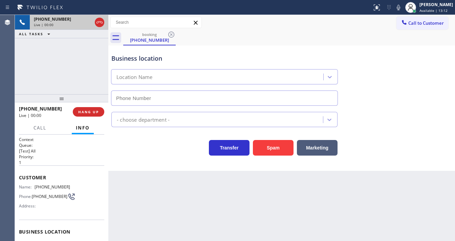
type input "[PHONE_NUMBER]"
click at [75, 63] on div "[PHONE_NUMBER] Live | 01:18 ALL TASKS ALL TASKS ACTIVE TASKS TASKS IN WRAP UP" at bounding box center [62, 54] width 94 height 79
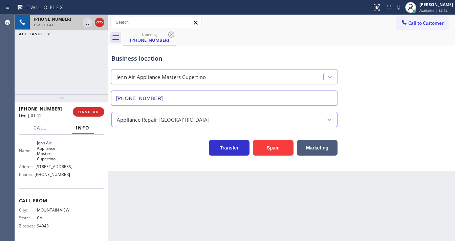
scroll to position [108, 0]
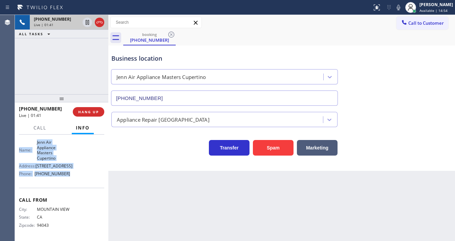
drag, startPoint x: 45, startPoint y: 181, endPoint x: 76, endPoint y: 175, distance: 31.5
click at [76, 176] on div "Context Queue: [Test] All Priority: 1 Customer Name: [PHONE_NUMBER] Phone: [PHO…" at bounding box center [61, 138] width 85 height 201
copy div "Customer Name: [PHONE_NUMBER] Phone: [PHONE_NUMBER] Address: Business location …"
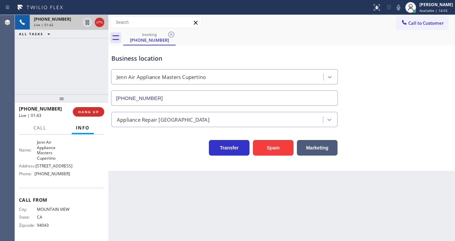
click at [62, 86] on div "[PHONE_NUMBER] Live | 01:42 ALL TASKS ALL TASKS ACTIVE TASKS TASKS IN WRAP UP" at bounding box center [62, 54] width 94 height 79
click at [62, 68] on div "[PHONE_NUMBER] Live | 01:45 ALL TASKS ALL TASKS ACTIVE TASKS TASKS IN WRAP UP" at bounding box center [62, 54] width 94 height 79
click at [304, 39] on div "booking [PHONE_NUMBER]" at bounding box center [289, 37] width 332 height 15
click at [401, 10] on icon at bounding box center [399, 7] width 8 height 8
click at [85, 48] on div "[PHONE_NUMBER] Live | 02:58 ALL TASKS ALL TASKS ACTIVE TASKS TASKS IN WRAP UP" at bounding box center [62, 54] width 94 height 79
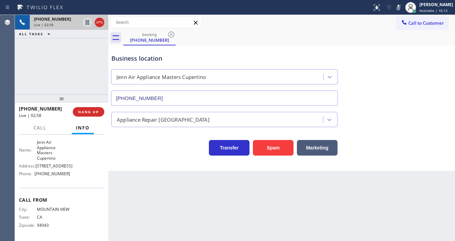
drag, startPoint x: 88, startPoint y: 24, endPoint x: 93, endPoint y: 28, distance: 5.8
click at [88, 24] on icon at bounding box center [87, 22] width 3 height 5
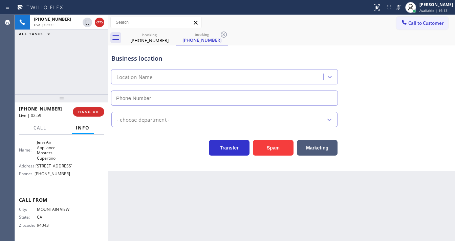
type input "[PHONE_NUMBER]"
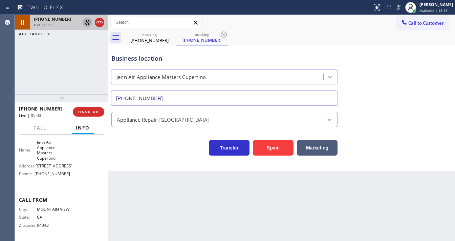
drag, startPoint x: 84, startPoint y: 23, endPoint x: 424, endPoint y: 15, distance: 340.0
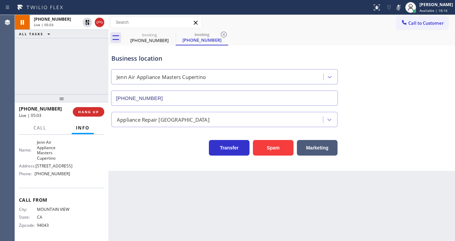
click at [84, 23] on icon at bounding box center [87, 22] width 8 height 8
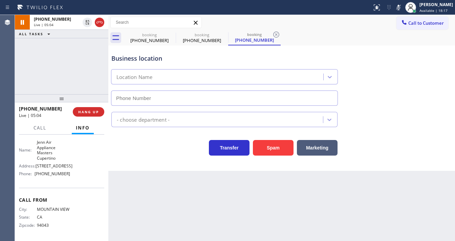
drag, startPoint x: 402, startPoint y: 8, endPoint x: 380, endPoint y: 39, distance: 37.5
click at [402, 8] on icon at bounding box center [399, 7] width 8 height 8
type input "[PHONE_NUMBER]"
click at [376, 50] on div "Business location Jenn Air Appliance Masters Cupertino [PHONE_NUMBER]" at bounding box center [282, 74] width 344 height 61
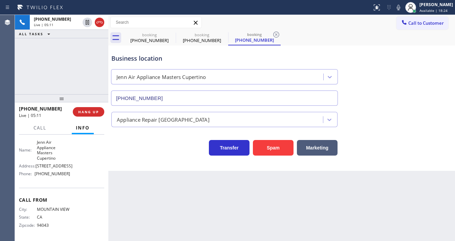
click at [30, 83] on div "[PHONE_NUMBER] Live | 05:11 ALL TASKS ALL TASKS ACTIVE TASKS TASKS IN WRAP UP" at bounding box center [62, 54] width 94 height 79
click at [438, 90] on div "Business location Jenn Air Appliance Masters Cupertino [PHONE_NUMBER]" at bounding box center [282, 74] width 344 height 61
click at [403, 11] on icon at bounding box center [399, 7] width 8 height 8
drag, startPoint x: 68, startPoint y: 58, endPoint x: 79, endPoint y: 50, distance: 12.8
click at [72, 55] on div "[PHONE_NUMBER] Live | 05:57 ALL TASKS ALL TASKS ACTIVE TASKS TASKS IN WRAP UP" at bounding box center [62, 54] width 94 height 79
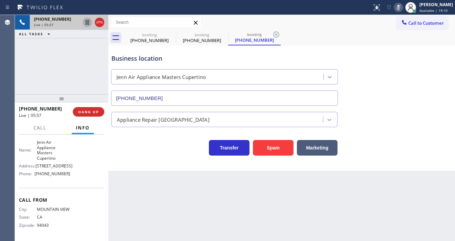
click at [87, 23] on icon at bounding box center [87, 22] width 3 height 5
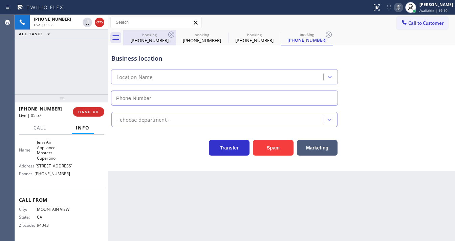
type input "[PHONE_NUMBER]"
click at [170, 36] on icon at bounding box center [171, 34] width 8 height 8
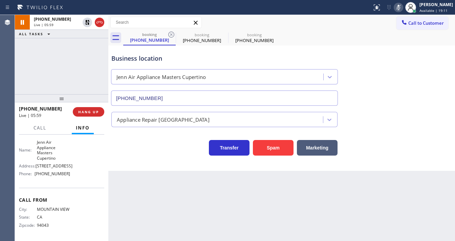
click at [170, 36] on icon at bounding box center [171, 34] width 8 height 8
click at [18, 88] on div "[PHONE_NUMBER] Live | 08:36 ALL TASKS ALL TASKS ACTIVE TASKS TASKS IN WRAP UP" at bounding box center [62, 54] width 94 height 79
drag, startPoint x: 86, startPoint y: 24, endPoint x: 380, endPoint y: 22, distance: 293.8
click at [86, 24] on icon at bounding box center [87, 22] width 5 height 5
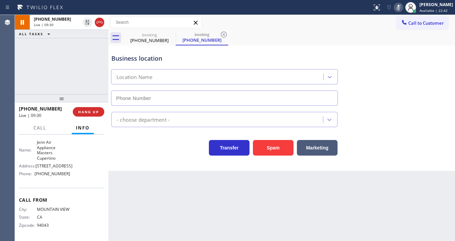
click at [403, 5] on icon at bounding box center [399, 7] width 8 height 8
type input "[PHONE_NUMBER]"
click at [333, 42] on div "booking [PHONE_NUMBER] booking [PHONE_NUMBER]" at bounding box center [289, 37] width 332 height 15
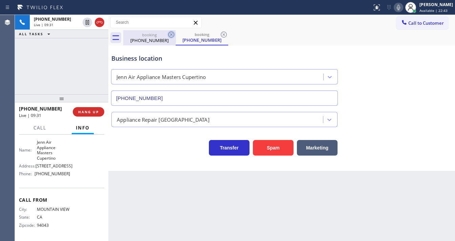
click at [171, 35] on icon at bounding box center [171, 35] width 6 height 6
click at [22, 69] on div "[PHONE_NUMBER] Live | 09:31 ALL TASKS ALL TASKS ACTIVE TASKS TASKS IN WRAP UP" at bounding box center [62, 54] width 94 height 79
click at [26, 81] on div "[PHONE_NUMBER] Live | 10:03 ALL TASKS ALL TASKS ACTIVE TASKS TASKS IN WRAP UP" at bounding box center [62, 54] width 94 height 79
click at [68, 74] on div "[PHONE_NUMBER] Live | 10:10 ALL TASKS ALL TASKS ACTIVE TASKS TASKS IN WRAP UP" at bounding box center [62, 54] width 94 height 79
click at [83, 32] on div "ALL TASKS ALL TASKS ACTIVE TASKS TASKS IN WRAP UP" at bounding box center [62, 34] width 94 height 8
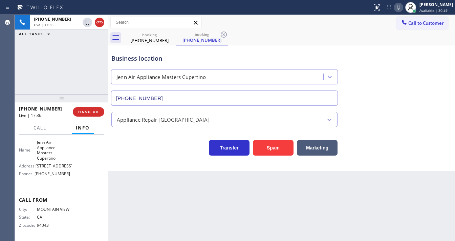
click at [17, 78] on div "[PHONE_NUMBER] Live | 17:36 ALL TASKS ALL TASKS ACTIVE TASKS TASKS IN WRAP UP" at bounding box center [62, 54] width 94 height 79
click at [69, 77] on div "[PHONE_NUMBER] Live | 17:36 ALL TASKS ALL TASKS ACTIVE TASKS TASKS IN WRAP UP" at bounding box center [62, 54] width 94 height 79
click at [402, 9] on icon at bounding box center [399, 7] width 8 height 8
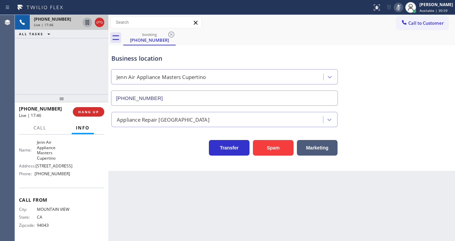
click at [88, 23] on icon at bounding box center [87, 22] width 8 height 8
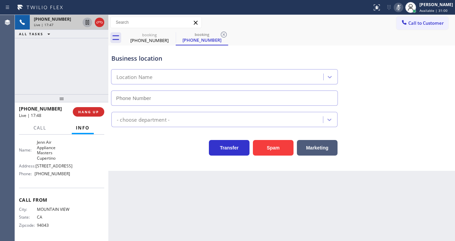
type input "[PHONE_NUMBER]"
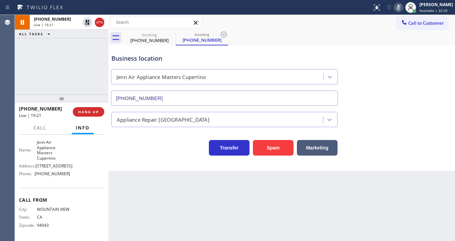
click at [274, 32] on div "booking [PHONE_NUMBER] booking [PHONE_NUMBER]" at bounding box center [289, 37] width 332 height 15
click at [400, 6] on icon at bounding box center [399, 7] width 8 height 8
click at [83, 47] on div "[PHONE_NUMBER] Live | 19:23 ALL TASKS ALL TASKS ACTIVE TASKS TASKS IN WRAP UP" at bounding box center [62, 54] width 94 height 79
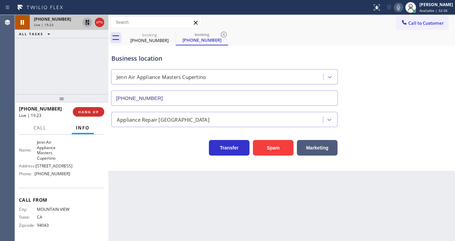
click at [88, 24] on icon at bounding box center [87, 22] width 8 height 8
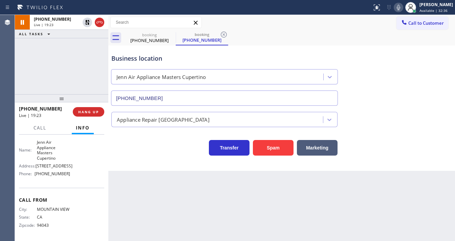
click at [87, 56] on div "[PHONE_NUMBER] Live | 19:23 ALL TASKS ALL TASKS ACTIVE TASKS TASKS IN WRAP UP" at bounding box center [62, 54] width 94 height 79
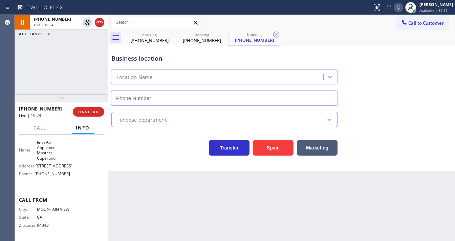
type input "[PHONE_NUMBER]"
click at [79, 39] on div "[PHONE_NUMBER] Live | 19:26 ALL TASKS ALL TASKS ACTIVE TASKS TASKS IN WRAP UP" at bounding box center [62, 54] width 94 height 79
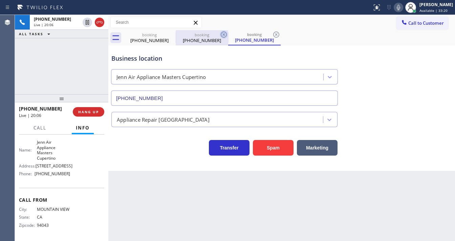
click at [224, 35] on icon at bounding box center [224, 34] width 8 height 8
click at [213, 38] on div "[PHONE_NUMBER]" at bounding box center [202, 40] width 51 height 6
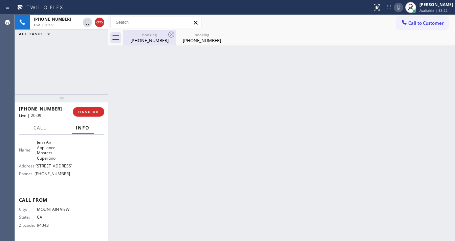
drag, startPoint x: 70, startPoint y: 63, endPoint x: 147, endPoint y: 42, distance: 79.4
click at [70, 64] on div "[PHONE_NUMBER] Live | 20:09 ALL TASKS ALL TASKS ACTIVE TASKS TASKS IN WRAP UP" at bounding box center [62, 54] width 94 height 79
drag, startPoint x: 149, startPoint y: 39, endPoint x: 170, endPoint y: 39, distance: 21.0
click at [151, 39] on div "[PHONE_NUMBER]" at bounding box center [149, 40] width 51 height 6
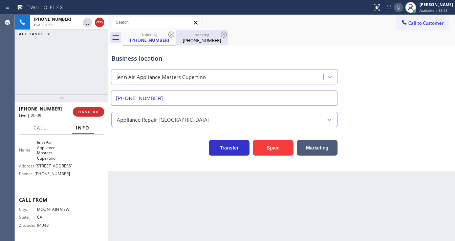
click at [202, 38] on div "[PHONE_NUMBER]" at bounding box center [202, 40] width 51 height 6
click at [46, 62] on div "[PHONE_NUMBER] Live | 20:10 ALL TASKS ALL TASKS ACTIVE TASKS TASKS IN WRAP UP" at bounding box center [62, 54] width 94 height 79
click at [87, 31] on div "ALL TASKS ALL TASKS ACTIVE TASKS TASKS IN WRAP UP" at bounding box center [62, 34] width 94 height 8
click at [243, 27] on div "Call to Customer Outbound call Location American Service Alliance [GEOGRAPHIC_D…" at bounding box center [281, 23] width 347 height 12
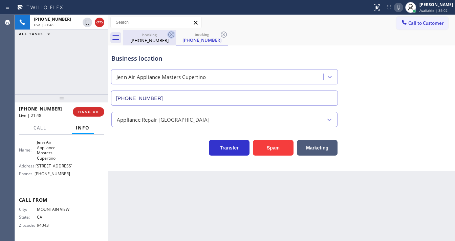
click at [171, 34] on icon at bounding box center [171, 35] width 6 height 6
click at [152, 37] on div "[PHONE_NUMBER]" at bounding box center [149, 40] width 51 height 6
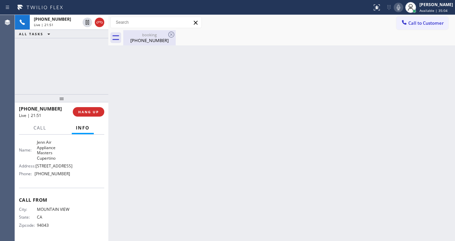
click at [154, 40] on div "[PHONE_NUMBER]" at bounding box center [149, 40] width 51 height 6
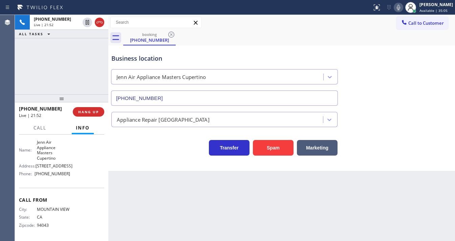
click at [83, 70] on div "[PHONE_NUMBER] Live | 21:52 ALL TASKS ALL TASKS ACTIVE TASKS TASKS IN WRAP UP" at bounding box center [62, 54] width 94 height 79
click at [401, 7] on icon at bounding box center [399, 7] width 8 height 8
drag, startPoint x: 401, startPoint y: 8, endPoint x: 263, endPoint y: 30, distance: 139.9
click at [401, 8] on icon at bounding box center [399, 7] width 8 height 8
click at [75, 60] on div "[PHONE_NUMBER] Live | 23:43 ALL TASKS ALL TASKS ACTIVE TASKS TASKS IN WRAP UP" at bounding box center [62, 54] width 94 height 79
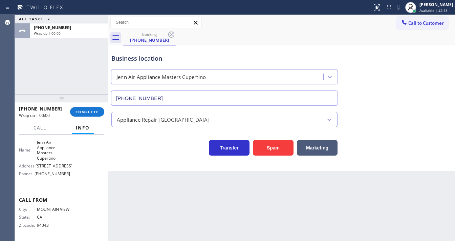
drag, startPoint x: 100, startPoint y: 24, endPoint x: 94, endPoint y: 85, distance: 61.3
click at [90, 110] on span "COMPLETE" at bounding box center [87, 111] width 23 height 5
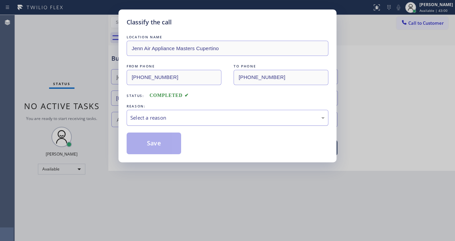
click at [159, 113] on div "Select a reason" at bounding box center [228, 118] width 202 height 16
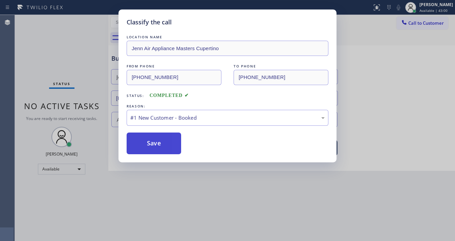
click at [161, 139] on button "Save" at bounding box center [154, 143] width 55 height 22
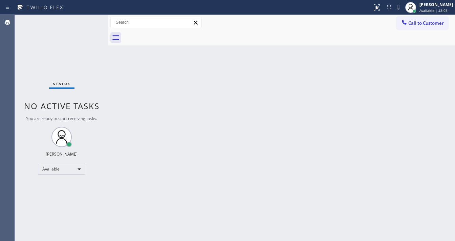
click at [94, 23] on div "Status No active tasks You are ready to start receiving tasks. [PERSON_NAME]" at bounding box center [62, 128] width 94 height 226
click at [68, 54] on div "Status No active tasks You are ready to start receiving tasks. [PERSON_NAME]" at bounding box center [62, 128] width 94 height 226
click at [89, 22] on div "Status No active tasks You are ready to start receiving tasks. [PERSON_NAME]" at bounding box center [62, 128] width 94 height 226
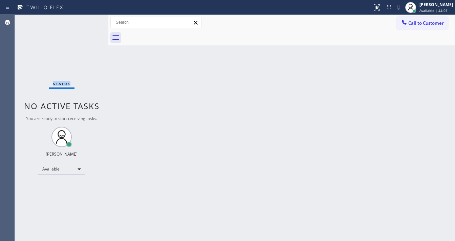
click at [89, 22] on div "Status No active tasks You are ready to start receiving tasks. [PERSON_NAME]" at bounding box center [62, 128] width 94 height 226
click at [87, 22] on div "Status No active tasks You are ready to start receiving tasks. [PERSON_NAME]" at bounding box center [62, 128] width 94 height 226
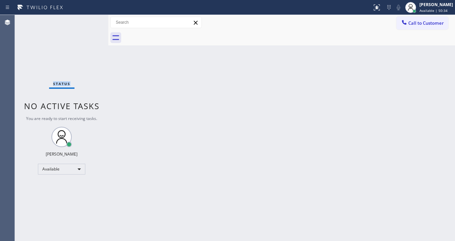
click at [86, 17] on div "Status No active tasks You are ready to start receiving tasks. [PERSON_NAME]" at bounding box center [62, 128] width 94 height 226
click at [87, 18] on div "Status No active tasks You are ready to start receiving tasks. [PERSON_NAME]" at bounding box center [62, 128] width 94 height 226
click at [87, 19] on div "Status No active tasks You are ready to start receiving tasks. [PERSON_NAME]" at bounding box center [62, 128] width 94 height 226
click at [86, 23] on div "Status No active tasks You are ready to start receiving tasks. [PERSON_NAME]" at bounding box center [62, 128] width 94 height 226
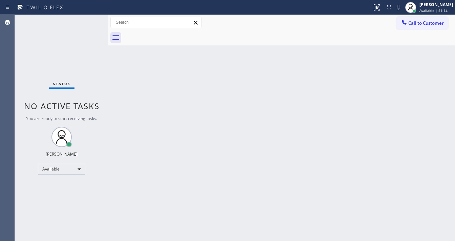
click at [86, 23] on div "Status No active tasks You are ready to start receiving tasks. [PERSON_NAME]" at bounding box center [62, 128] width 94 height 226
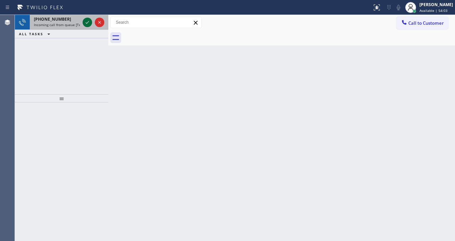
click at [89, 20] on icon at bounding box center [87, 22] width 8 height 8
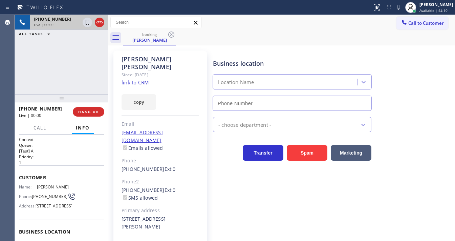
type input "[PHONE_NUMBER]"
click at [131, 79] on link "link to CRM" at bounding box center [135, 82] width 27 height 7
drag, startPoint x: 88, startPoint y: 51, endPoint x: 101, endPoint y: 33, distance: 22.6
click at [89, 50] on div "[PHONE_NUMBER] Live | 03:44 ALL TASKS ALL TASKS ACTIVE TASKS TASKS IN WRAP UP" at bounding box center [62, 54] width 94 height 79
click at [100, 21] on icon at bounding box center [100, 22] width 6 height 2
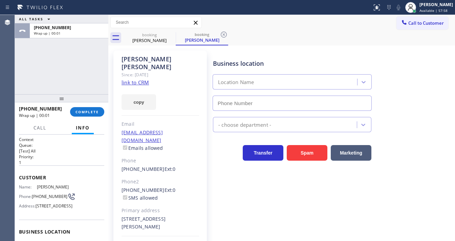
drag, startPoint x: 0, startPoint y: 62, endPoint x: 12, endPoint y: 63, distance: 11.9
click at [7, 62] on div "Agent Desktop" at bounding box center [7, 128] width 15 height 226
type input "[PHONE_NUMBER]"
click at [80, 109] on button "COMPLETE" at bounding box center [87, 111] width 34 height 9
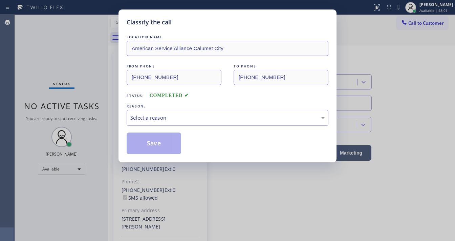
click at [184, 116] on div "Select a reason" at bounding box center [227, 118] width 195 height 8
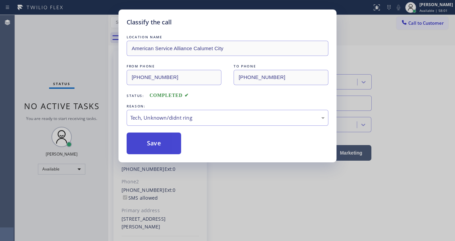
click at [167, 147] on button "Save" at bounding box center [154, 143] width 55 height 22
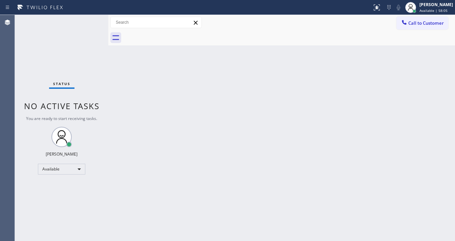
click at [78, 21] on div "Status No active tasks You are ready to start receiving tasks. [PERSON_NAME]" at bounding box center [62, 128] width 94 height 226
click at [88, 19] on div "Status No active tasks You are ready to start receiving tasks. [PERSON_NAME]" at bounding box center [62, 128] width 94 height 226
click at [93, 19] on div "Status No active tasks You are ready to start receiving tasks. [PERSON_NAME]" at bounding box center [62, 128] width 94 height 226
click at [91, 19] on div "Status No active tasks You are ready to start receiving tasks. [PERSON_NAME]" at bounding box center [62, 128] width 94 height 226
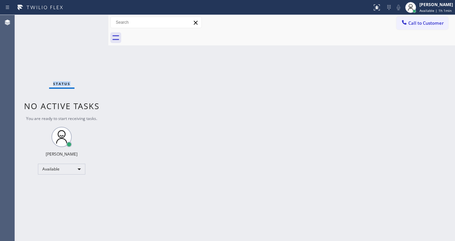
click at [91, 19] on div "Status No active tasks You are ready to start receiving tasks. [PERSON_NAME]" at bounding box center [62, 128] width 94 height 226
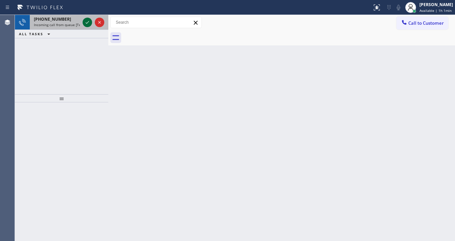
click at [85, 22] on icon at bounding box center [87, 22] width 8 height 8
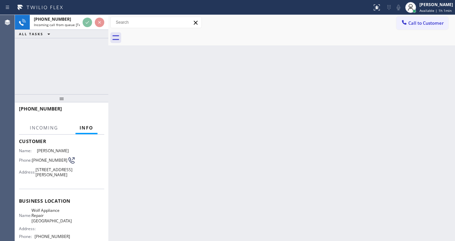
scroll to position [81, 0]
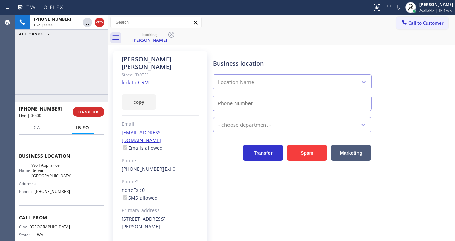
type input "[PHONE_NUMBER]"
click at [141, 79] on link "link to CRM" at bounding box center [135, 82] width 27 height 7
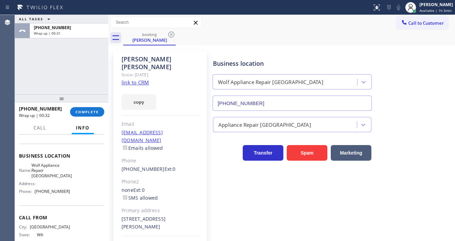
click at [20, 73] on div "ALL TASKS ALL TASKS ACTIVE TASKS TASKS IN WRAP UP [PHONE_NUMBER] Wrap up | 00:31" at bounding box center [62, 54] width 94 height 79
click at [85, 114] on span "COMPLETE" at bounding box center [87, 111] width 23 height 5
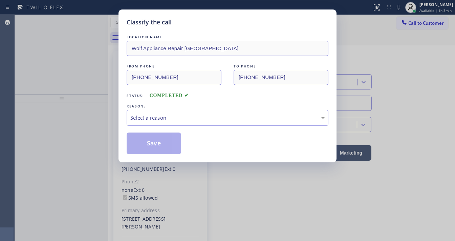
click at [174, 117] on div "Select a reason" at bounding box center [227, 118] width 195 height 8
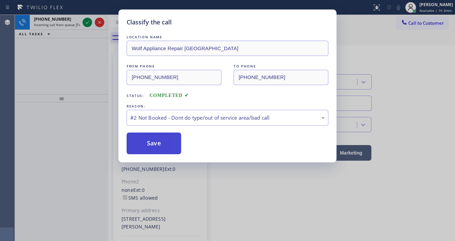
click at [157, 142] on button "Save" at bounding box center [154, 143] width 55 height 22
click at [157, 143] on button "Save" at bounding box center [154, 143] width 55 height 22
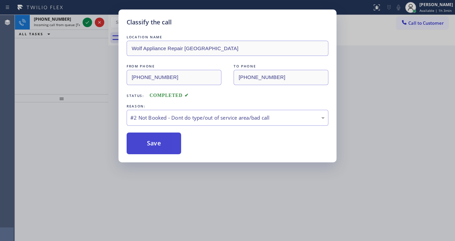
click at [157, 143] on button "Save" at bounding box center [154, 143] width 55 height 22
click at [65, 75] on div "Classify the call LOCATION NAME Wolf Appliance Repair Phoenix FROM PHONE [PHONE…" at bounding box center [227, 120] width 455 height 241
click at [70, 21] on div "Classify the call LOCATION NAME Wolf Appliance Repair Phoenix FROM PHONE [PHONE…" at bounding box center [227, 120] width 455 height 241
click at [149, 139] on button "Save" at bounding box center [154, 143] width 55 height 22
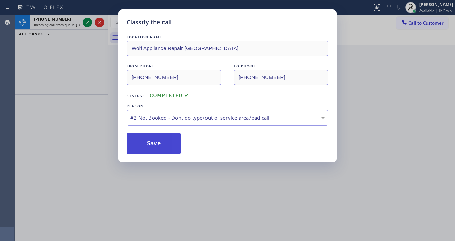
click at [149, 139] on button "Save" at bounding box center [154, 143] width 55 height 22
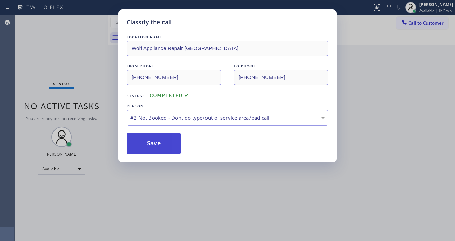
click at [149, 138] on button "Save" at bounding box center [154, 143] width 55 height 22
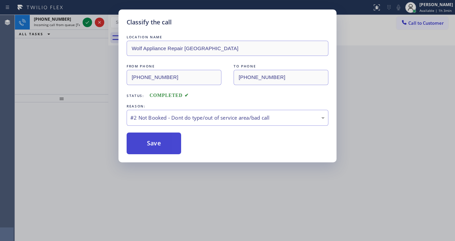
click at [149, 138] on button "Save" at bounding box center [154, 143] width 55 height 22
click at [139, 134] on button "Save" at bounding box center [154, 143] width 55 height 22
click at [140, 137] on button "Save" at bounding box center [154, 143] width 55 height 22
click at [143, 138] on button "Save" at bounding box center [154, 143] width 55 height 22
click at [146, 139] on button "Save" at bounding box center [154, 143] width 55 height 22
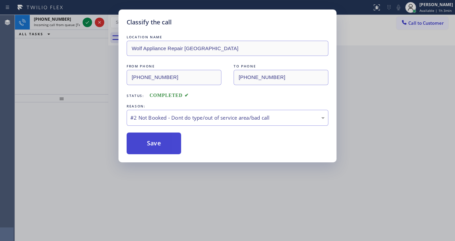
click at [147, 139] on button "Save" at bounding box center [154, 143] width 55 height 22
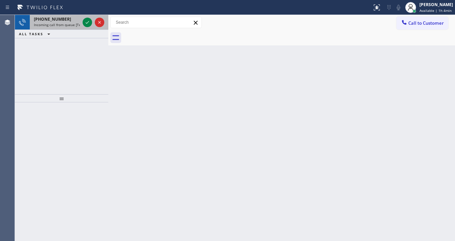
drag, startPoint x: 61, startPoint y: 19, endPoint x: 65, endPoint y: 29, distance: 11.1
click at [61, 19] on span "[PHONE_NUMBER]" at bounding box center [52, 19] width 37 height 6
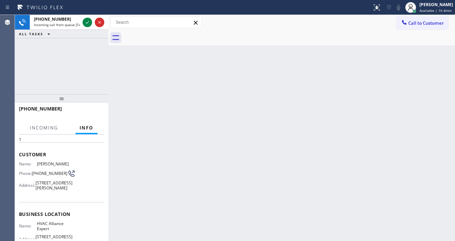
scroll to position [54, 0]
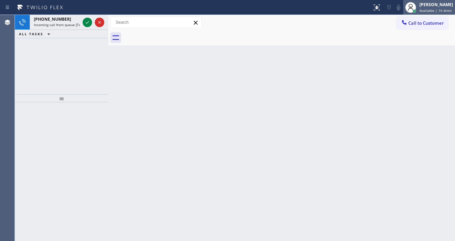
click at [436, 10] on span "Available | 1h 4min" at bounding box center [436, 10] width 32 height 5
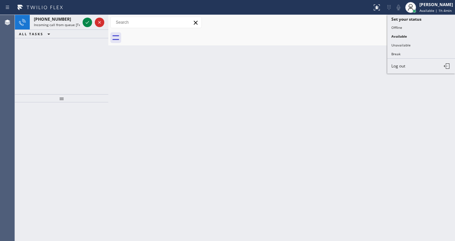
drag, startPoint x: 127, startPoint y: 81, endPoint x: 94, endPoint y: 52, distance: 44.2
click at [125, 80] on div "Back to Dashboard Change Sender ID Customers Technicians Select a contact Outbo…" at bounding box center [281, 128] width 347 height 226
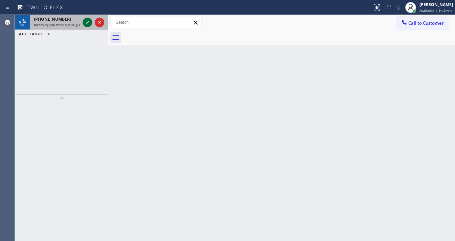
click at [86, 22] on icon at bounding box center [87, 22] width 8 height 8
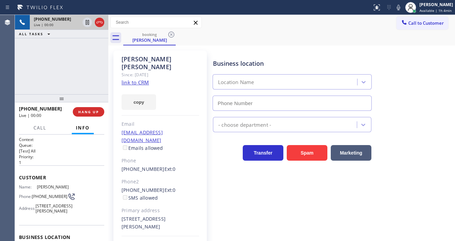
type input "[PHONE_NUMBER]"
click at [146, 79] on link "link to CRM" at bounding box center [135, 82] width 27 height 7
click at [403, 7] on icon at bounding box center [399, 7] width 8 height 8
drag, startPoint x: 51, startPoint y: 59, endPoint x: 98, endPoint y: 30, distance: 55.0
click at [56, 57] on div "[PHONE_NUMBER] Live | 00:42 ALL TASKS ALL TASKS ACTIVE TASKS TASKS IN WRAP UP" at bounding box center [62, 54] width 94 height 79
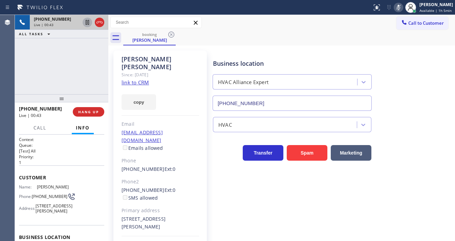
click at [87, 22] on icon at bounding box center [87, 22] width 3 height 5
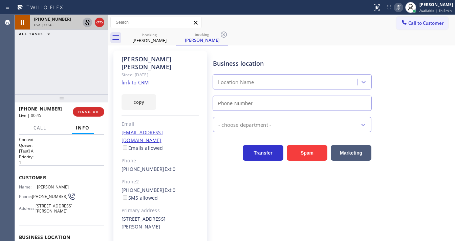
type input "[PHONE_NUMBER]"
click at [354, 35] on div "booking [PERSON_NAME] booking [PERSON_NAME]" at bounding box center [289, 37] width 332 height 15
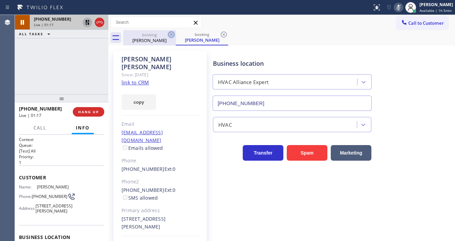
click at [173, 36] on icon at bounding box center [171, 34] width 8 height 8
click at [318, 45] on div "[PERSON_NAME] Since: [DATE] link to CRM copy Email [EMAIL_ADDRESS][DOMAIN_NAME]…" at bounding box center [281, 158] width 347 height 227
click at [403, 8] on icon at bounding box center [399, 7] width 8 height 8
click at [79, 39] on div "[PHONE_NUMBER] Live | 01:19 ALL TASKS ALL TASKS ACTIVE TASKS TASKS IN WRAP UP" at bounding box center [62, 54] width 94 height 79
click at [86, 23] on icon at bounding box center [87, 22] width 8 height 8
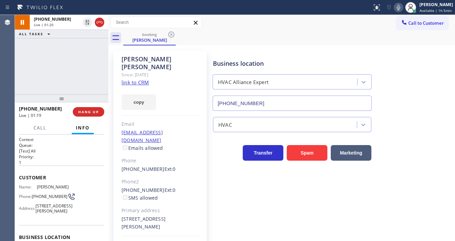
click at [84, 62] on div "[PHONE_NUMBER] Live | 01:20 ALL TASKS ALL TASKS ACTIVE TASKS TASKS IN WRAP UP" at bounding box center [62, 54] width 94 height 79
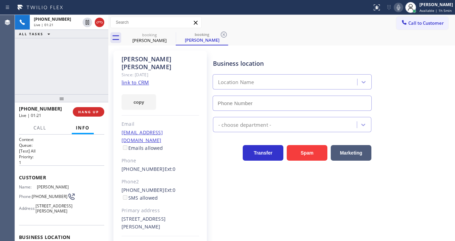
type input "[PHONE_NUMBER]"
click at [24, 72] on div "[PHONE_NUMBER] Live | 01:46 ALL TASKS ALL TASKS ACTIVE TASKS TASKS IN WRAP UP" at bounding box center [62, 54] width 94 height 79
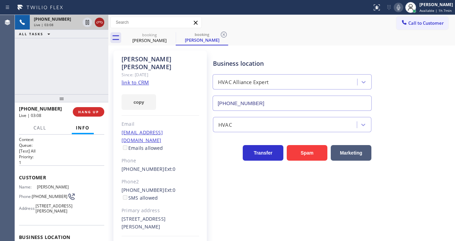
click at [100, 20] on icon at bounding box center [100, 22] width 8 height 8
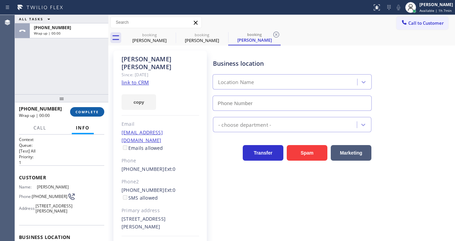
click at [94, 109] on span "COMPLETE" at bounding box center [87, 111] width 23 height 5
type input "[PHONE_NUMBER]"
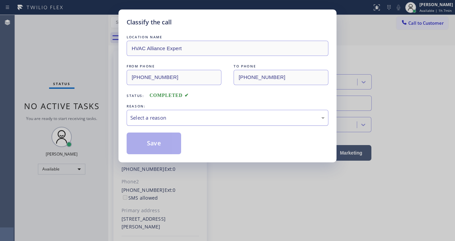
click at [175, 116] on div "Select a reason" at bounding box center [227, 118] width 195 height 8
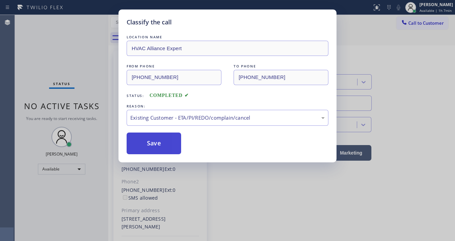
click at [162, 144] on button "Save" at bounding box center [154, 143] width 55 height 22
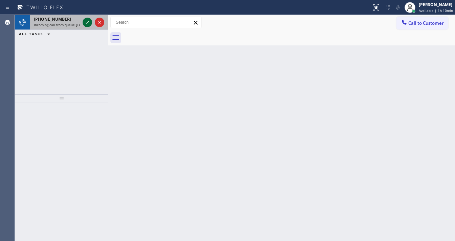
click at [86, 24] on icon at bounding box center [87, 22] width 8 height 8
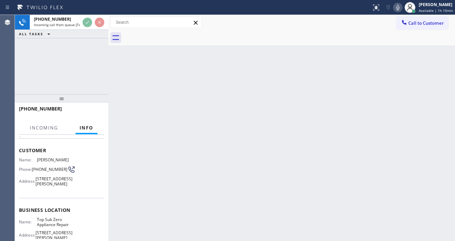
scroll to position [54, 0]
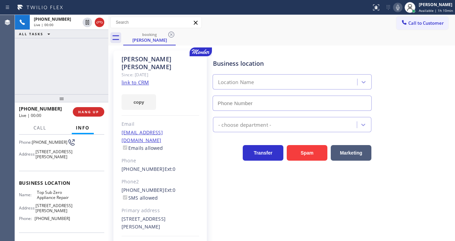
type input "[PHONE_NUMBER]"
click at [125, 71] on div "[PERSON_NAME] Since: [DATE] link to CRM copy Email [EMAIL_ADDRESS][DOMAIN_NAME]…" at bounding box center [161, 158] width 94 height 217
click at [126, 79] on link "link to CRM" at bounding box center [135, 82] width 27 height 7
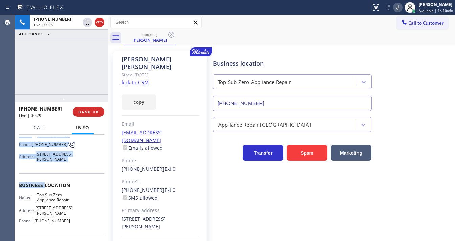
scroll to position [108, 0]
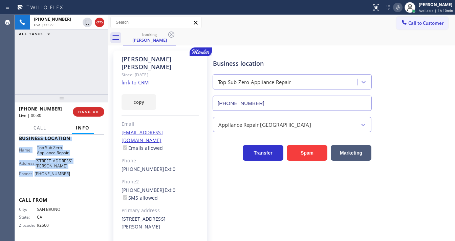
drag, startPoint x: 20, startPoint y: 149, endPoint x: 70, endPoint y: 185, distance: 61.9
click at [70, 185] on div "Context Queue: [Test] All Priority: 1 Customer Name: [PERSON_NAME] Phone: [PHON…" at bounding box center [62, 188] width 94 height 106
copy div "Customer Name: [PERSON_NAME] Phone: [PHONE_NUMBER] Address: [STREET_ADDRESS][PE…"
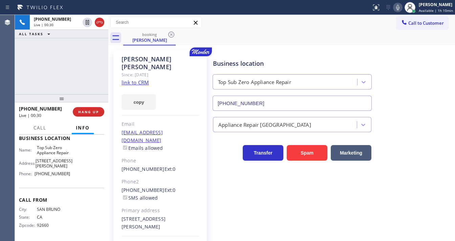
click at [76, 79] on div "[PHONE_NUMBER] Live | 00:30 ALL TASKS ALL TASKS ACTIVE TASKS TASKS IN WRAP UP" at bounding box center [62, 54] width 94 height 79
drag, startPoint x: 73, startPoint y: 48, endPoint x: 75, endPoint y: 41, distance: 7.4
click at [73, 45] on div "[PHONE_NUMBER] Live | 03:28 ALL TASKS ALL TASKS ACTIVE TASKS TASKS IN WRAP UP" at bounding box center [62, 54] width 94 height 79
click at [323, 27] on div "Call to Customer Outbound call Location American Service Alliance [GEOGRAPHIC_D…" at bounding box center [281, 23] width 347 height 12
drag, startPoint x: 398, startPoint y: 8, endPoint x: 164, endPoint y: 65, distance: 241.1
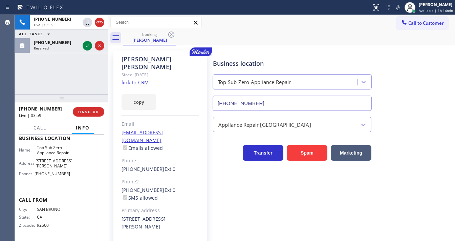
click at [398, 8] on icon at bounding box center [398, 7] width 8 height 8
drag, startPoint x: 81, startPoint y: 74, endPoint x: 83, endPoint y: 68, distance: 5.7
click at [81, 74] on div "[PHONE_NUMBER] Live | 04:00 ALL TASKS ALL TASKS ACTIVE TASKS TASKS IN WRAP UP […" at bounding box center [62, 54] width 94 height 79
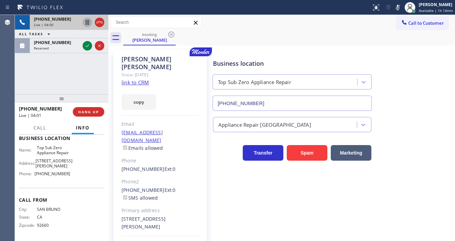
click at [89, 22] on icon at bounding box center [87, 22] width 8 height 8
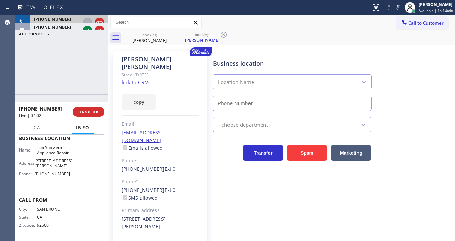
type input "[PHONE_NUMBER]"
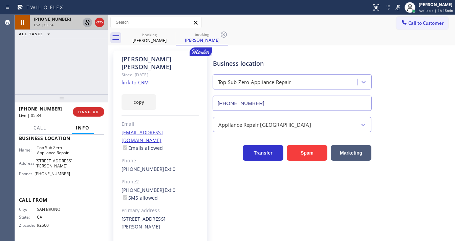
click at [87, 23] on icon at bounding box center [87, 22] width 5 height 5
click at [399, 8] on rect at bounding box center [398, 6] width 5 height 5
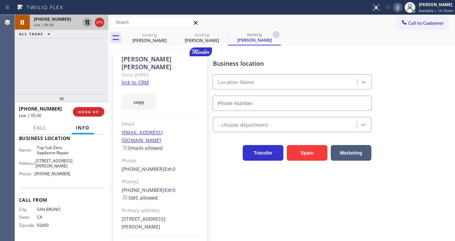
click at [85, 74] on div "[PHONE_NUMBER] Live | 05:36 ALL TASKS ALL TASKS ACTIVE TASKS TASKS IN WRAP UP" at bounding box center [62, 54] width 94 height 79
type input "[PHONE_NUMBER]"
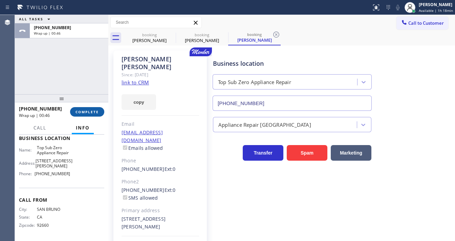
drag, startPoint x: 79, startPoint y: 108, endPoint x: 83, endPoint y: 114, distance: 6.8
click at [80, 110] on button "COMPLETE" at bounding box center [87, 111] width 34 height 9
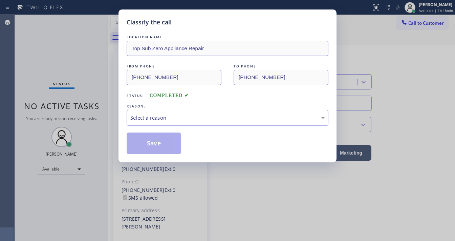
click at [149, 114] on div "Select a reason" at bounding box center [227, 118] width 195 height 8
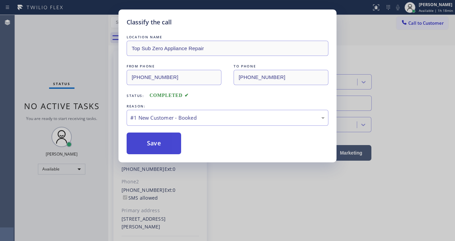
click at [151, 138] on button "Save" at bounding box center [154, 143] width 55 height 22
click at [151, 139] on button "Save" at bounding box center [154, 143] width 55 height 22
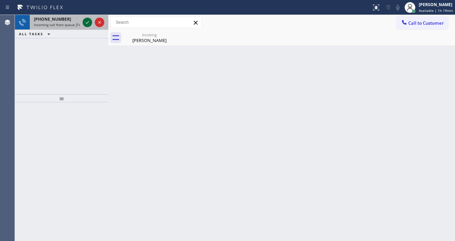
click at [86, 24] on icon at bounding box center [87, 22] width 8 height 8
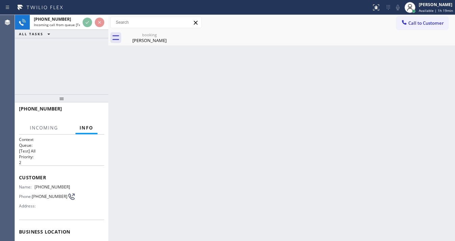
scroll to position [81, 0]
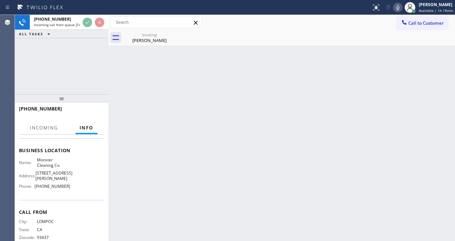
click at [68, 72] on div "[PHONE_NUMBER] Incoming call from queue [Test] All ALL TASKS ALL TASKS ACTIVE T…" at bounding box center [62, 54] width 94 height 79
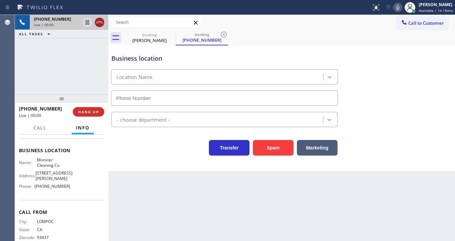
type input "[PHONE_NUMBER]"
click at [101, 23] on icon at bounding box center [100, 22] width 8 height 8
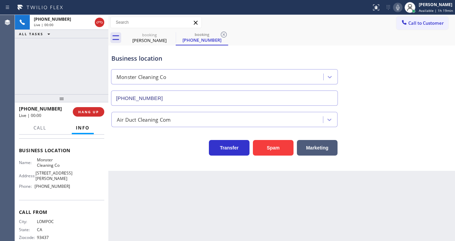
click at [78, 69] on div "[PHONE_NUMBER] Live | 00:00 ALL TASKS ALL TASKS ACTIVE TASKS TASKS IN WRAP UP" at bounding box center [62, 54] width 94 height 79
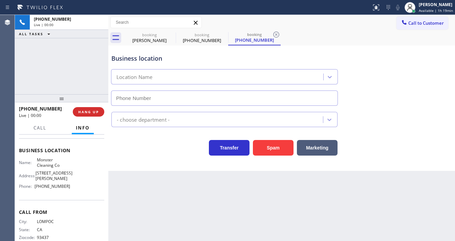
type input "[PHONE_NUMBER]"
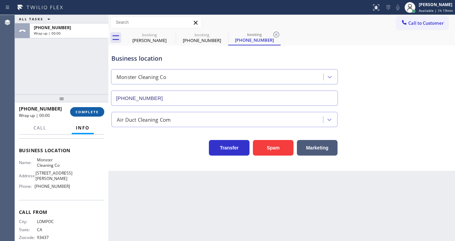
click at [93, 116] on button "COMPLETE" at bounding box center [87, 111] width 34 height 9
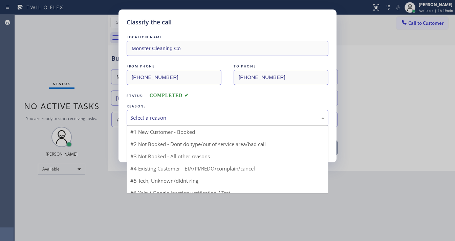
click at [161, 115] on div "Select a reason" at bounding box center [227, 118] width 195 height 8
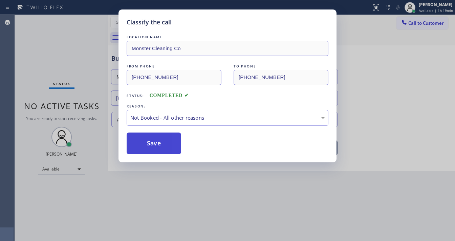
click at [150, 142] on button "Save" at bounding box center [154, 143] width 55 height 22
click at [70, 81] on div "Classify the call LOCATION NAME Monster Cleaning Co FROM PHONE [PHONE_NUMBER] T…" at bounding box center [227, 120] width 455 height 241
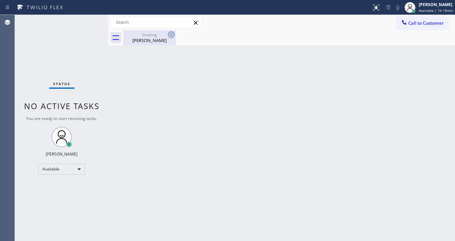
click at [175, 32] on icon at bounding box center [171, 34] width 8 height 8
click at [172, 37] on icon at bounding box center [171, 34] width 8 height 8
click at [159, 38] on div "[PERSON_NAME]" at bounding box center [149, 40] width 51 height 6
click at [165, 36] on div at bounding box center [289, 37] width 332 height 15
click at [40, 70] on div "Status No active tasks You are ready to start receiving tasks. [PERSON_NAME]" at bounding box center [62, 128] width 94 height 226
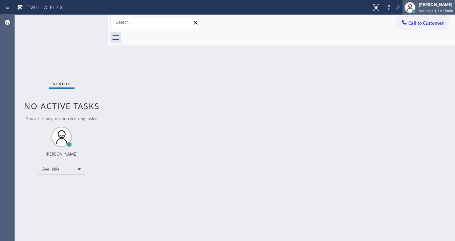
click at [442, 9] on span "Available | 1h 19min" at bounding box center [436, 10] width 34 height 5
click at [285, 67] on div "Back to Dashboard Change Sender ID Customers Technicians Select a contact Outbo…" at bounding box center [281, 128] width 347 height 226
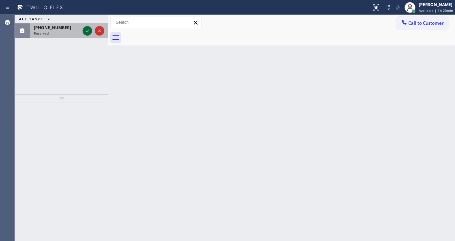
click at [84, 30] on icon at bounding box center [87, 31] width 8 height 8
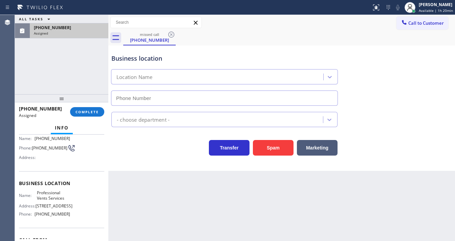
scroll to position [49, 0]
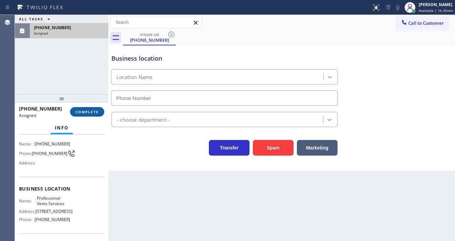
type input "[PHONE_NUMBER]"
click at [87, 115] on button "COMPLETE" at bounding box center [87, 111] width 34 height 9
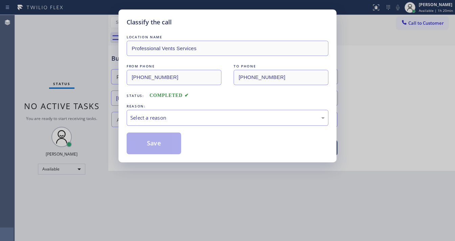
click at [157, 119] on div "Select a reason" at bounding box center [227, 118] width 195 height 8
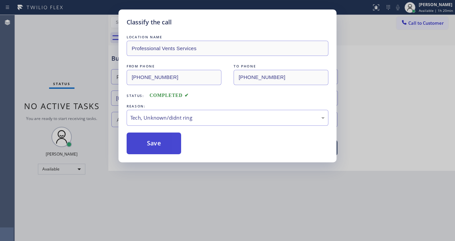
click at [155, 135] on button "Save" at bounding box center [154, 143] width 55 height 22
click at [159, 137] on button "Save" at bounding box center [154, 143] width 55 height 22
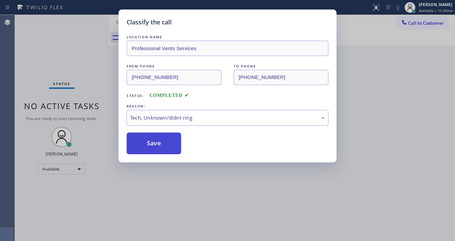
drag, startPoint x: 161, startPoint y: 139, endPoint x: 168, endPoint y: 140, distance: 7.1
click at [163, 139] on button "Save" at bounding box center [154, 143] width 55 height 22
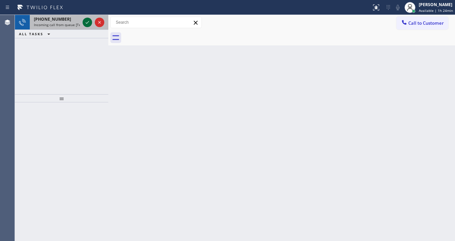
click at [84, 23] on icon at bounding box center [87, 22] width 8 height 8
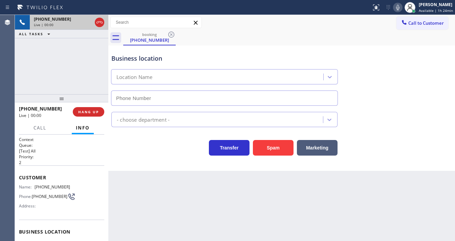
click at [84, 23] on div "Live | 00:00" at bounding box center [63, 24] width 58 height 5
type input "[PHONE_NUMBER]"
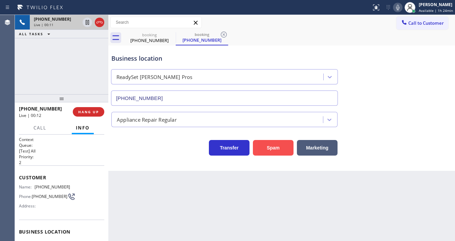
click at [265, 149] on button "Spam" at bounding box center [273, 148] width 41 height 16
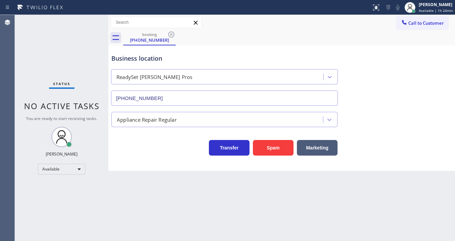
click at [168, 34] on icon at bounding box center [171, 34] width 8 height 8
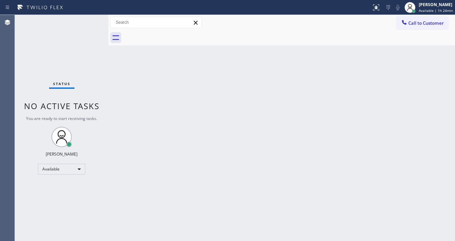
click at [171, 36] on div at bounding box center [289, 37] width 332 height 15
click at [163, 38] on div at bounding box center [289, 37] width 332 height 15
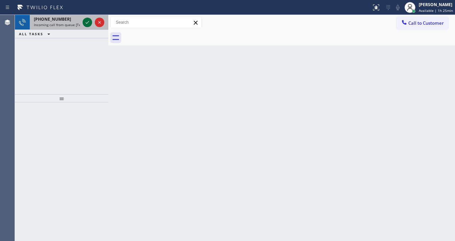
click at [85, 20] on icon at bounding box center [87, 22] width 8 height 8
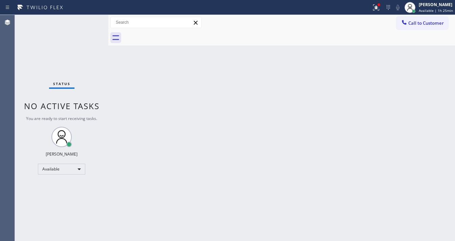
click at [85, 22] on div "Status No active tasks You are ready to start receiving tasks. [PERSON_NAME]" at bounding box center [62, 128] width 94 height 226
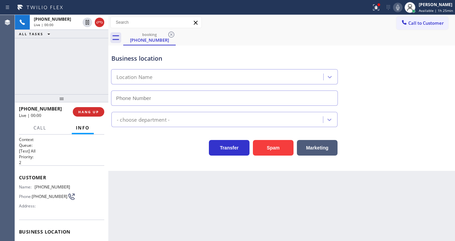
type input "[PHONE_NUMBER]"
click at [265, 141] on button "Spam" at bounding box center [273, 148] width 41 height 16
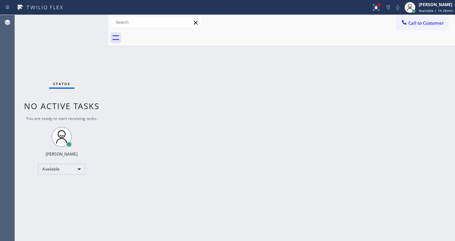
click at [93, 21] on div "Status No active tasks You are ready to start receiving tasks. [PERSON_NAME]" at bounding box center [62, 128] width 94 height 226
click at [90, 19] on div "Status No active tasks You are ready to start receiving tasks. [PERSON_NAME]" at bounding box center [62, 128] width 94 height 226
click at [89, 19] on div "Status No active tasks You are ready to start receiving tasks. [PERSON_NAME]" at bounding box center [62, 128] width 94 height 226
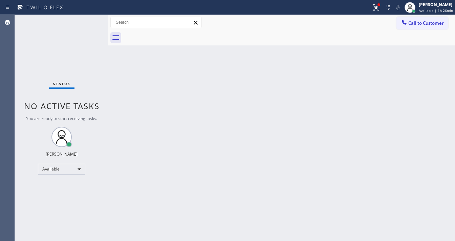
click at [209, 95] on div "Back to Dashboard Change Sender ID Customers Technicians Select a contact Outbo…" at bounding box center [281, 128] width 347 height 226
click at [377, 4] on button at bounding box center [376, 7] width 15 height 15
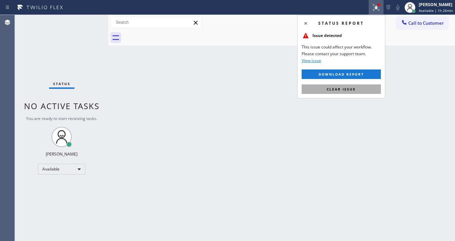
click at [351, 90] on span "Clear issue" at bounding box center [341, 89] width 29 height 5
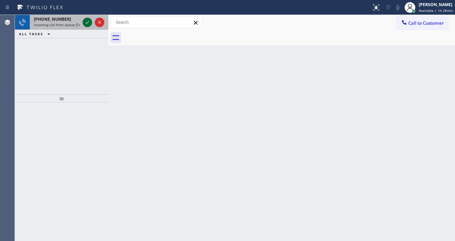
click at [88, 19] on icon at bounding box center [87, 22] width 8 height 8
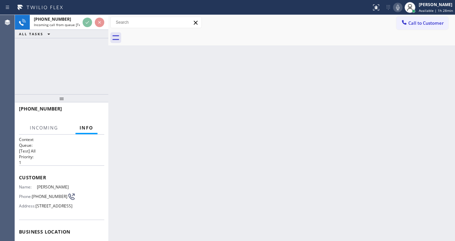
click at [400, 10] on icon at bounding box center [398, 7] width 8 height 8
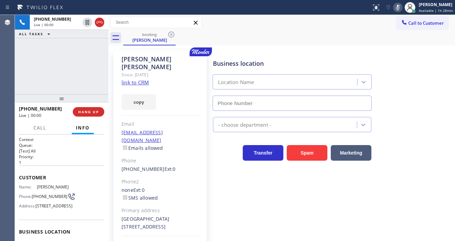
type input "[PHONE_NUMBER]"
click at [401, 6] on rect at bounding box center [398, 6] width 5 height 5
click at [149, 74] on div "[PERSON_NAME] Since: [DATE] link to CRM copy Email [EMAIL_ADDRESS][DOMAIN_NAME]…" at bounding box center [161, 158] width 94 height 217
click at [146, 79] on link "link to CRM" at bounding box center [135, 82] width 27 height 7
click at [41, 165] on div "Customer Name: [PERSON_NAME] Phone: [PHONE_NUMBER] Address: [STREET_ADDRESS]" at bounding box center [61, 192] width 85 height 54
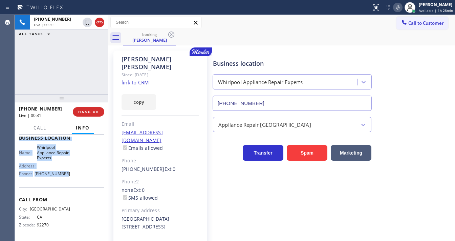
scroll to position [108, 0]
drag, startPoint x: 19, startPoint y: 176, endPoint x: 73, endPoint y: 185, distance: 53.9
click at [73, 185] on div "Context Queue: [Test] All Priority: 1 Customer Name: [PERSON_NAME] Phone: [PHON…" at bounding box center [61, 141] width 85 height 196
copy div "Customer Name: [PERSON_NAME] Phone: [PHONE_NUMBER] Address: [STREET_ADDRESS] Bu…"
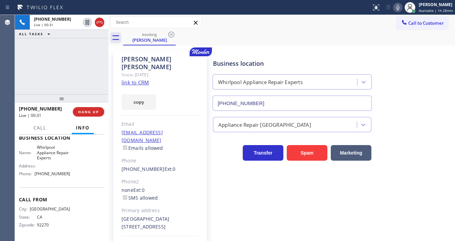
click at [62, 83] on div "[PHONE_NUMBER] Live | 00:31 ALL TASKS ALL TASKS ACTIVE TASKS TASKS IN WRAP UP" at bounding box center [62, 54] width 94 height 79
drag, startPoint x: 53, startPoint y: 63, endPoint x: 65, endPoint y: 57, distance: 13.9
click at [53, 63] on div "[PHONE_NUMBER] Live | 01:44 ALL TASKS ALL TASKS ACTIVE TASKS TASKS IN WRAP UP" at bounding box center [62, 54] width 94 height 79
click at [94, 65] on div "[PHONE_NUMBER] Live | 06:27 ALL TASKS ALL TASKS ACTIVE TASKS TASKS IN WRAP UP" at bounding box center [62, 54] width 94 height 79
click at [94, 65] on div "[PHONE_NUMBER] Live | 06:30 ALL TASKS ALL TASKS ACTIVE TASKS TASKS IN WRAP UP" at bounding box center [62, 54] width 94 height 79
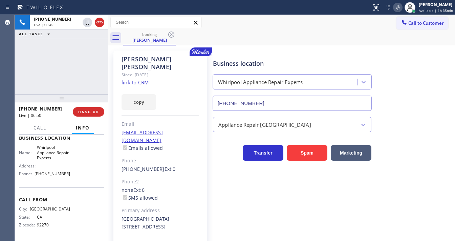
click at [62, 73] on div "[PHONE_NUMBER] Live | 06:49 ALL TASKS ALL TASKS ACTIVE TASKS TASKS IN WRAP UP" at bounding box center [62, 54] width 94 height 79
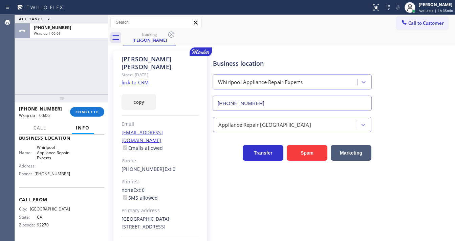
click at [91, 106] on div "[PHONE_NUMBER] Wrap up | 00:06 COMPLETE" at bounding box center [61, 112] width 85 height 18
click at [91, 109] on span "COMPLETE" at bounding box center [87, 111] width 23 height 5
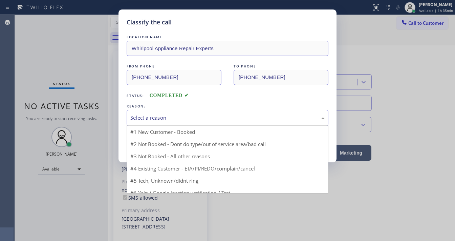
drag, startPoint x: 144, startPoint y: 115, endPoint x: 150, endPoint y: 123, distance: 9.9
click at [146, 118] on div "Select a reason" at bounding box center [227, 118] width 195 height 8
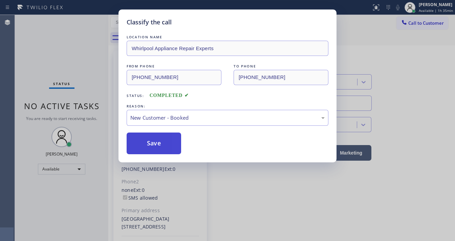
click at [150, 143] on button "Save" at bounding box center [154, 143] width 55 height 22
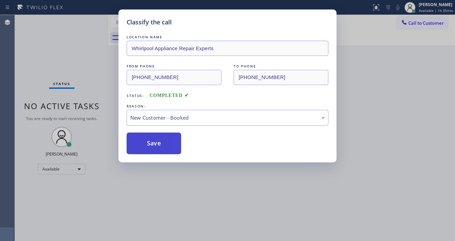
click at [150, 143] on button "Save" at bounding box center [154, 143] width 55 height 22
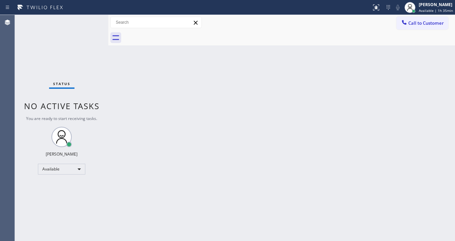
click at [91, 19] on div "Status No active tasks You are ready to start receiving tasks. [PERSON_NAME]" at bounding box center [62, 128] width 94 height 226
click at [88, 20] on div "Status No active tasks You are ready to start receiving tasks. [PERSON_NAME]" at bounding box center [62, 128] width 94 height 226
click at [325, 108] on div "Back to Dashboard Change Sender ID Customers Technicians Select a contact Outbo…" at bounding box center [281, 128] width 347 height 226
drag, startPoint x: 143, startPoint y: 251, endPoint x: 229, endPoint y: 251, distance: 85.7
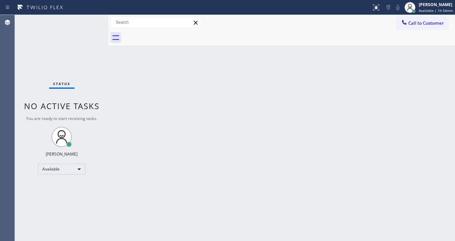
click at [229, 241] on html "Status report No issues detected If you experience an issue, please download th…" at bounding box center [227, 120] width 455 height 241
click at [433, 7] on div "[PERSON_NAME]" at bounding box center [437, 5] width 34 height 6
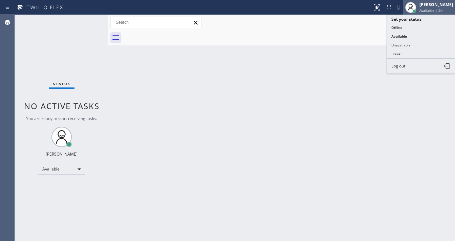
drag, startPoint x: 411, startPoint y: 43, endPoint x: 423, endPoint y: 14, distance: 31.0
click at [411, 42] on button "Unavailable" at bounding box center [422, 45] width 68 height 9
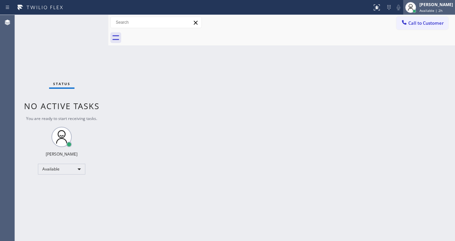
click at [426, 9] on span "Available | 2h" at bounding box center [431, 10] width 23 height 5
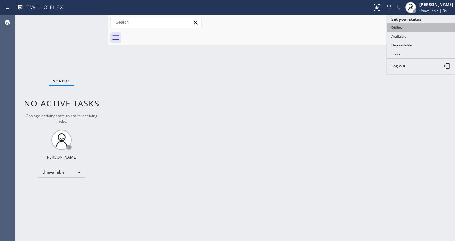
click at [400, 26] on button "Offline" at bounding box center [422, 27] width 68 height 9
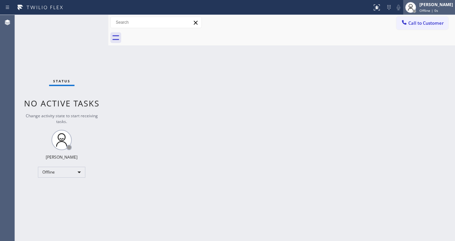
click at [431, 11] on span "Offline | 0s" at bounding box center [429, 10] width 19 height 5
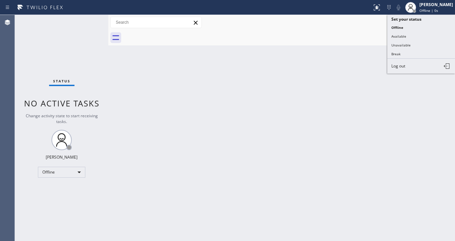
drag, startPoint x: 400, startPoint y: 64, endPoint x: 293, endPoint y: 86, distance: 109.1
click at [399, 64] on span "Log out" at bounding box center [399, 66] width 14 height 6
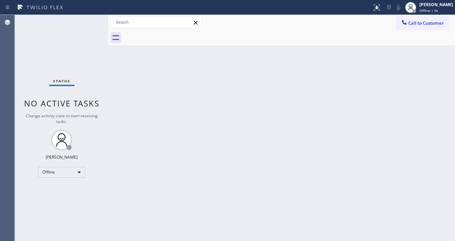
click at [203, 118] on div "Back to Dashboard Change Sender ID Customers Technicians Select a contact Outbo…" at bounding box center [281, 128] width 347 height 226
